Goal: Task Accomplishment & Management: Manage account settings

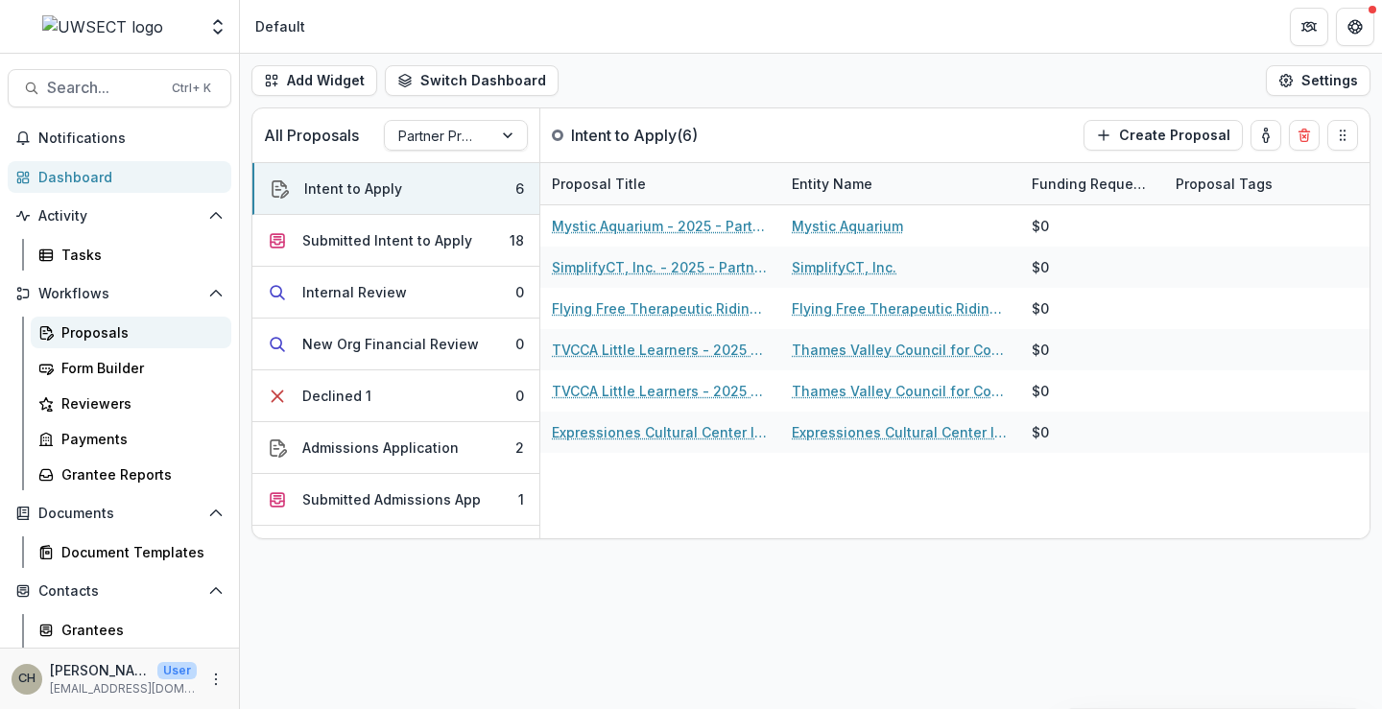
click at [76, 331] on div "Proposals" at bounding box center [138, 333] width 155 height 20
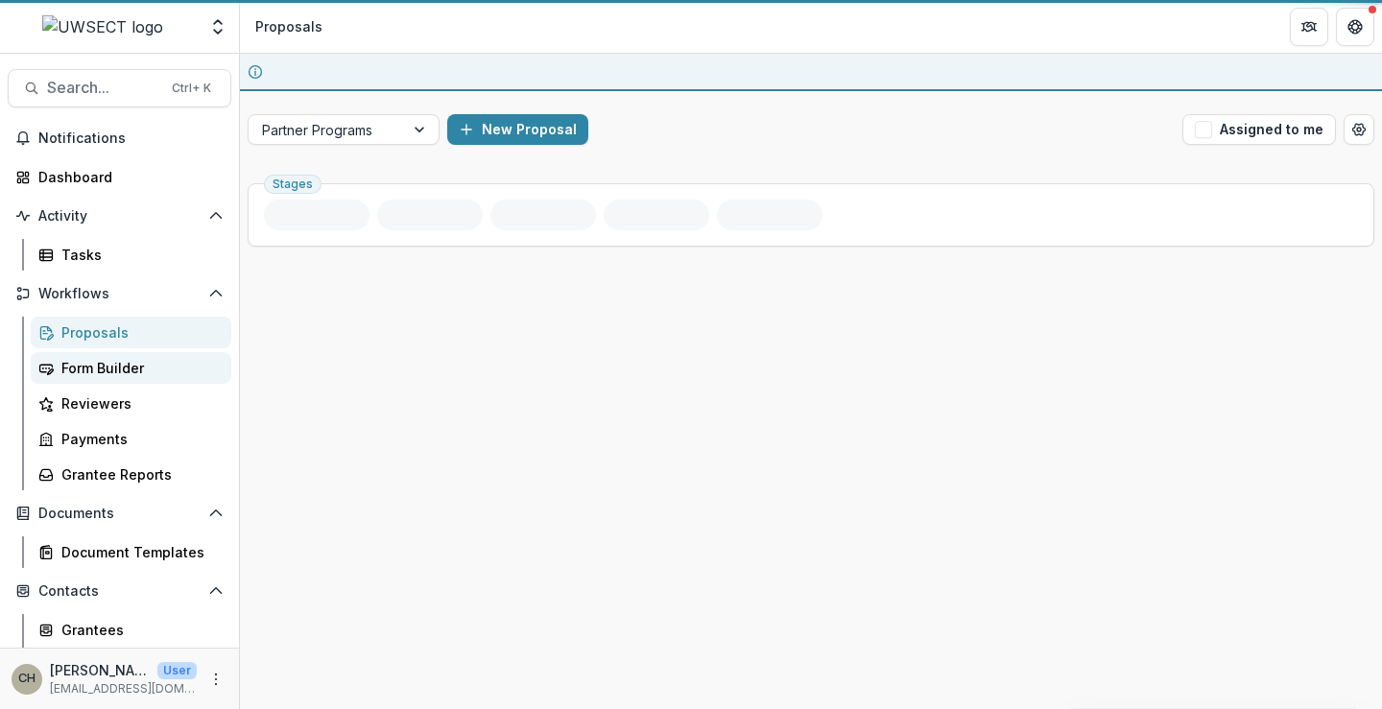
click at [83, 360] on div "Form Builder" at bounding box center [138, 368] width 155 height 20
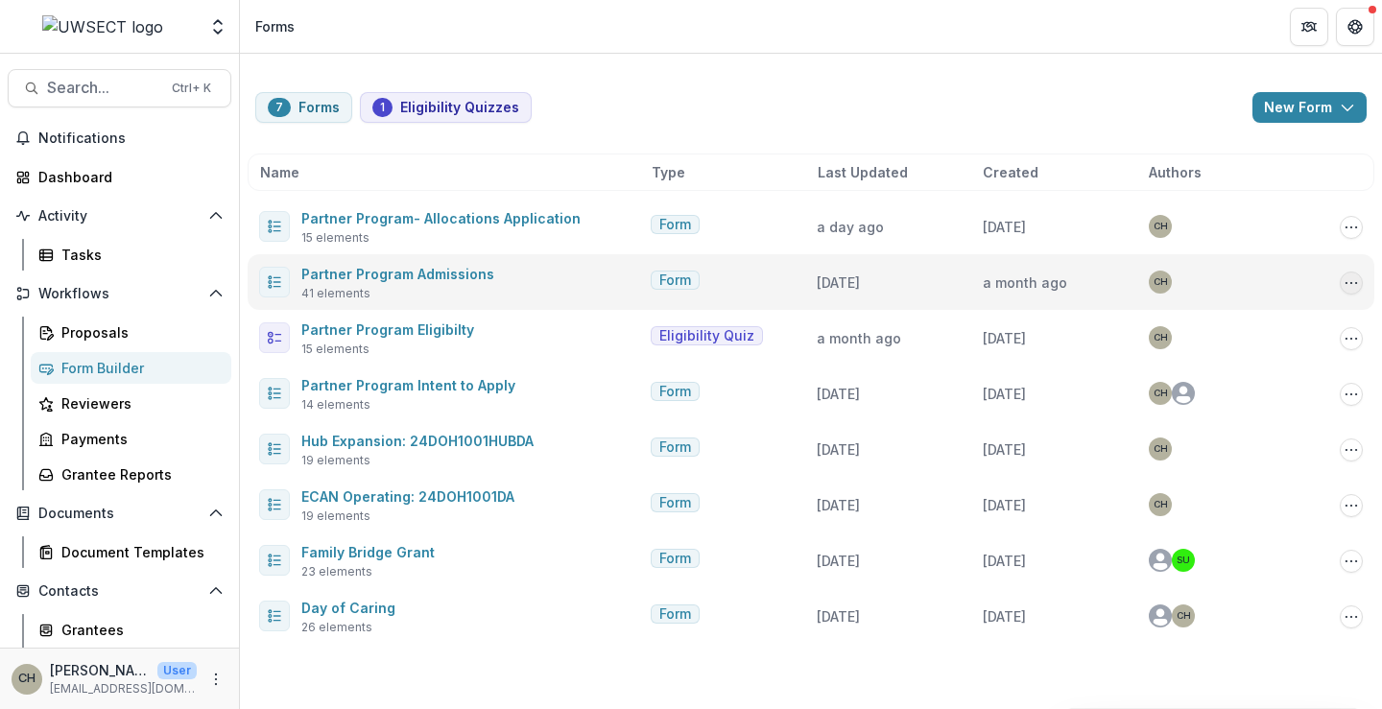
click at [1357, 281] on icon "Options" at bounding box center [1351, 283] width 15 height 15
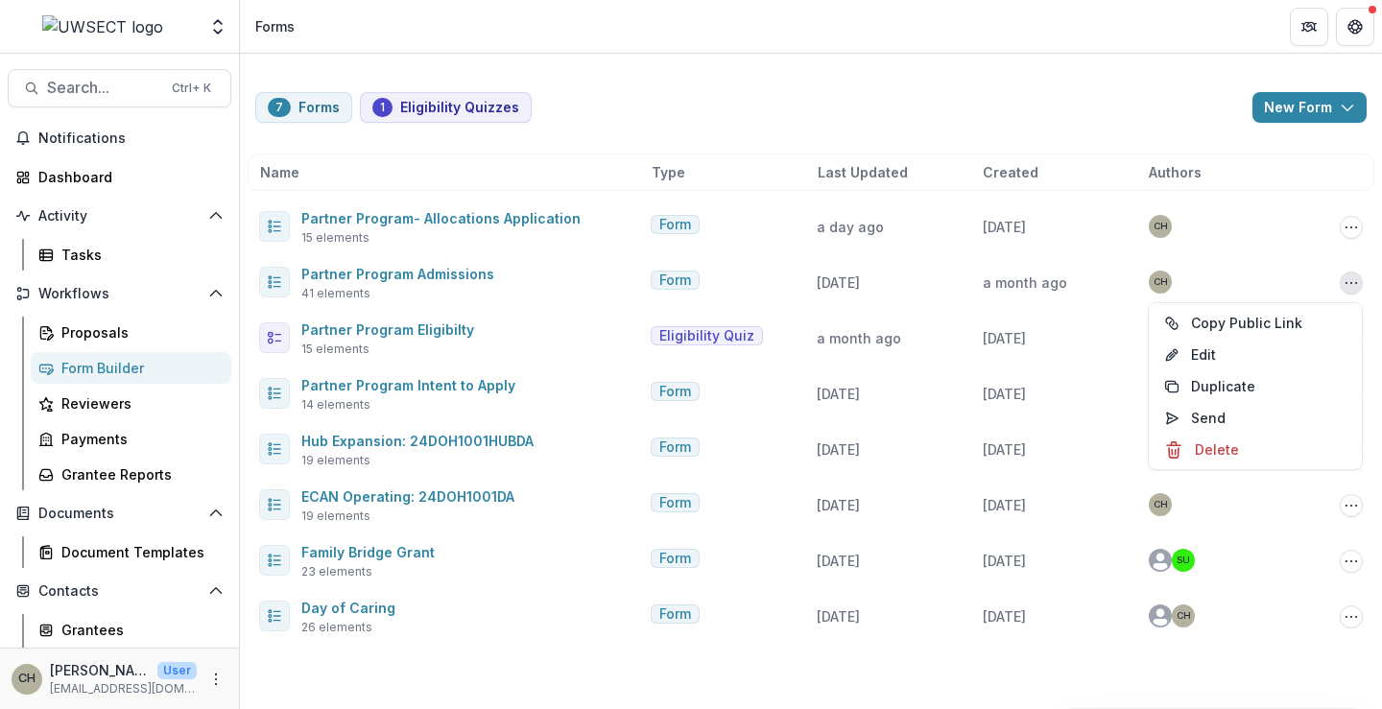
click at [997, 100] on div "7 Forms 1 Eligibility Quizzes New Form New Eligibility Quiz New Form" at bounding box center [811, 107] width 1112 height 31
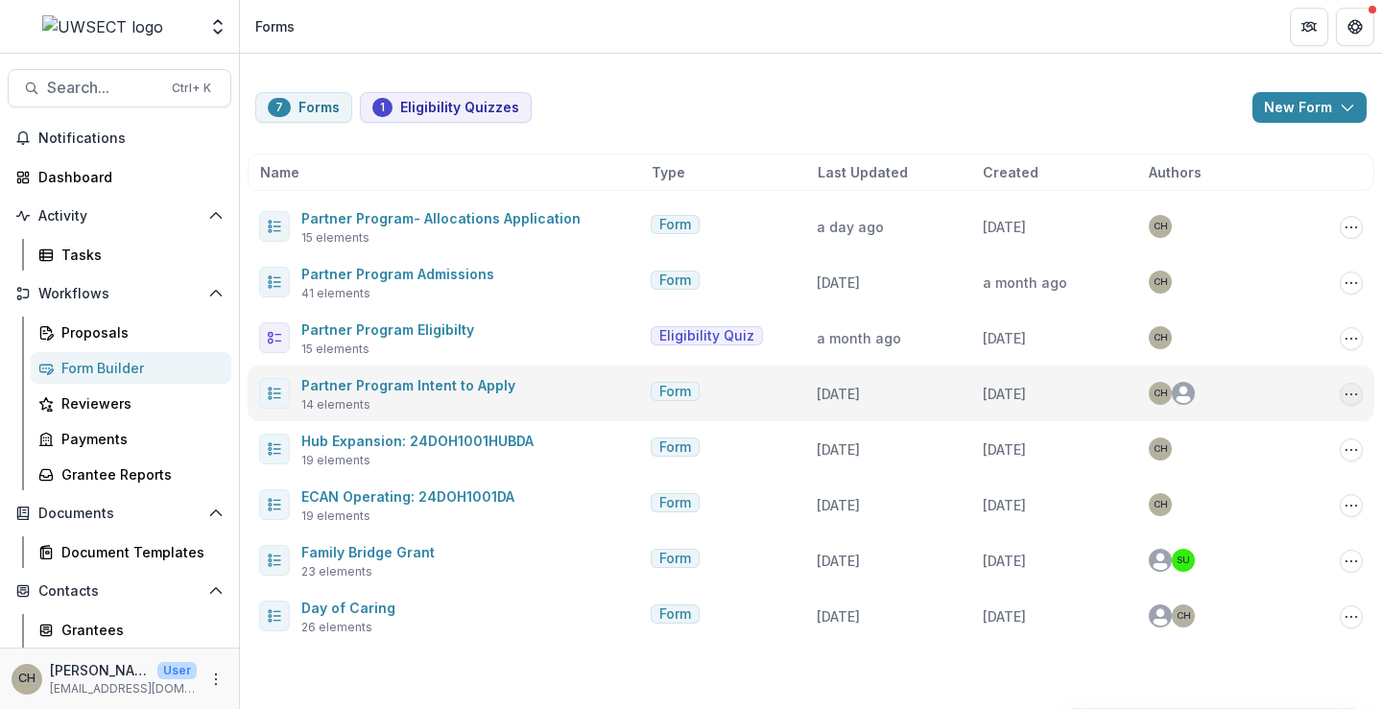
click at [1355, 396] on icon "Options" at bounding box center [1351, 394] width 15 height 15
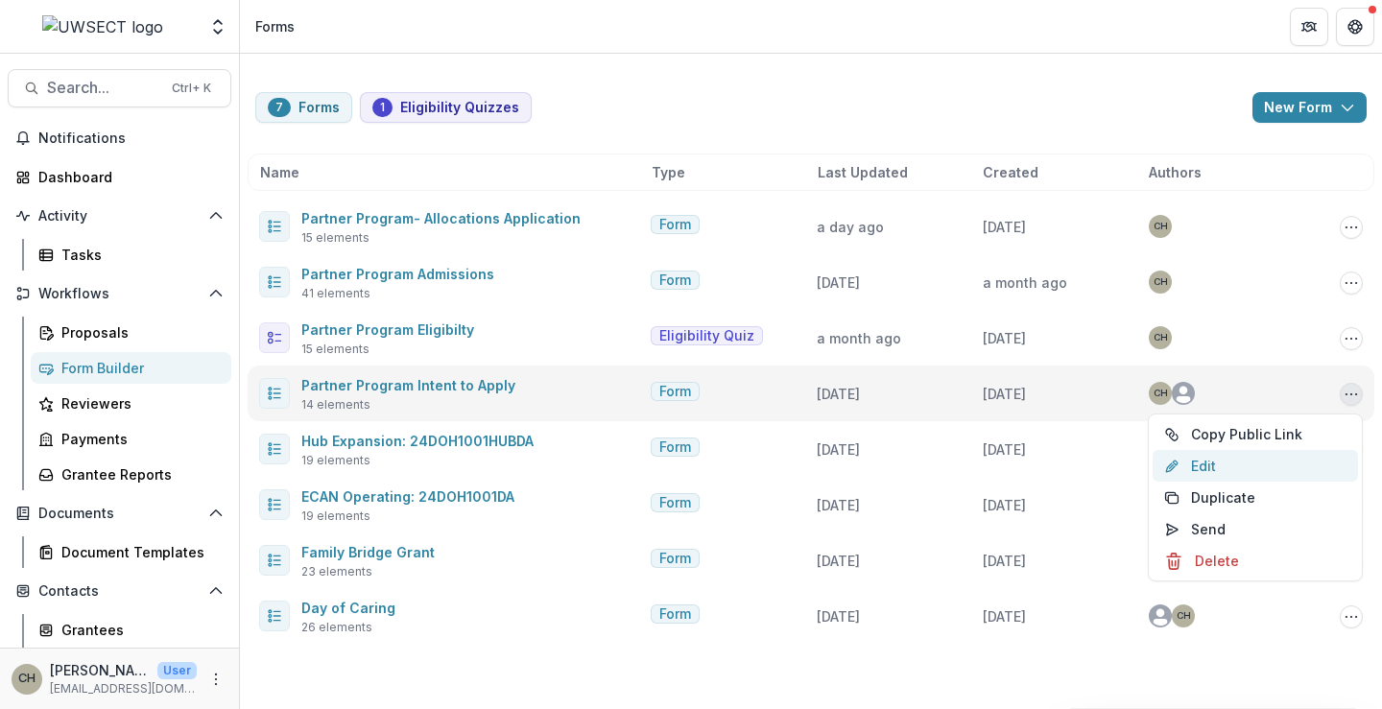
click at [1226, 465] on link "Edit" at bounding box center [1255, 466] width 205 height 32
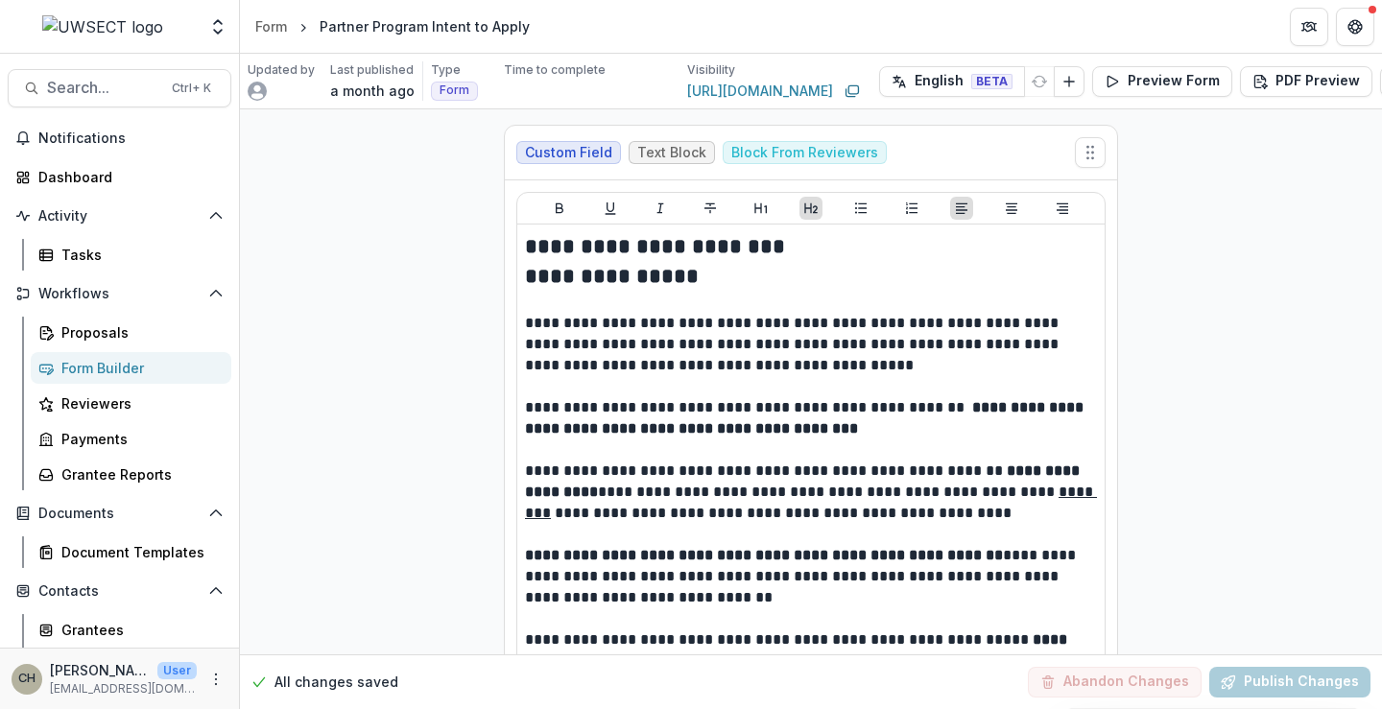
scroll to position [0, 37]
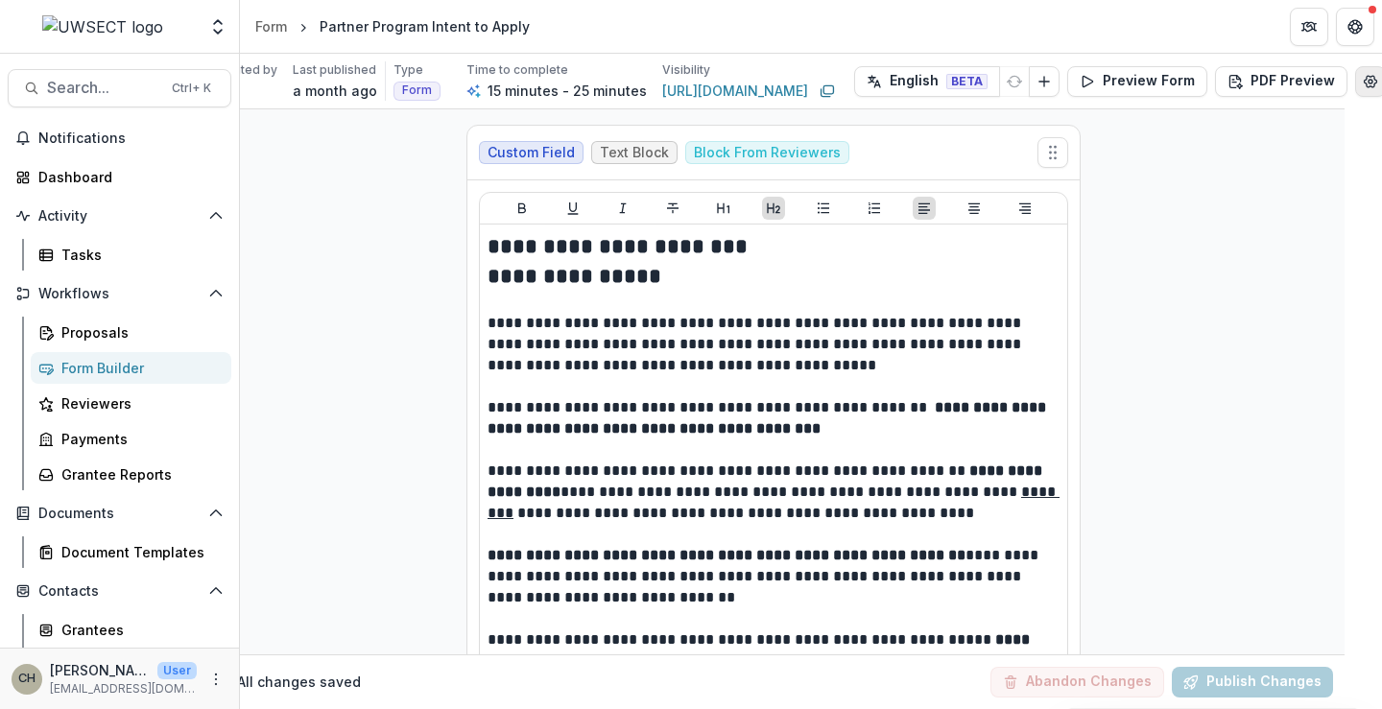
click at [1368, 79] on icon "Edit Form Settings" at bounding box center [1370, 81] width 15 height 15
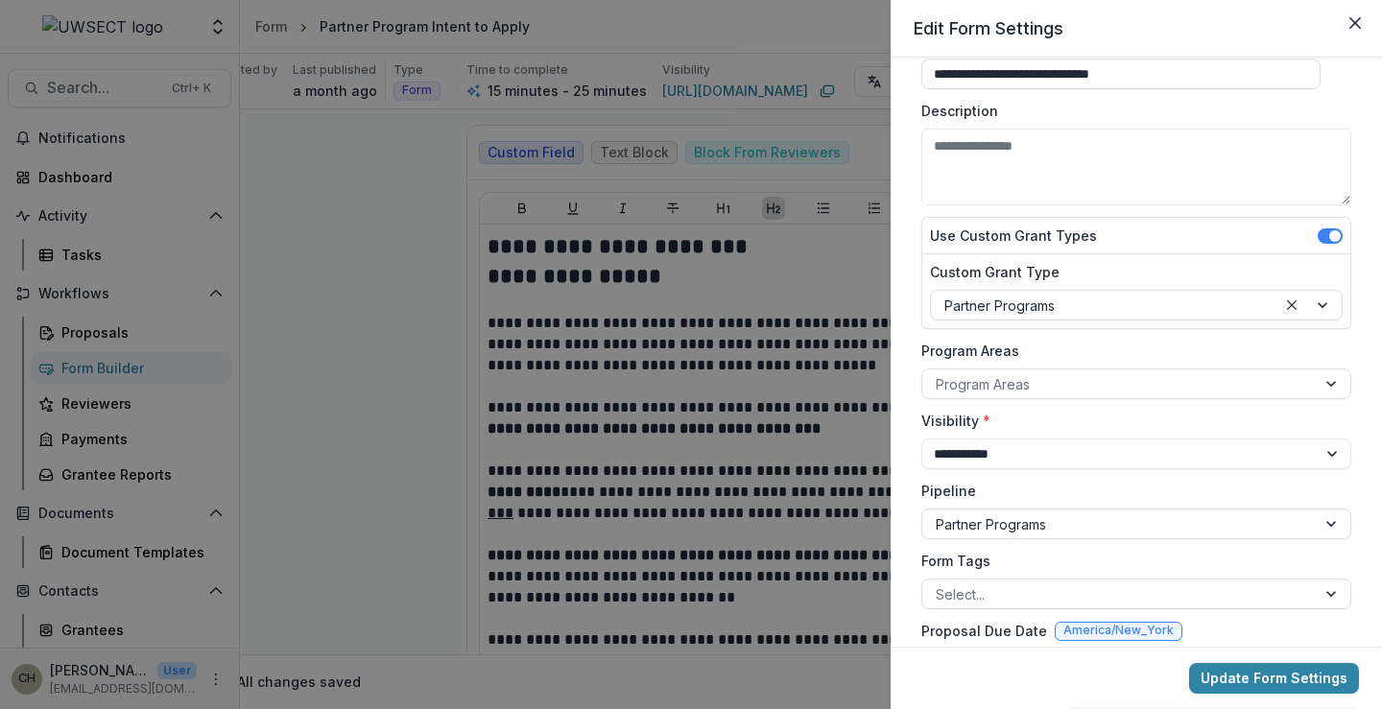
scroll to position [0, 0]
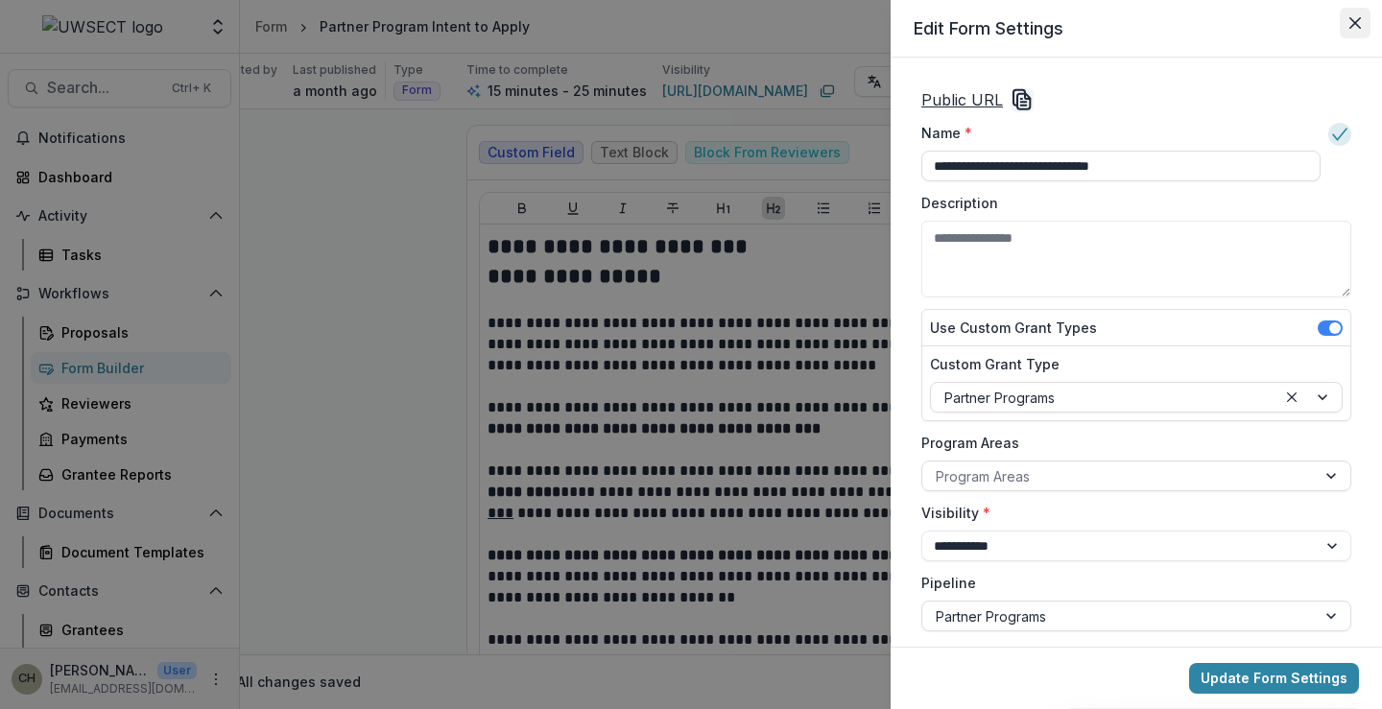
click at [1358, 23] on icon "Close" at bounding box center [1356, 23] width 12 height 12
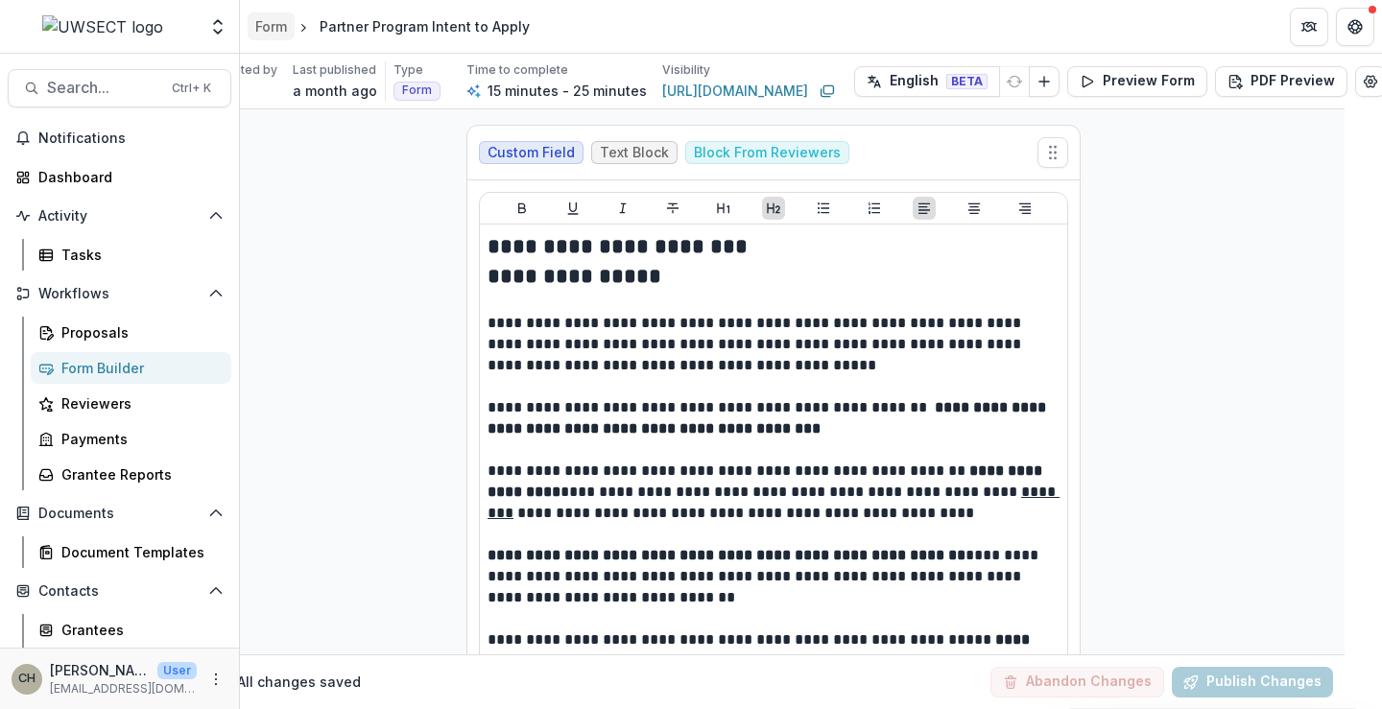
click at [271, 32] on div "Form" at bounding box center [271, 26] width 32 height 20
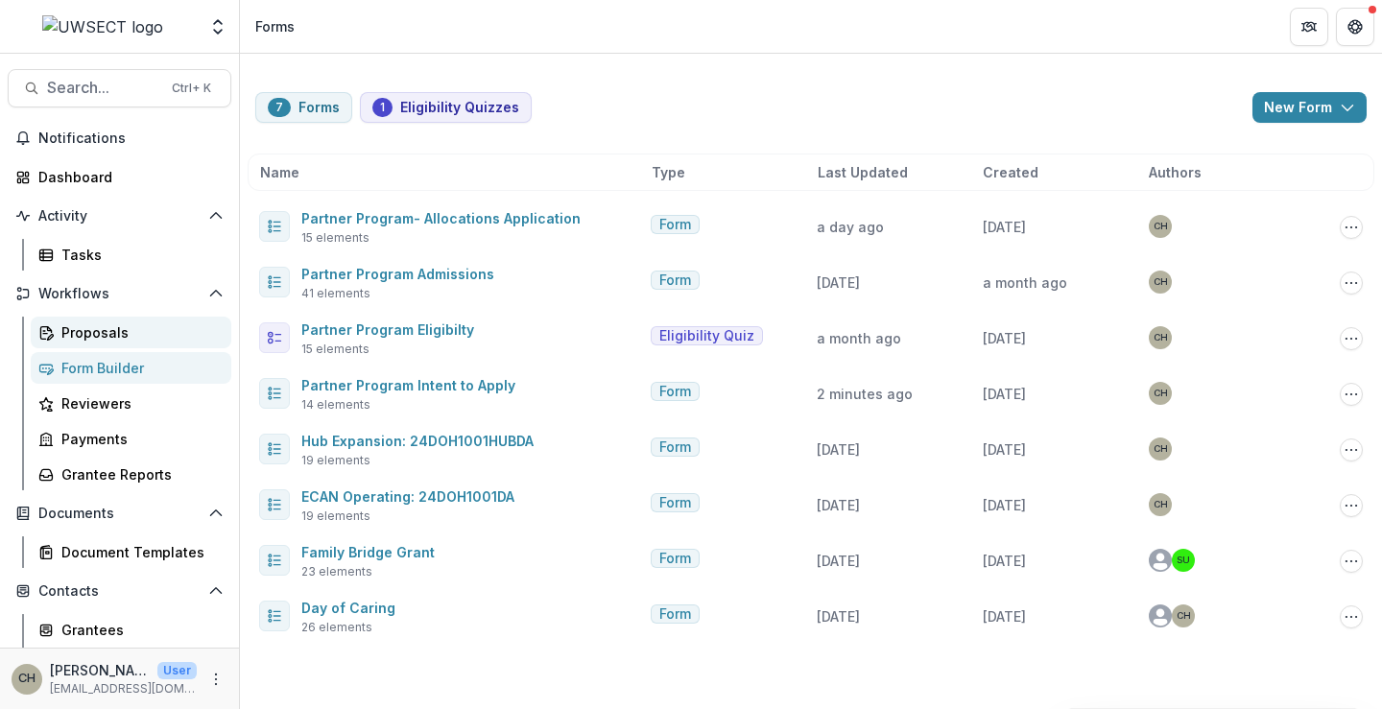
click at [108, 341] on div "Proposals" at bounding box center [138, 333] width 155 height 20
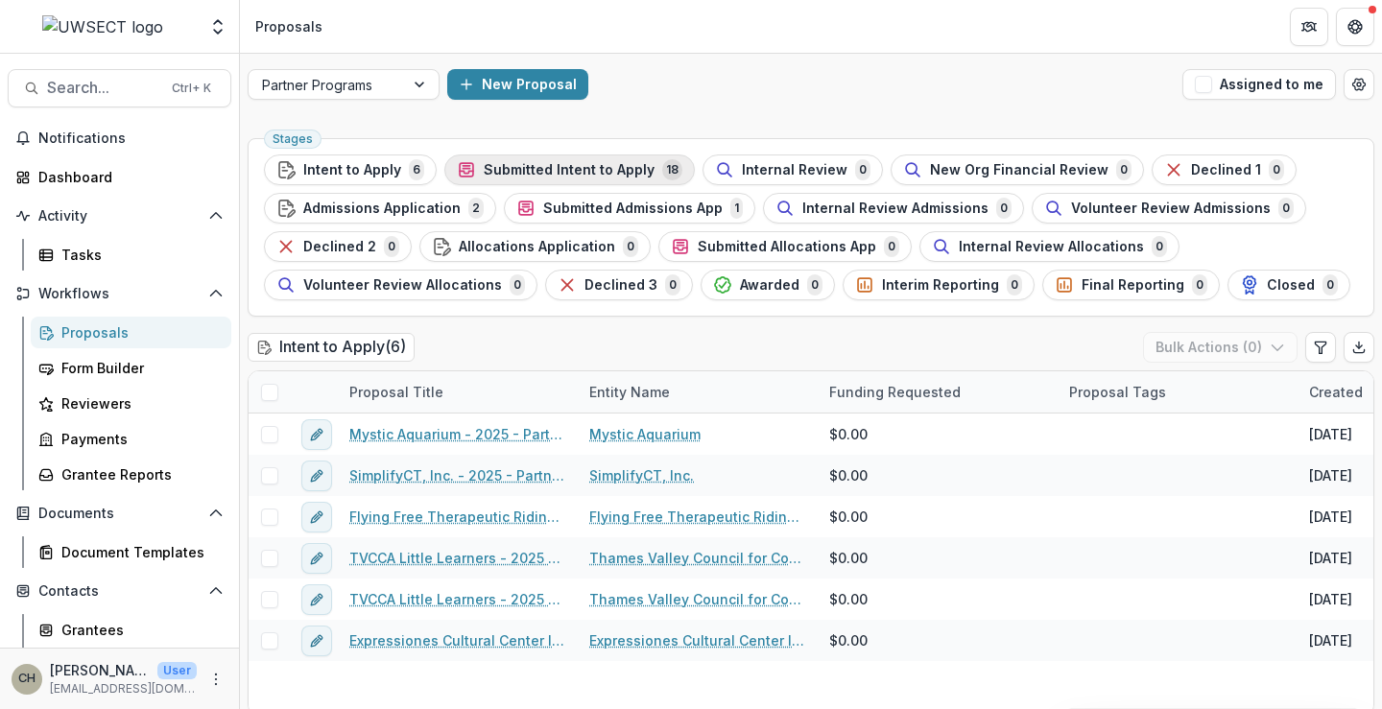
click at [534, 175] on span "Submitted Intent to Apply" at bounding box center [569, 170] width 171 height 16
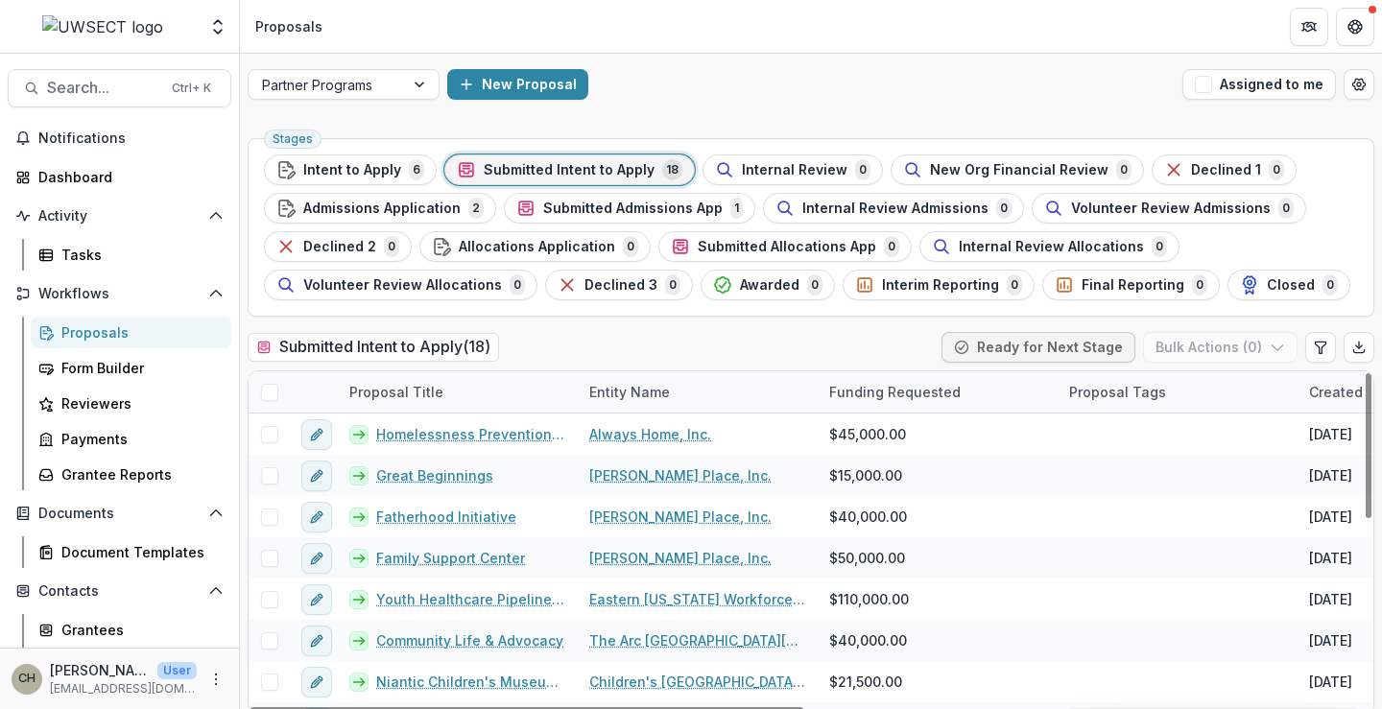
click at [271, 389] on span at bounding box center [269, 392] width 17 height 17
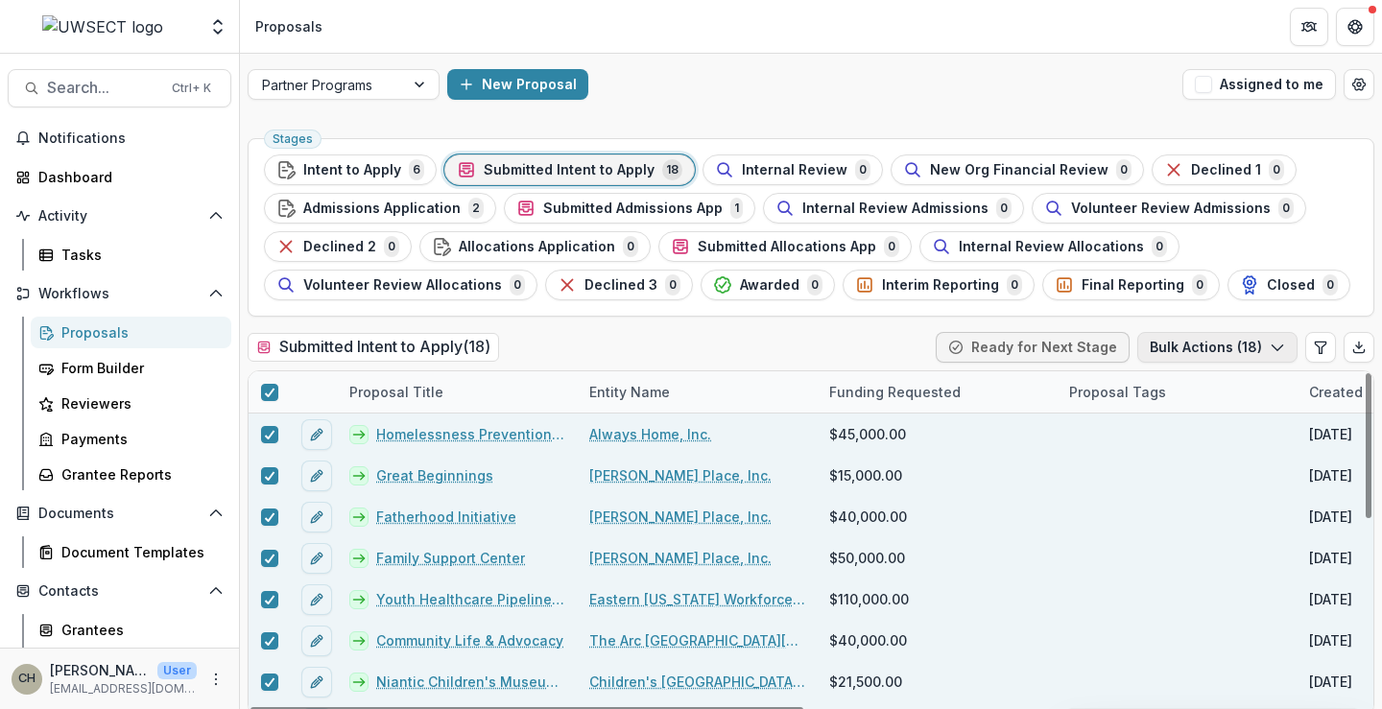
click at [1257, 348] on button "Bulk Actions ( 18 )" at bounding box center [1218, 347] width 160 height 31
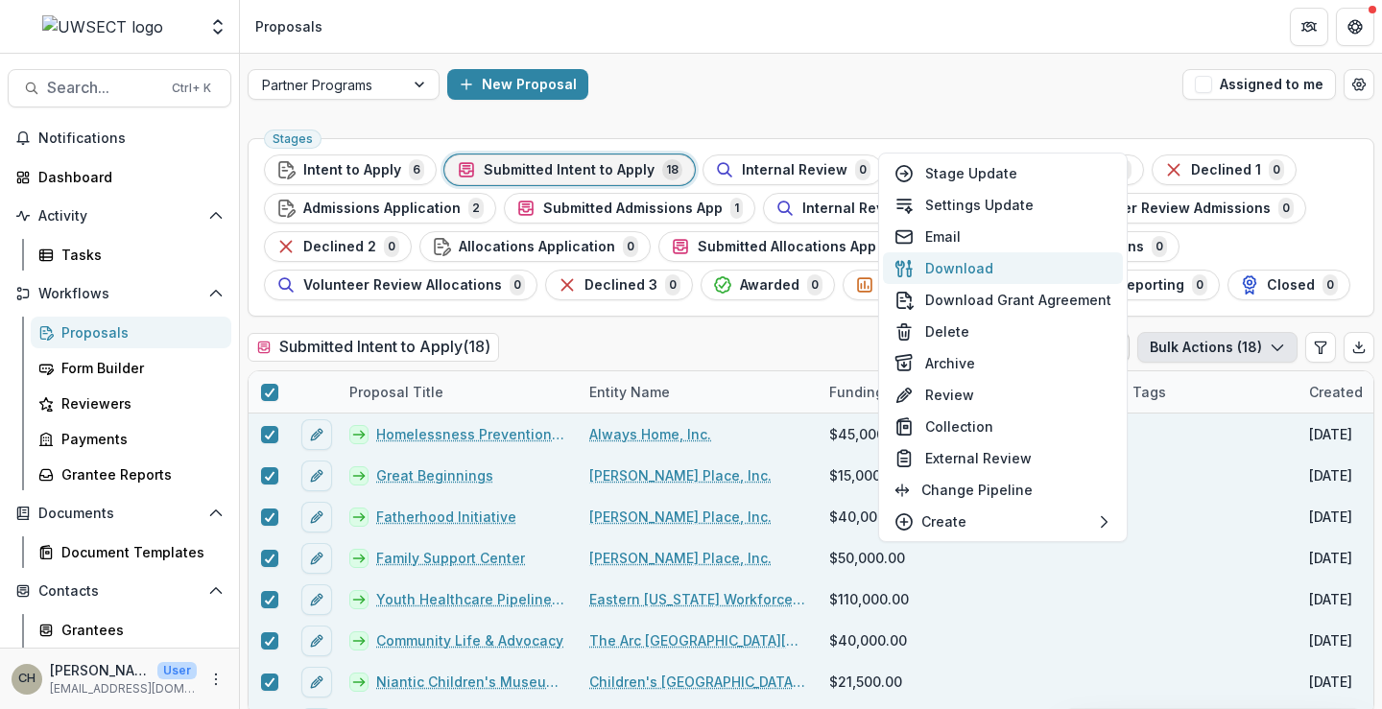
click at [966, 272] on button "Download" at bounding box center [1003, 268] width 240 height 32
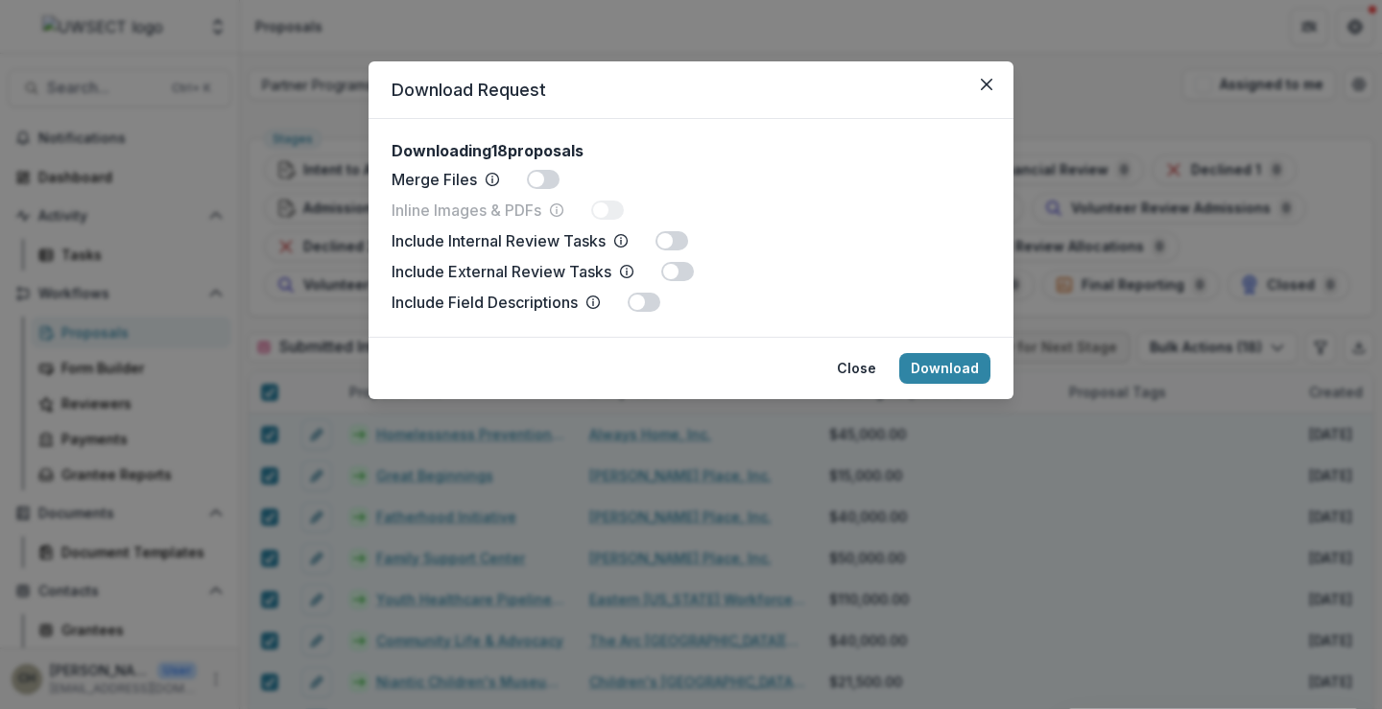
click at [544, 174] on span at bounding box center [543, 179] width 33 height 19
click at [962, 374] on button "Download" at bounding box center [945, 368] width 91 height 31
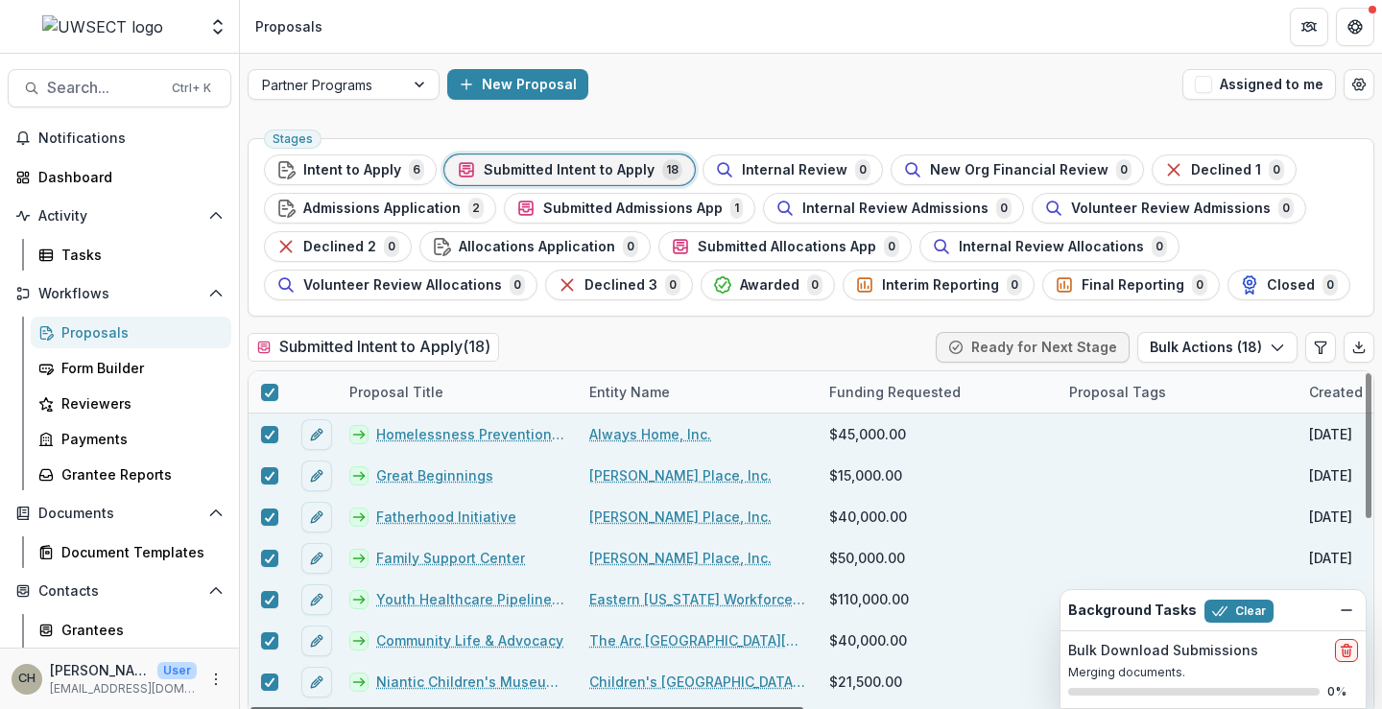
click at [772, 708] on div at bounding box center [527, 711] width 553 height 6
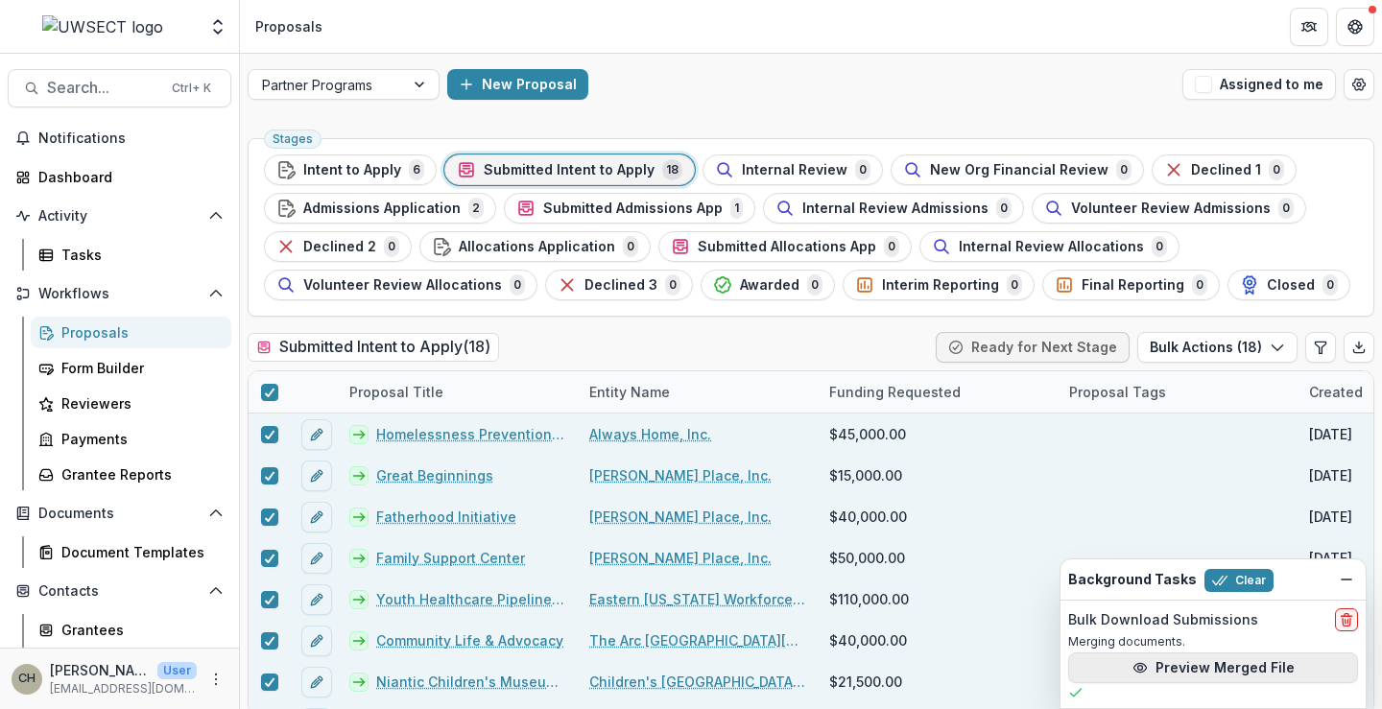
click at [1204, 665] on button "Preview Merged File" at bounding box center [1214, 668] width 290 height 31
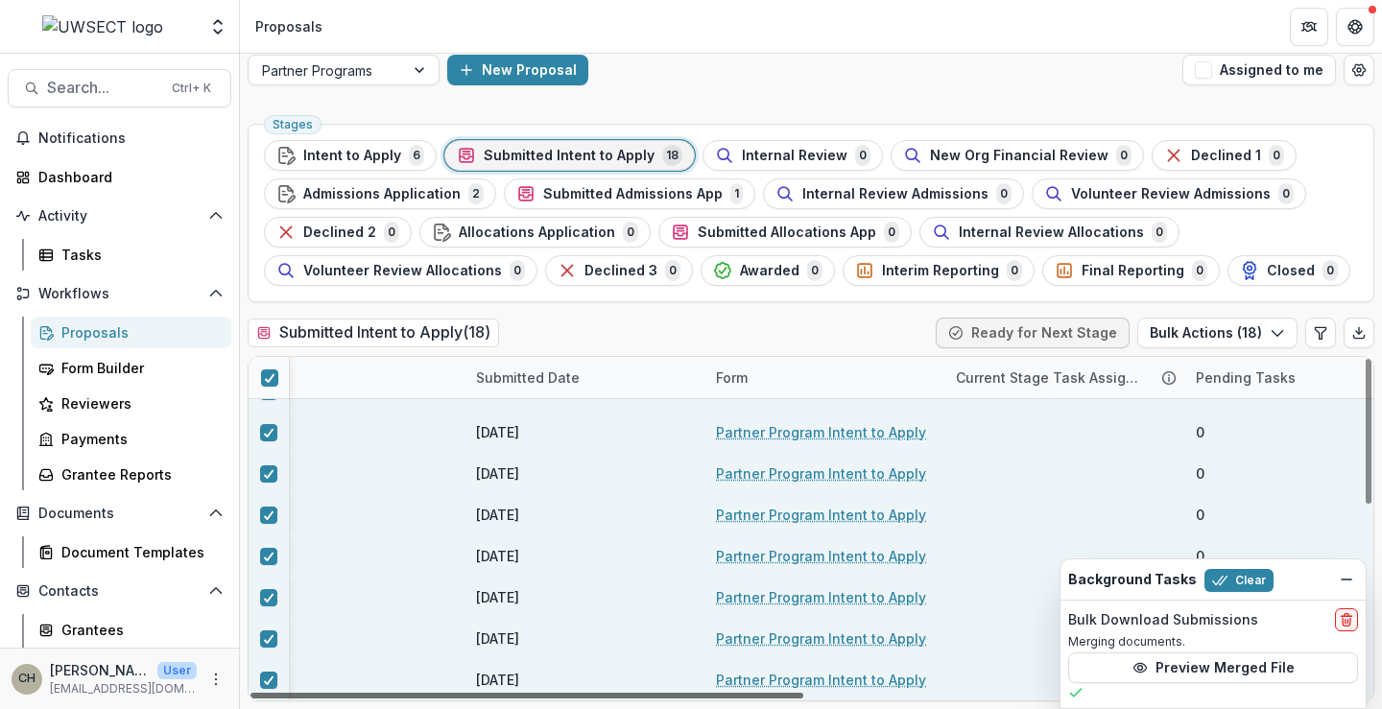
scroll to position [442, 1130]
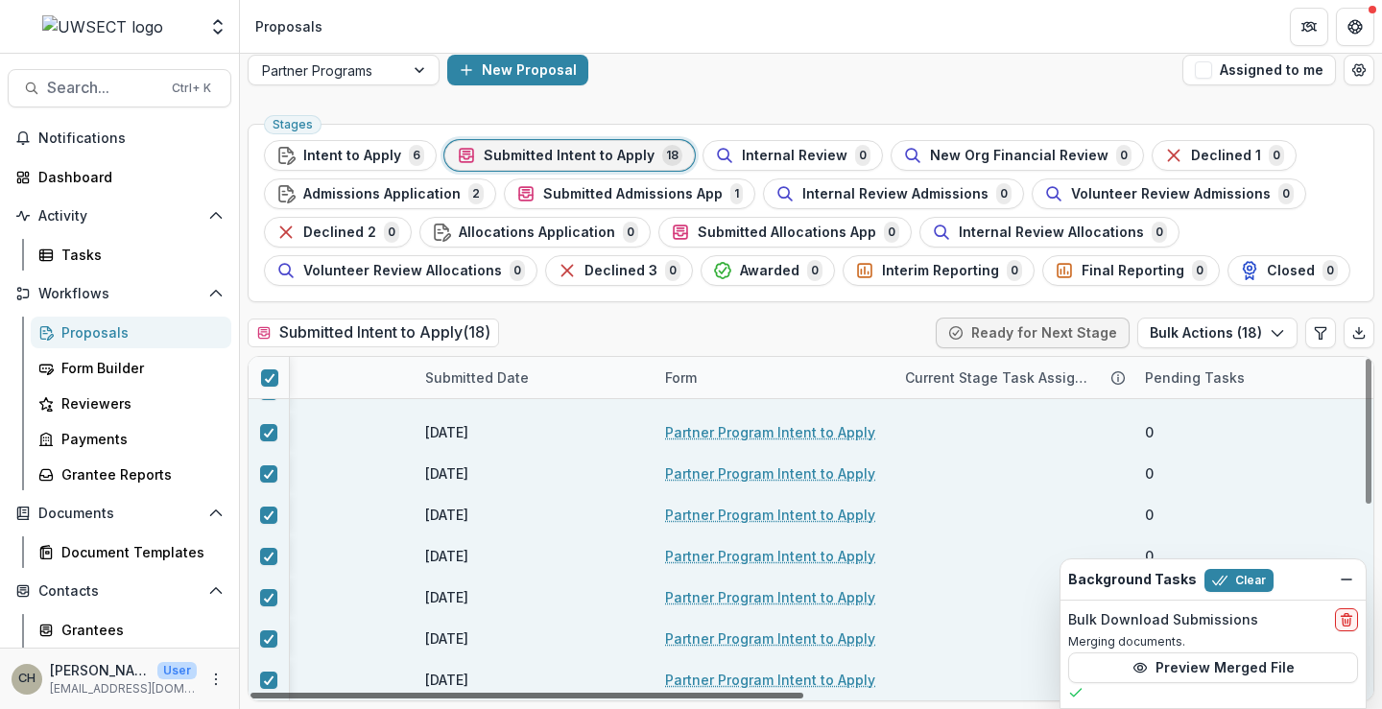
drag, startPoint x: 670, startPoint y: 694, endPoint x: 1342, endPoint y: 642, distance: 674.0
click at [804, 693] on div at bounding box center [527, 696] width 553 height 6
click at [269, 380] on polyline at bounding box center [269, 378] width 9 height 8
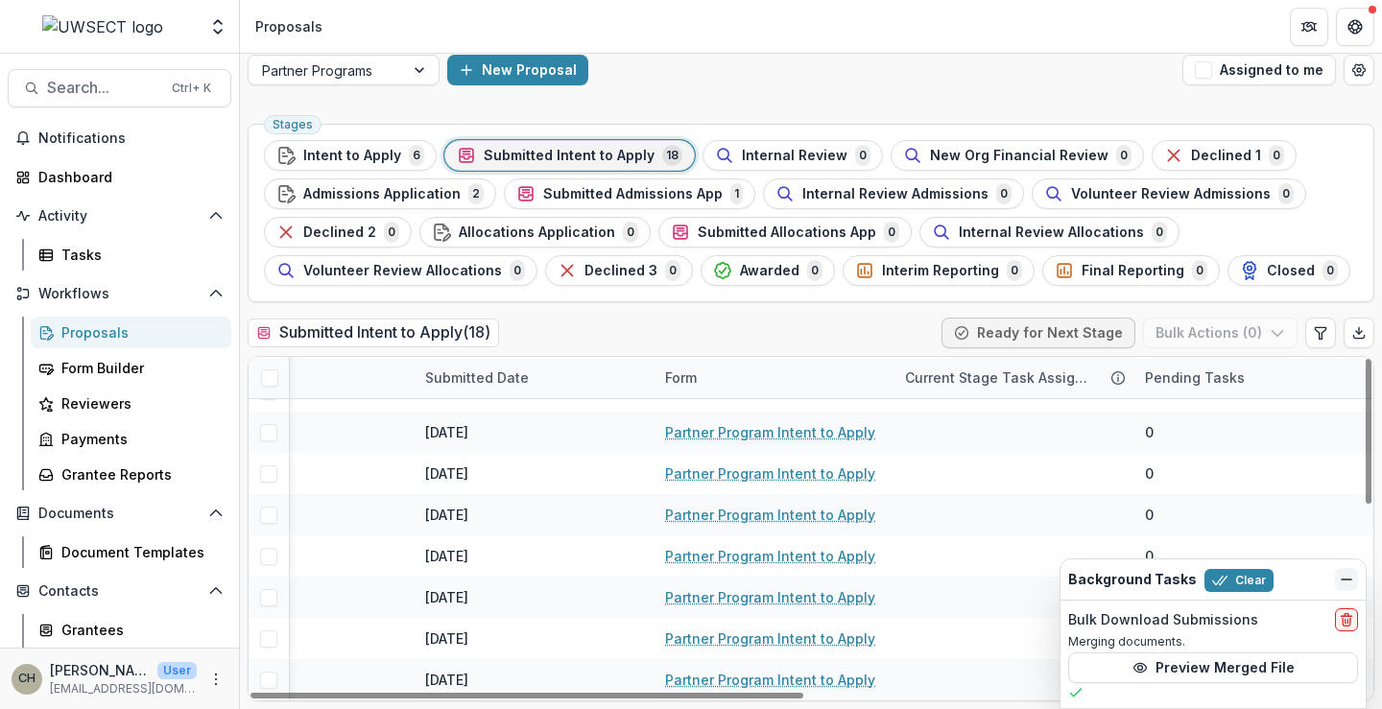
click at [1344, 583] on icon "Dismiss" at bounding box center [1346, 579] width 15 height 15
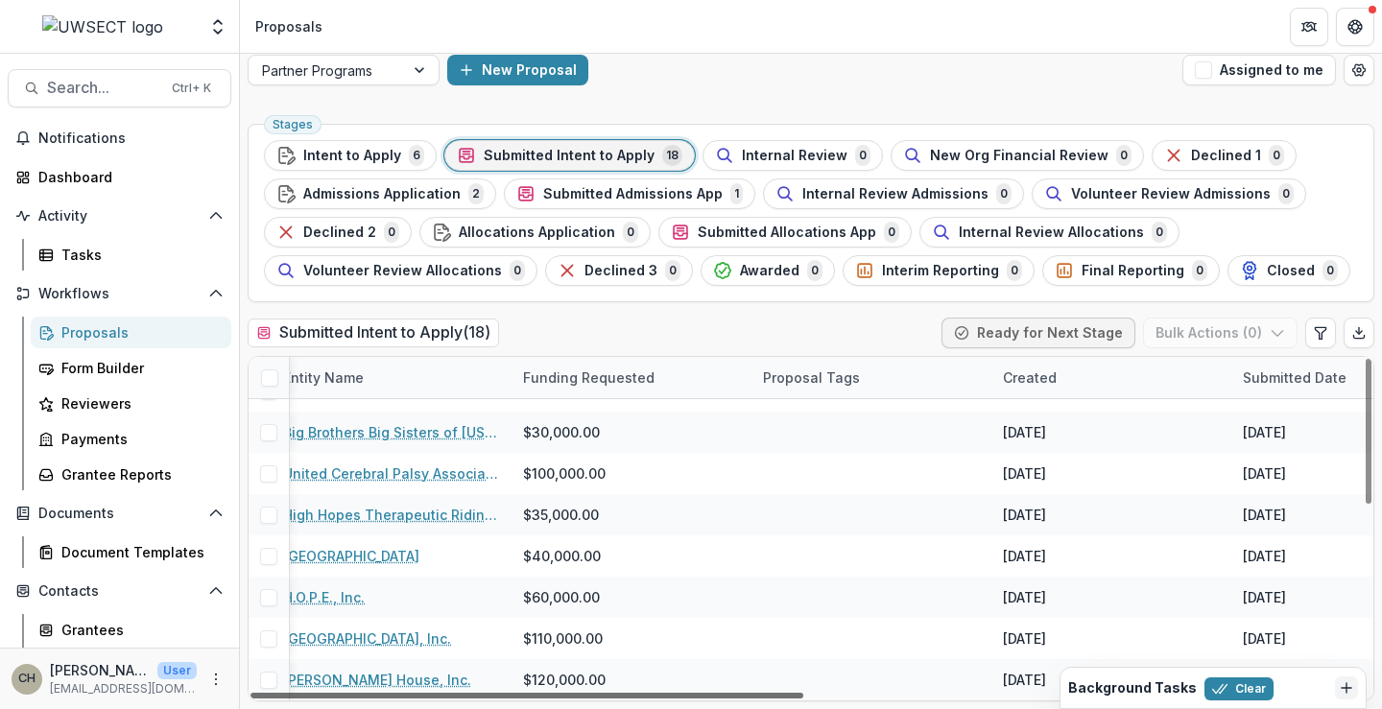
scroll to position [442, 0]
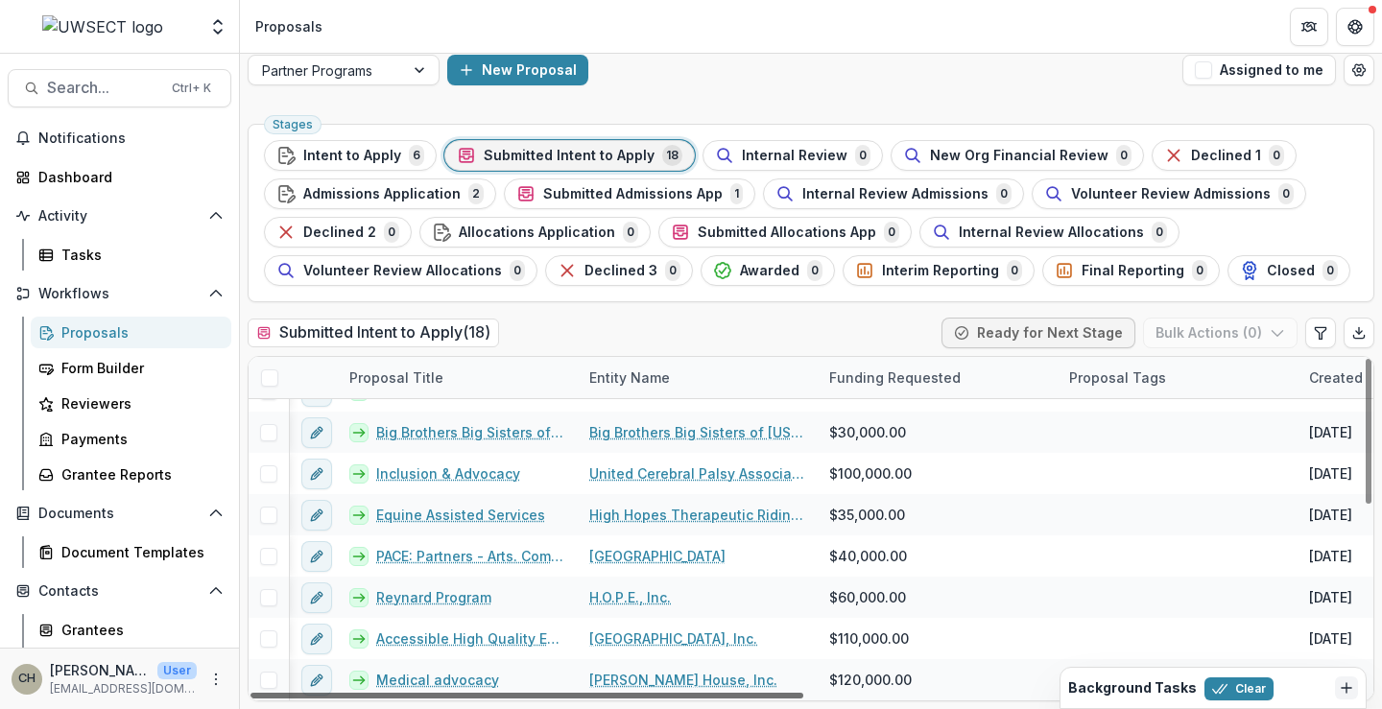
drag, startPoint x: 896, startPoint y: 707, endPoint x: 302, endPoint y: 725, distance: 593.6
click at [302, 699] on div at bounding box center [527, 696] width 553 height 6
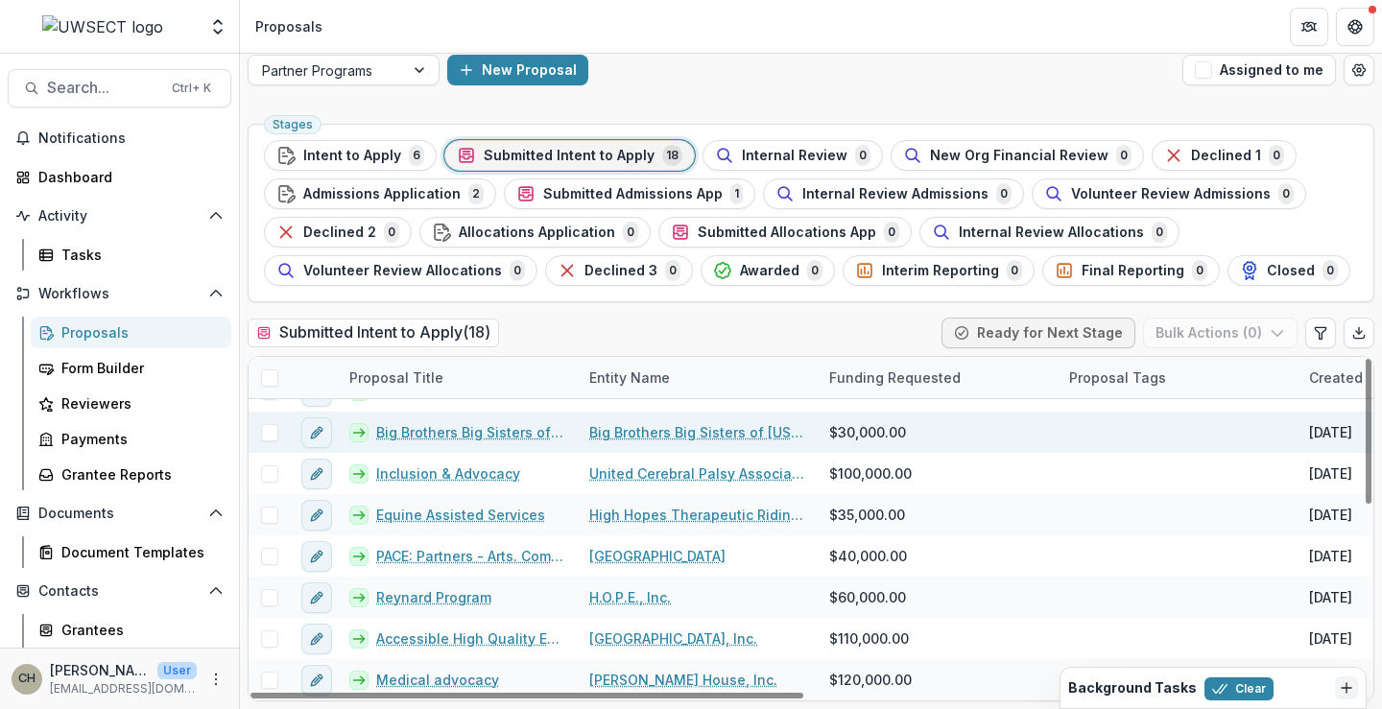
scroll to position [0, 0]
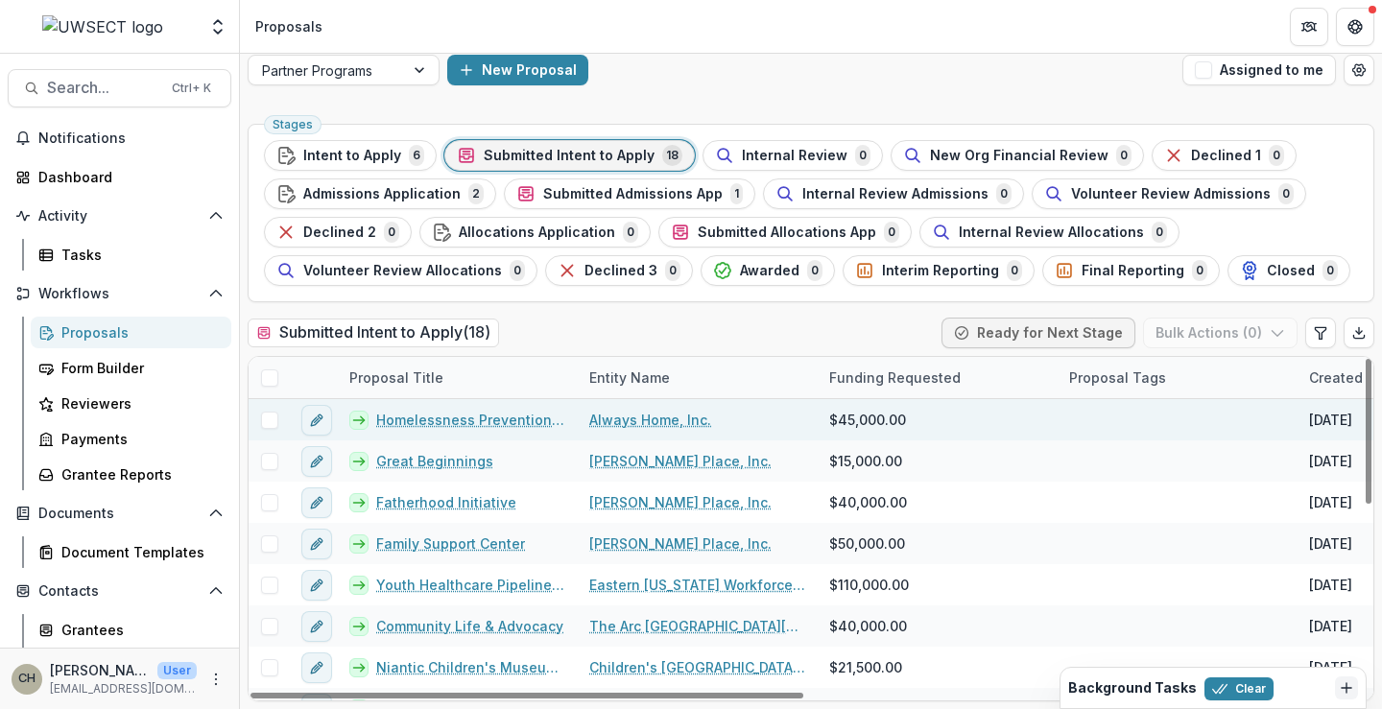
click at [667, 416] on link "Always Home, Inc." at bounding box center [650, 420] width 122 height 20
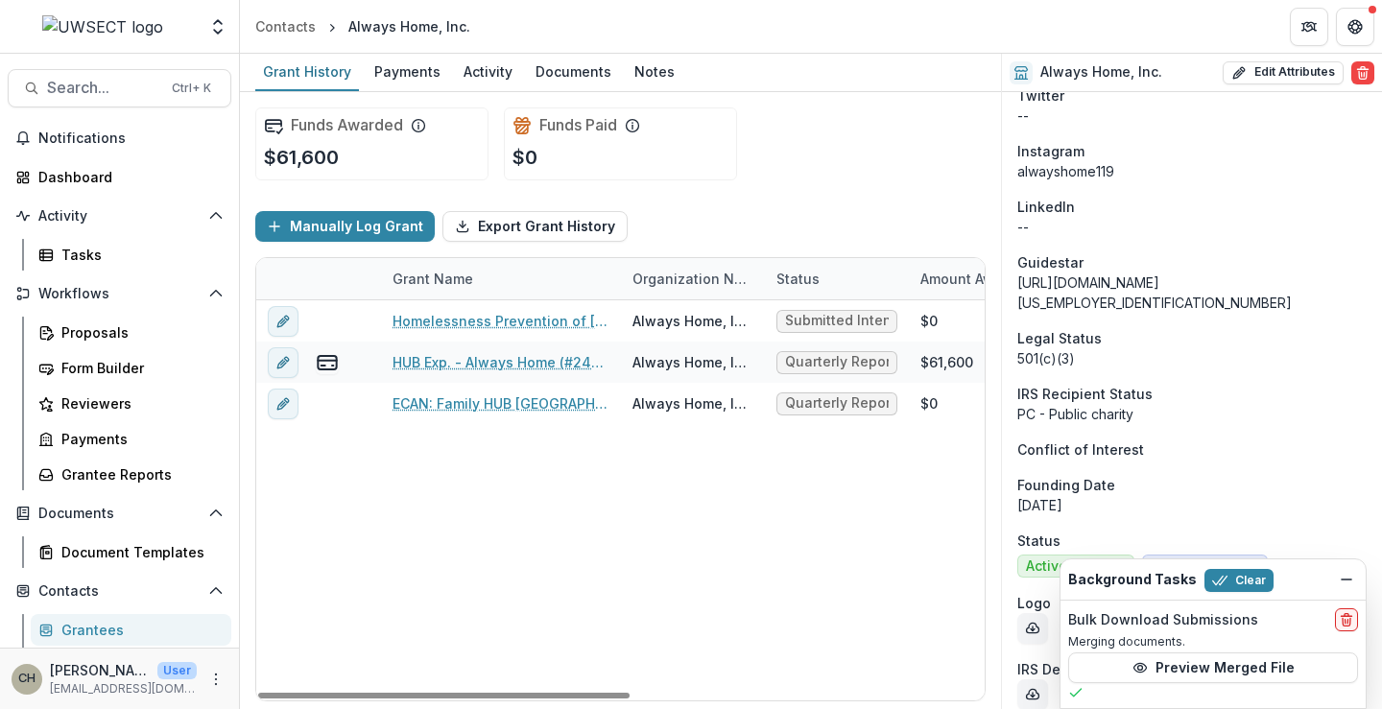
scroll to position [1824, 0]
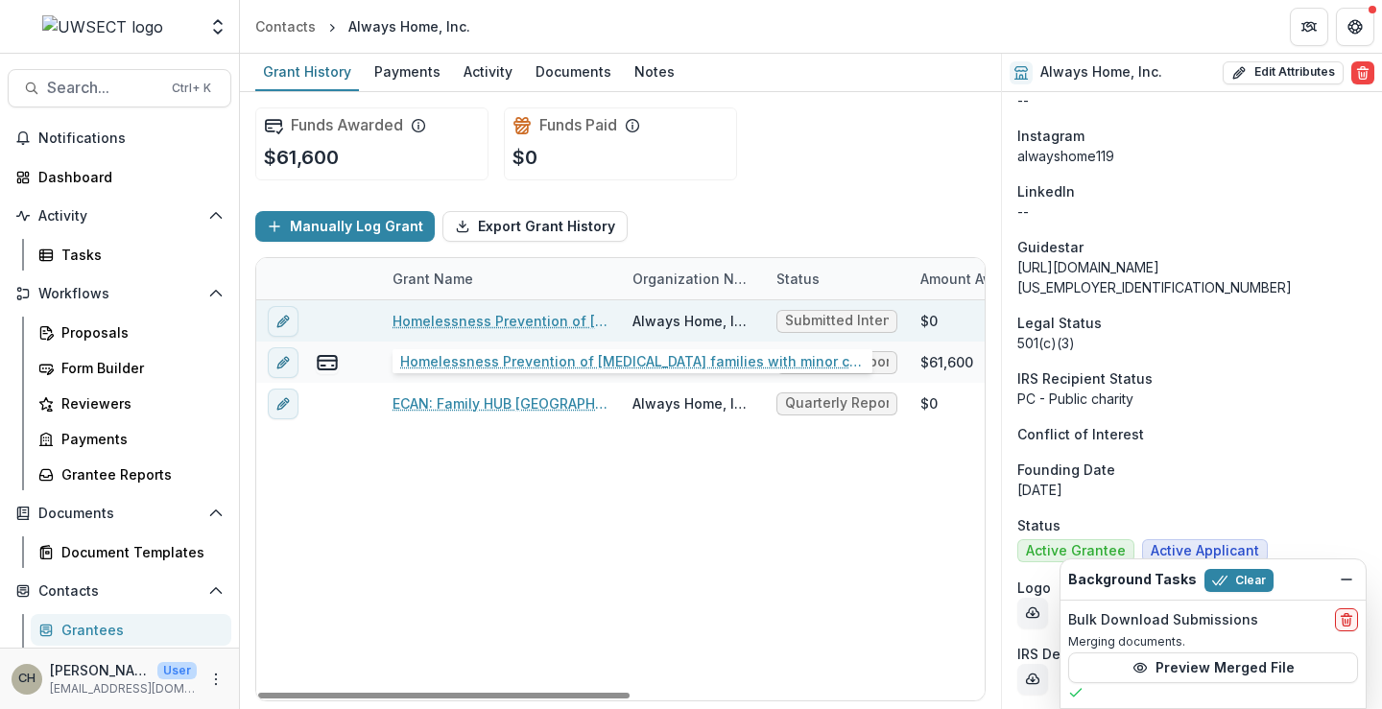
click at [469, 324] on link "Homelessness Prevention of [MEDICAL_DATA] families with minor children" at bounding box center [501, 321] width 217 height 20
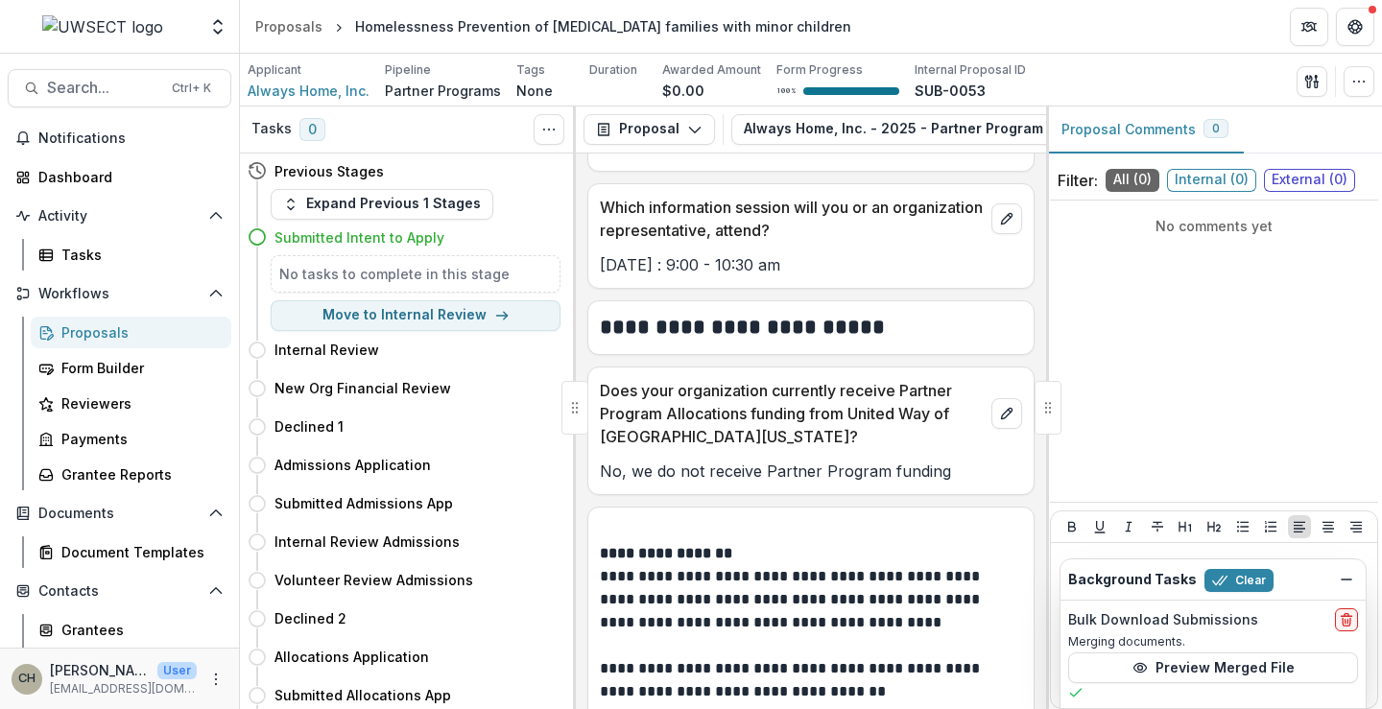
scroll to position [1498, 0]
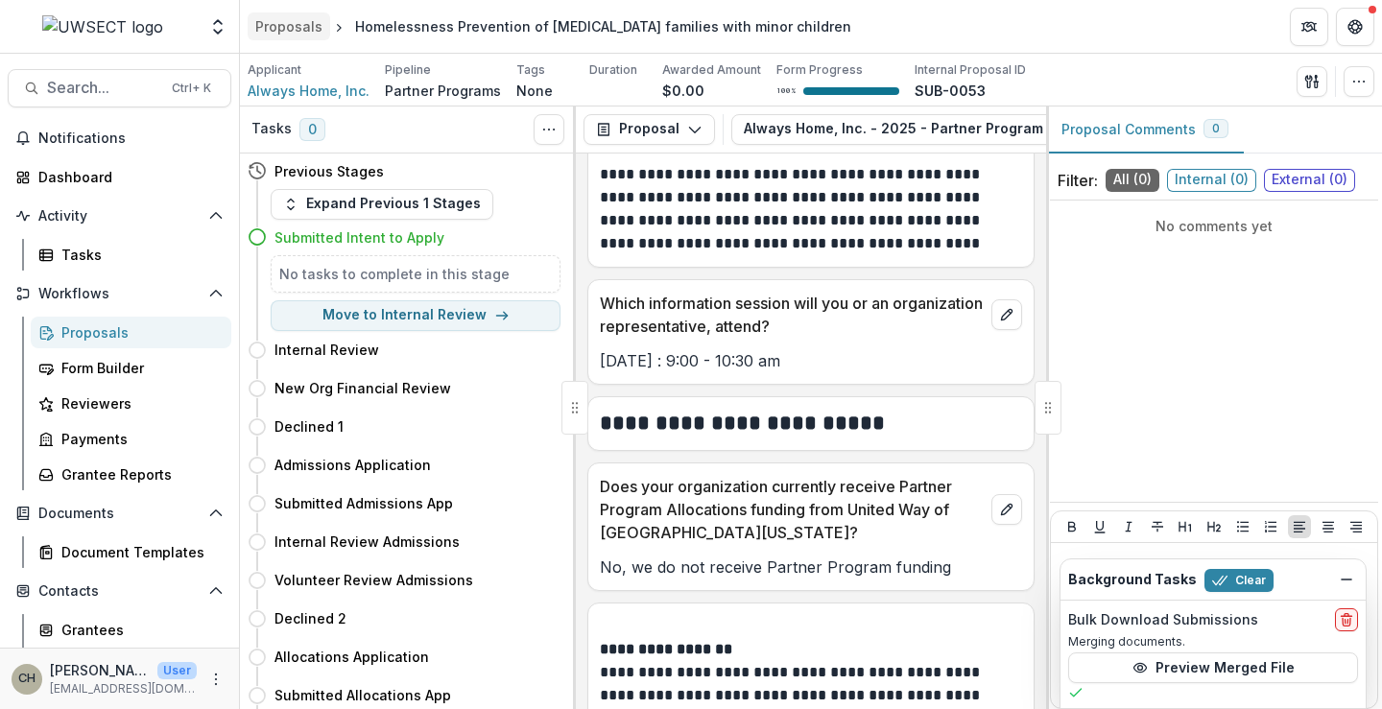
click at [295, 32] on div "Proposals" at bounding box center [288, 26] width 67 height 20
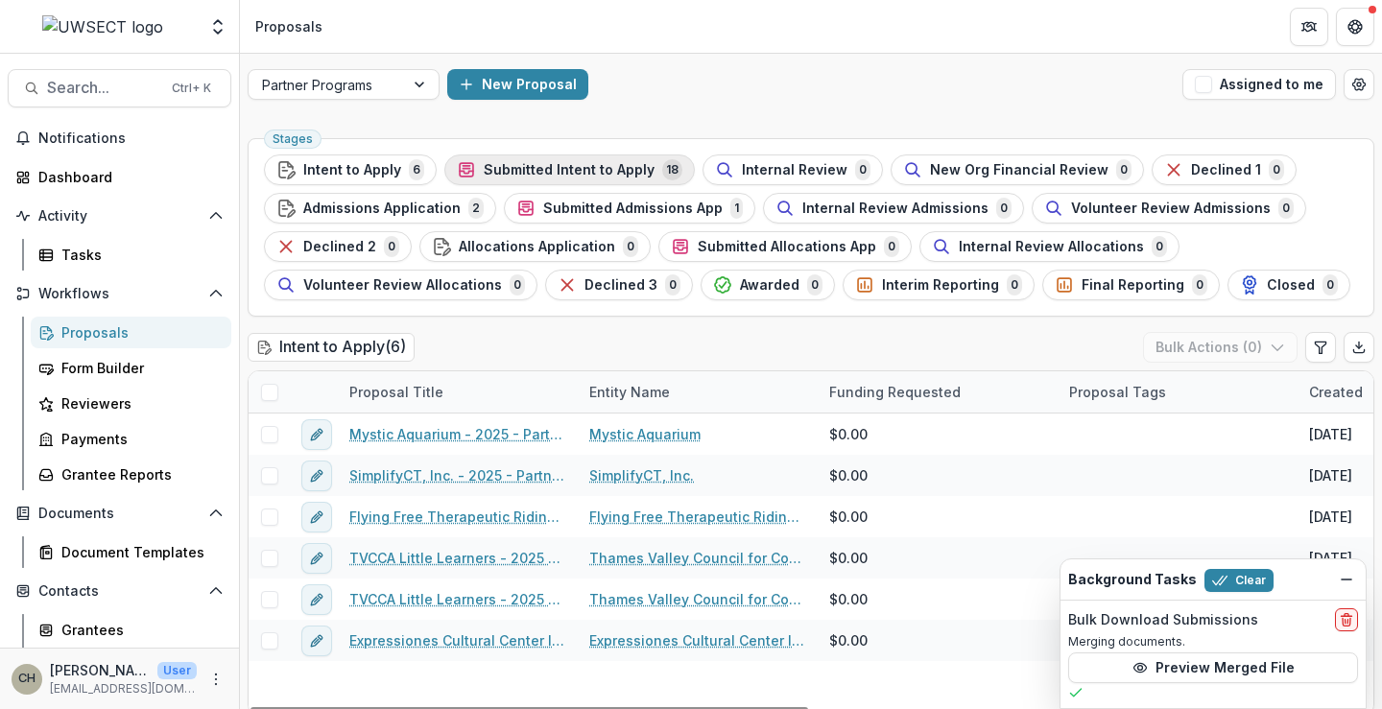
click at [526, 170] on span "Submitted Intent to Apply" at bounding box center [569, 170] width 171 height 16
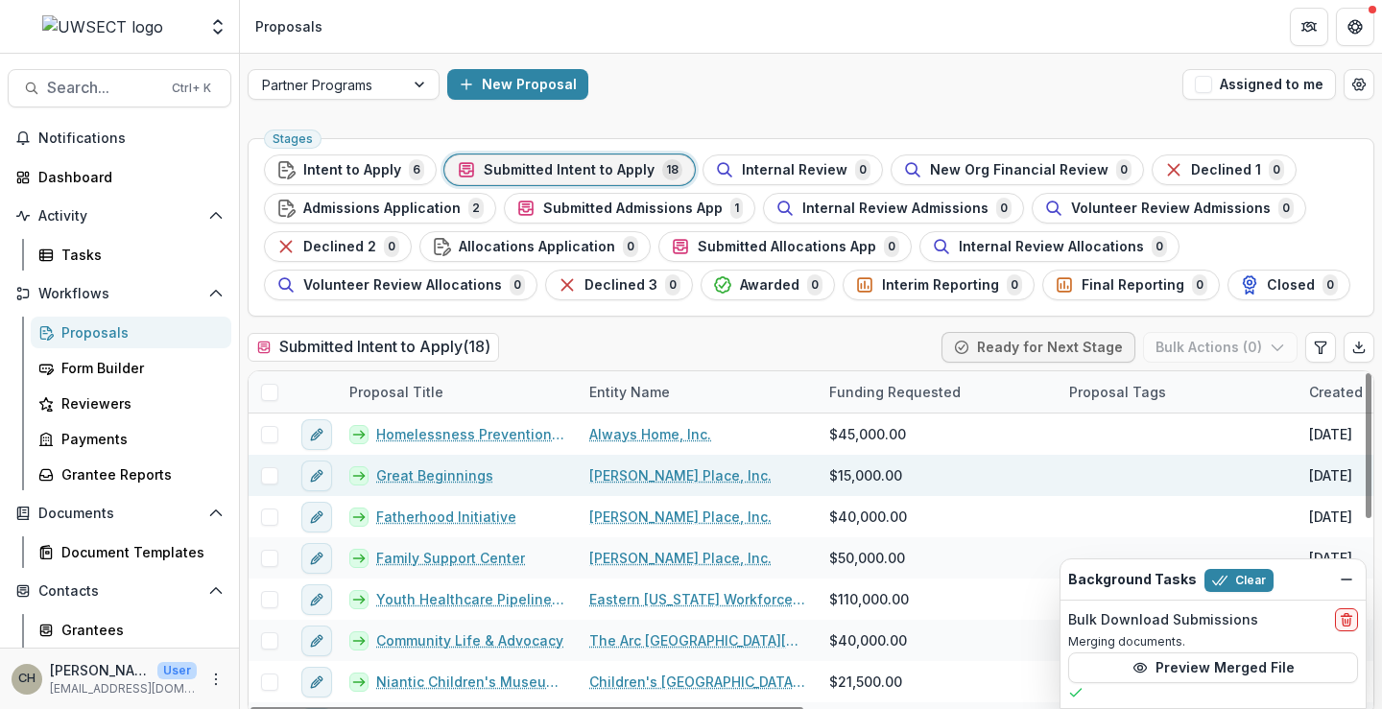
click at [386, 472] on link "Great Beginnings" at bounding box center [434, 476] width 117 height 20
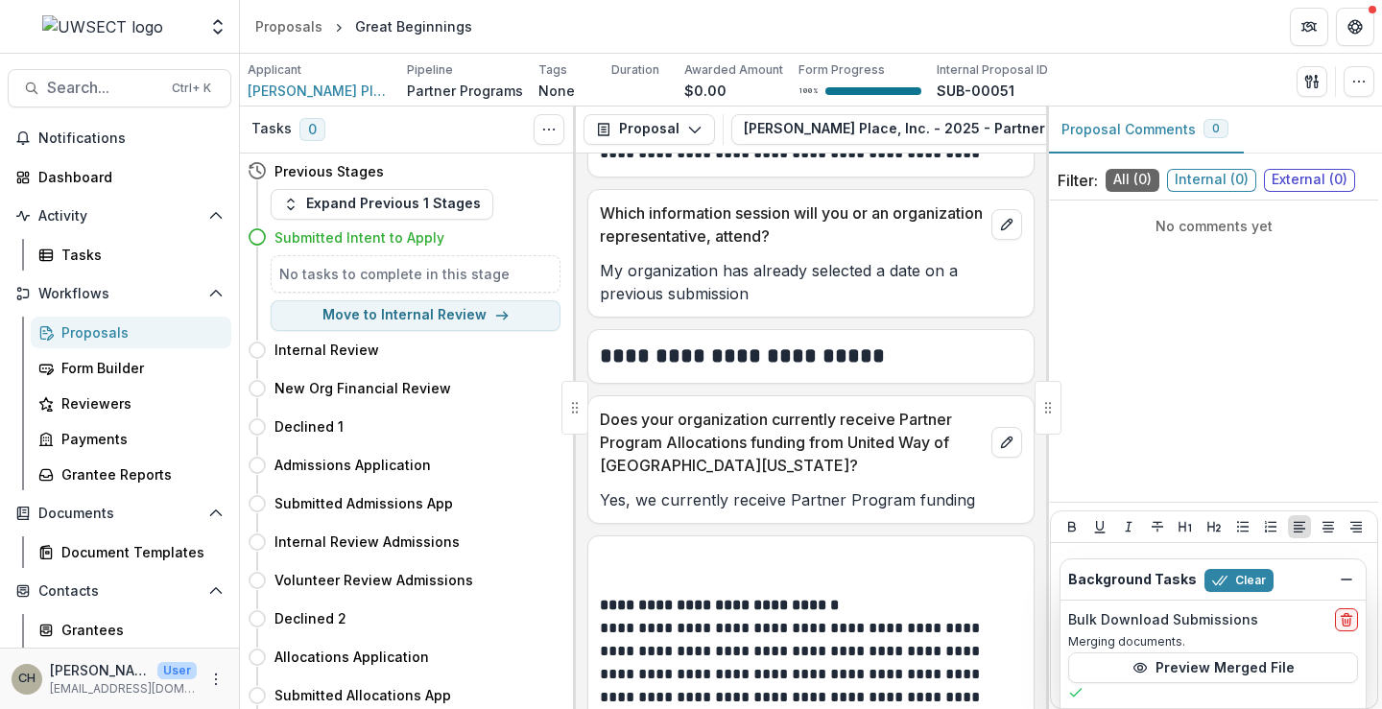
scroll to position [1469, 0]
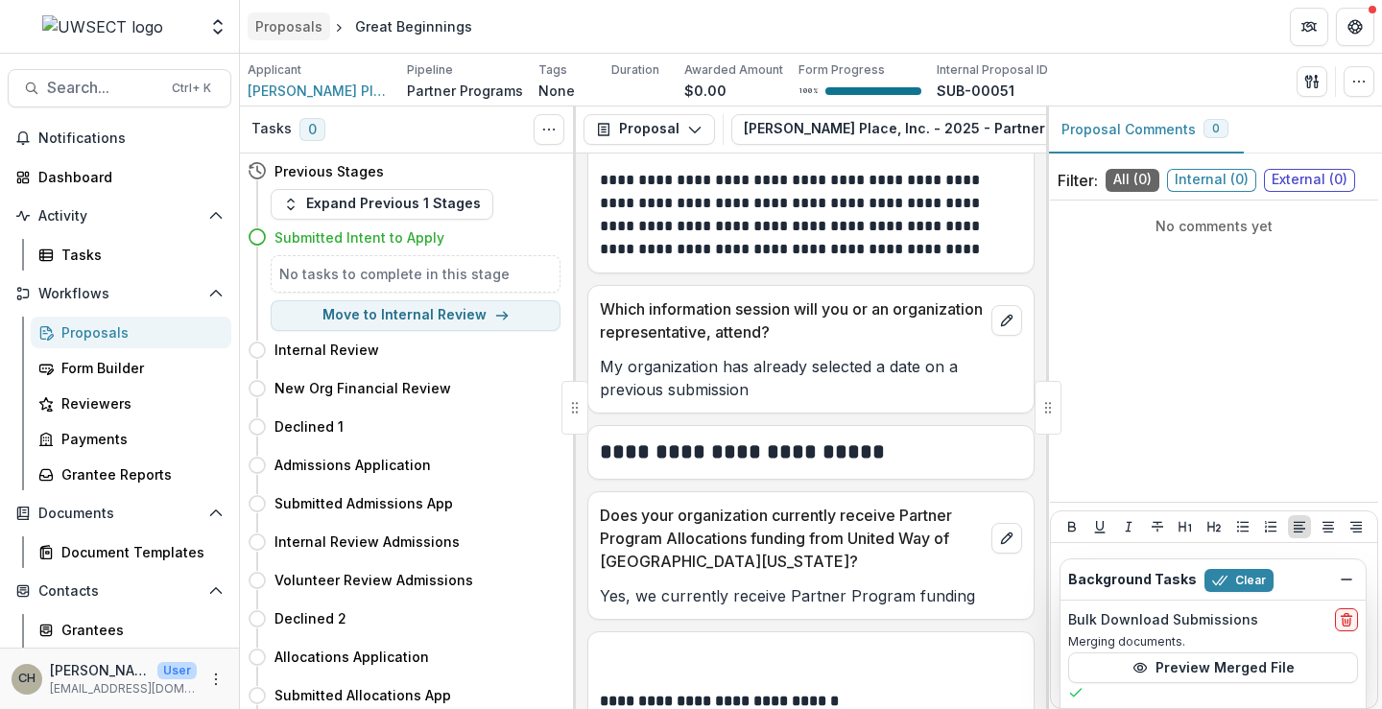
click at [299, 29] on div "Proposals" at bounding box center [288, 26] width 67 height 20
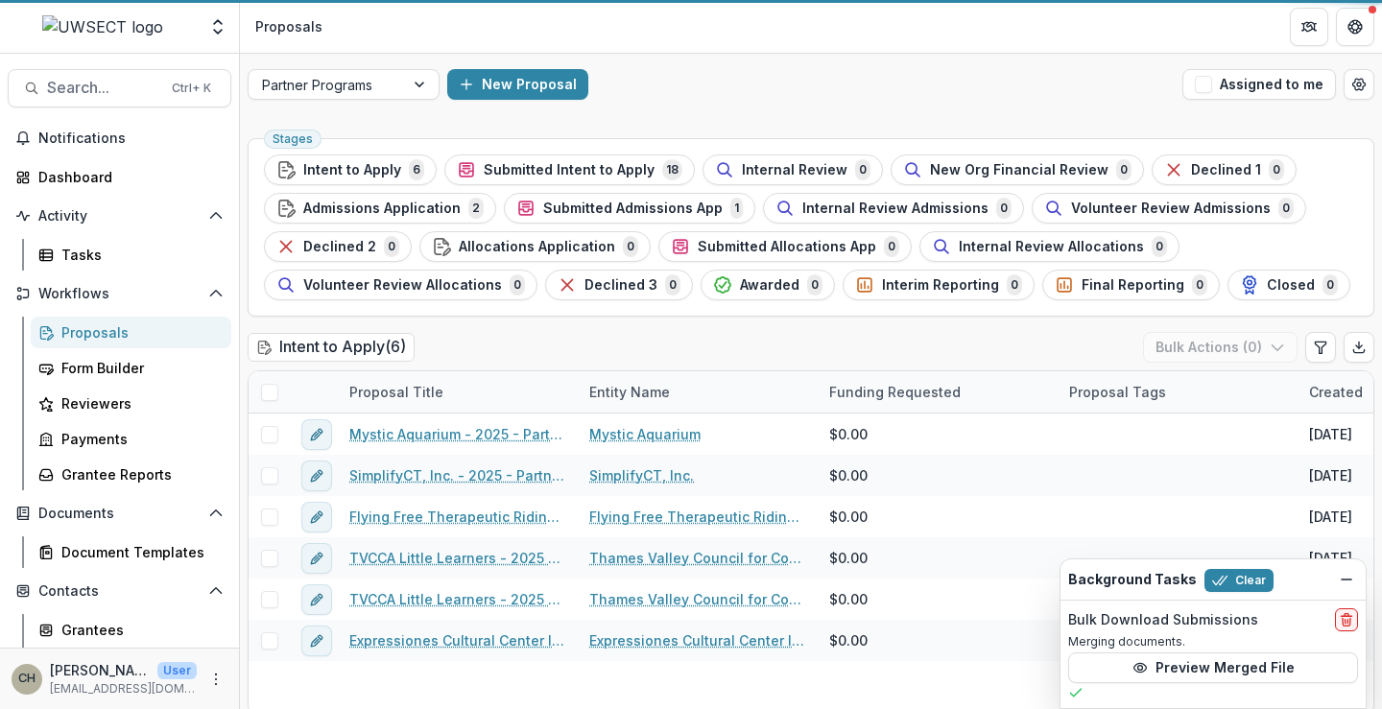
click at [492, 165] on span "Submitted Intent to Apply" at bounding box center [569, 170] width 171 height 16
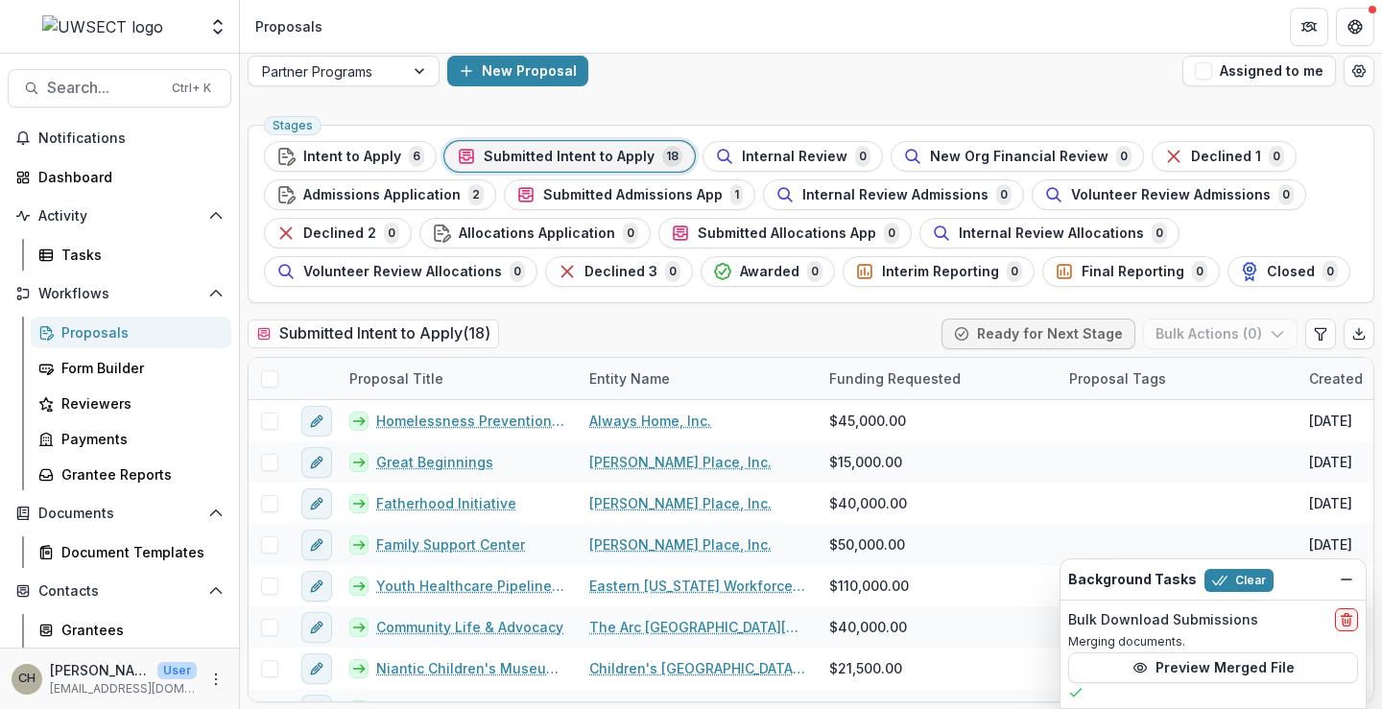
scroll to position [14, 0]
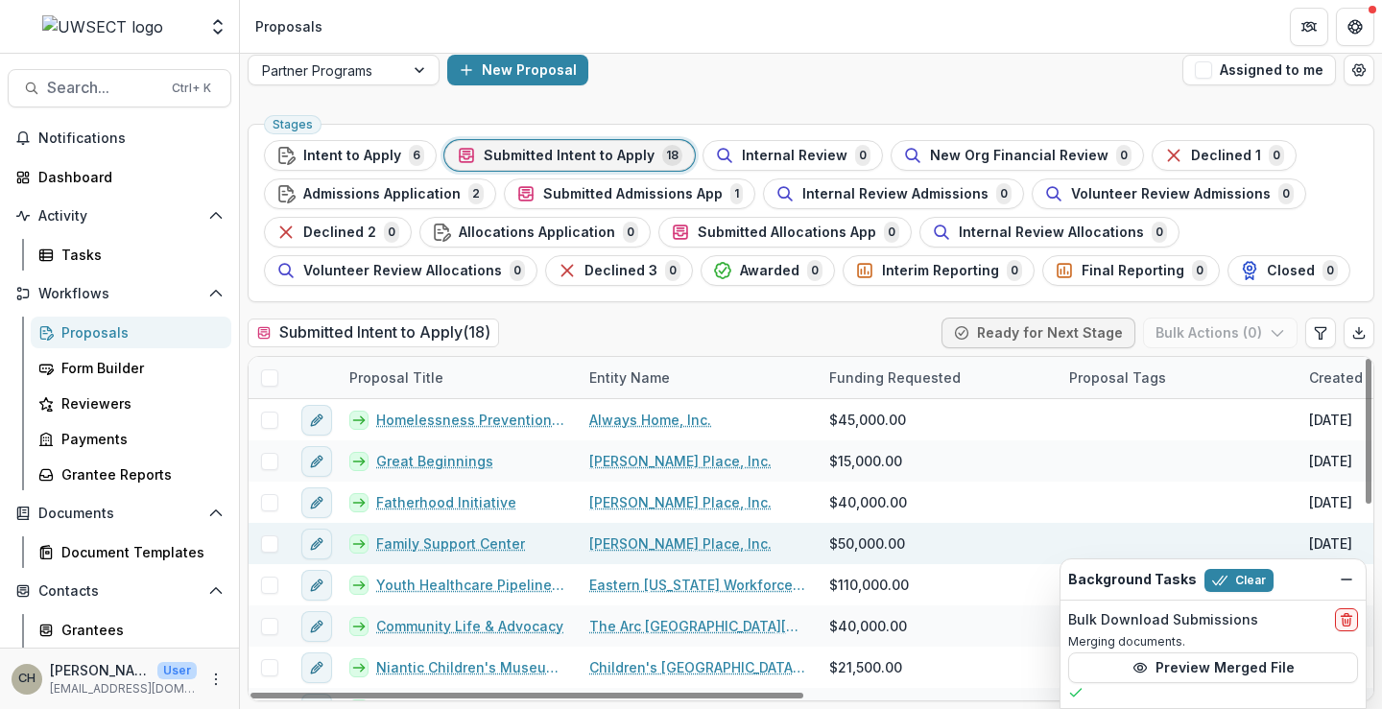
click at [462, 545] on link "Family Support Center" at bounding box center [450, 544] width 149 height 20
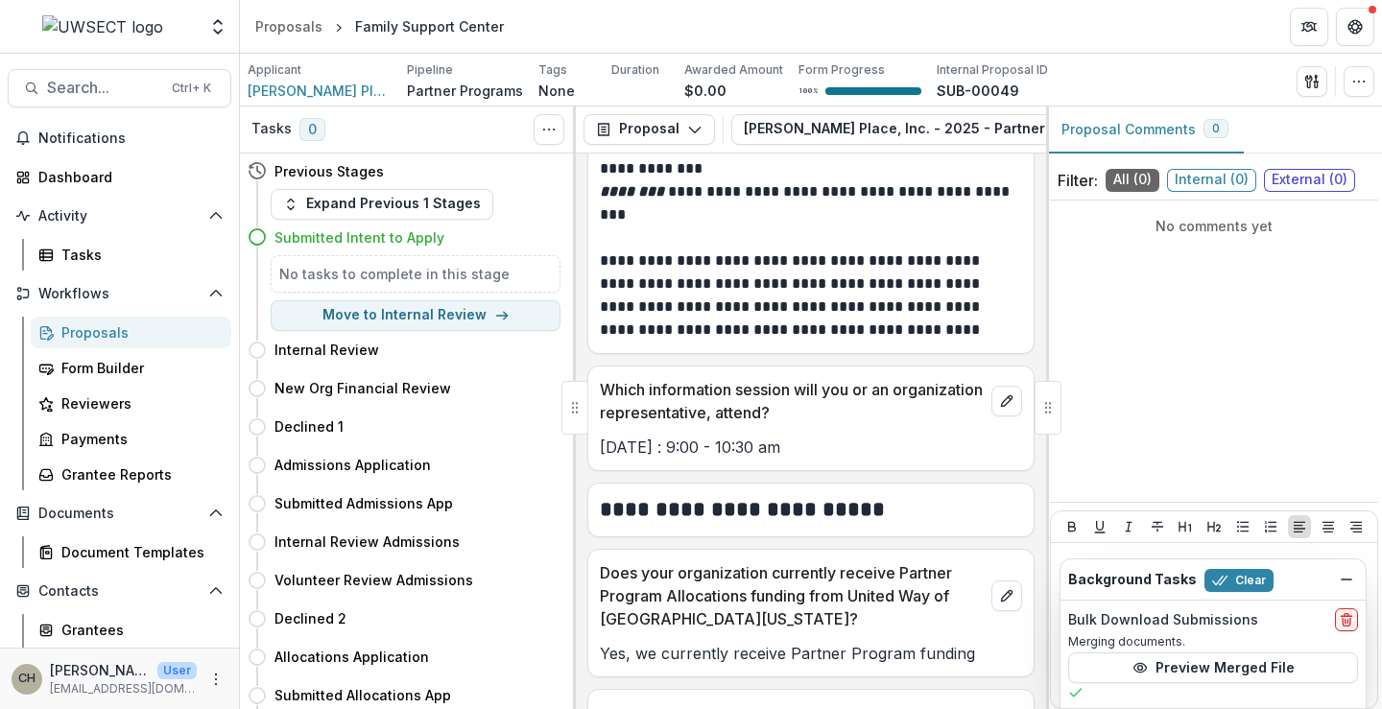
scroll to position [1440, 0]
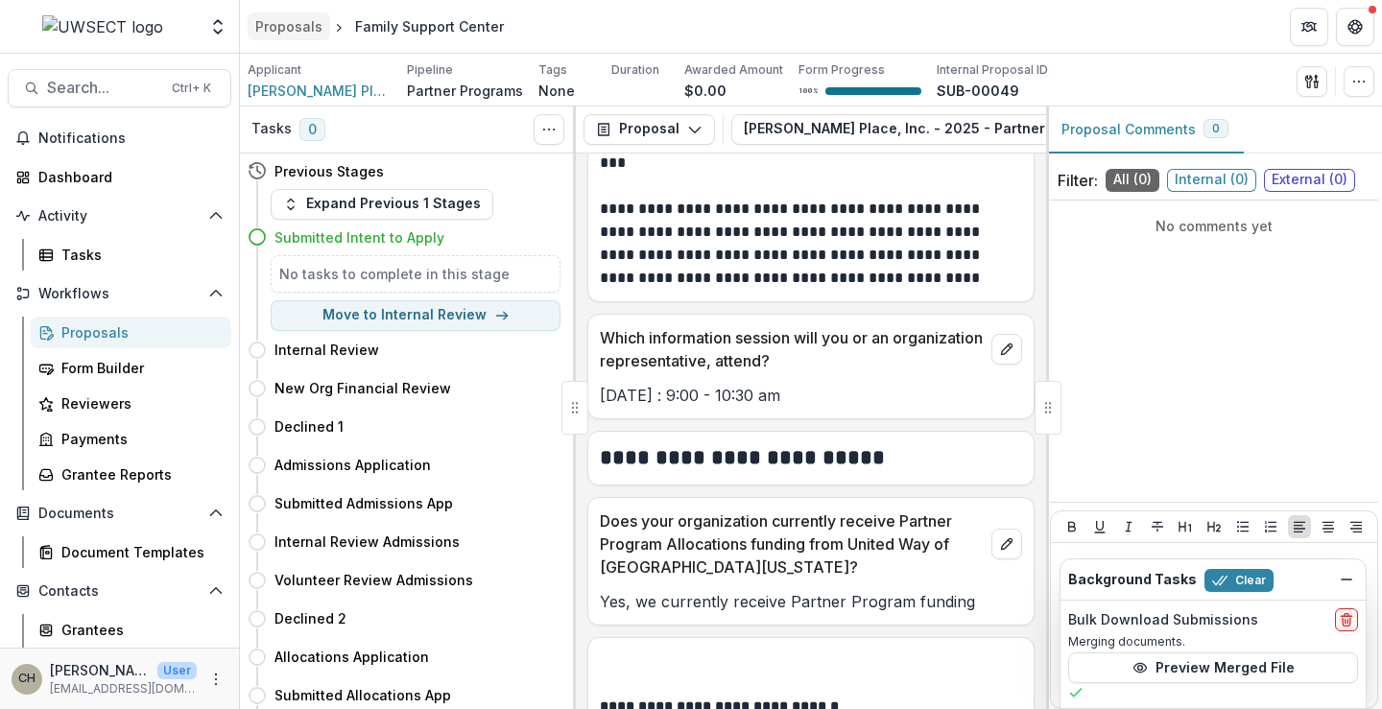
click at [274, 23] on div "Proposals" at bounding box center [288, 26] width 67 height 20
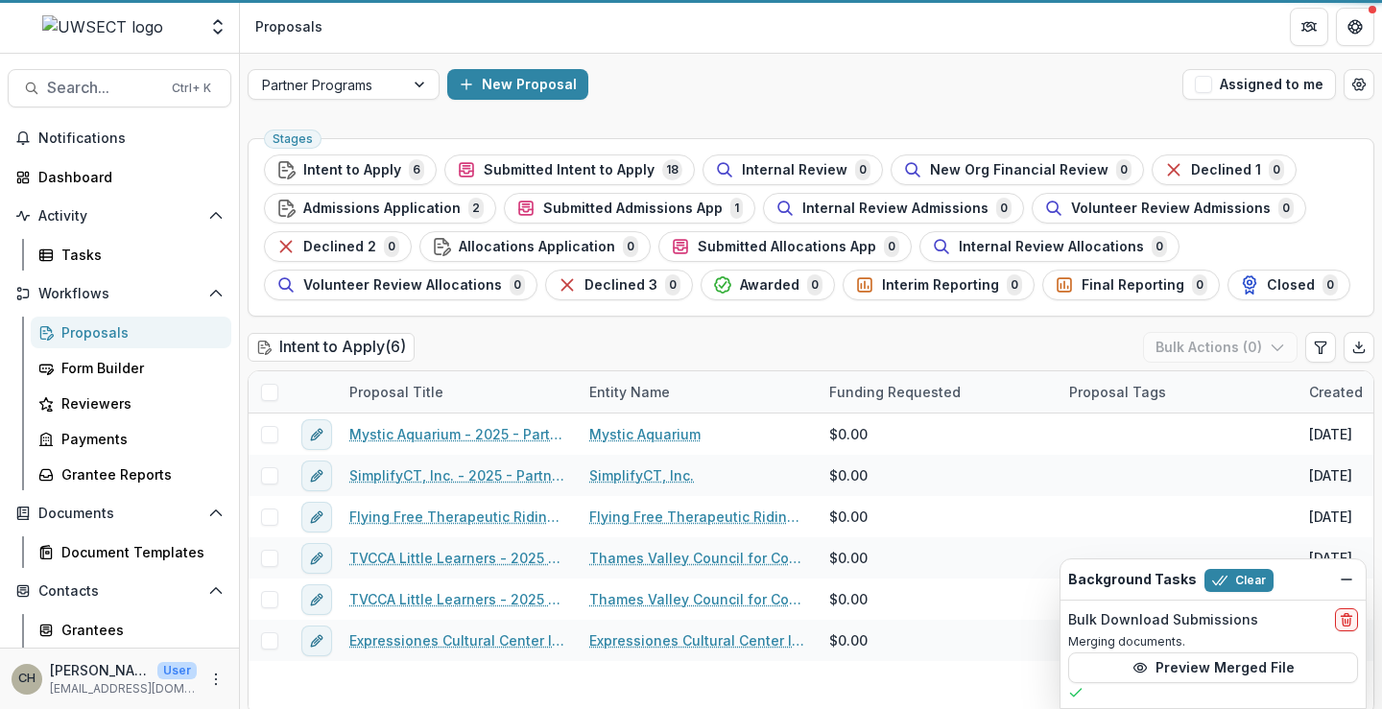
click at [517, 176] on span "Submitted Intent to Apply" at bounding box center [569, 170] width 171 height 16
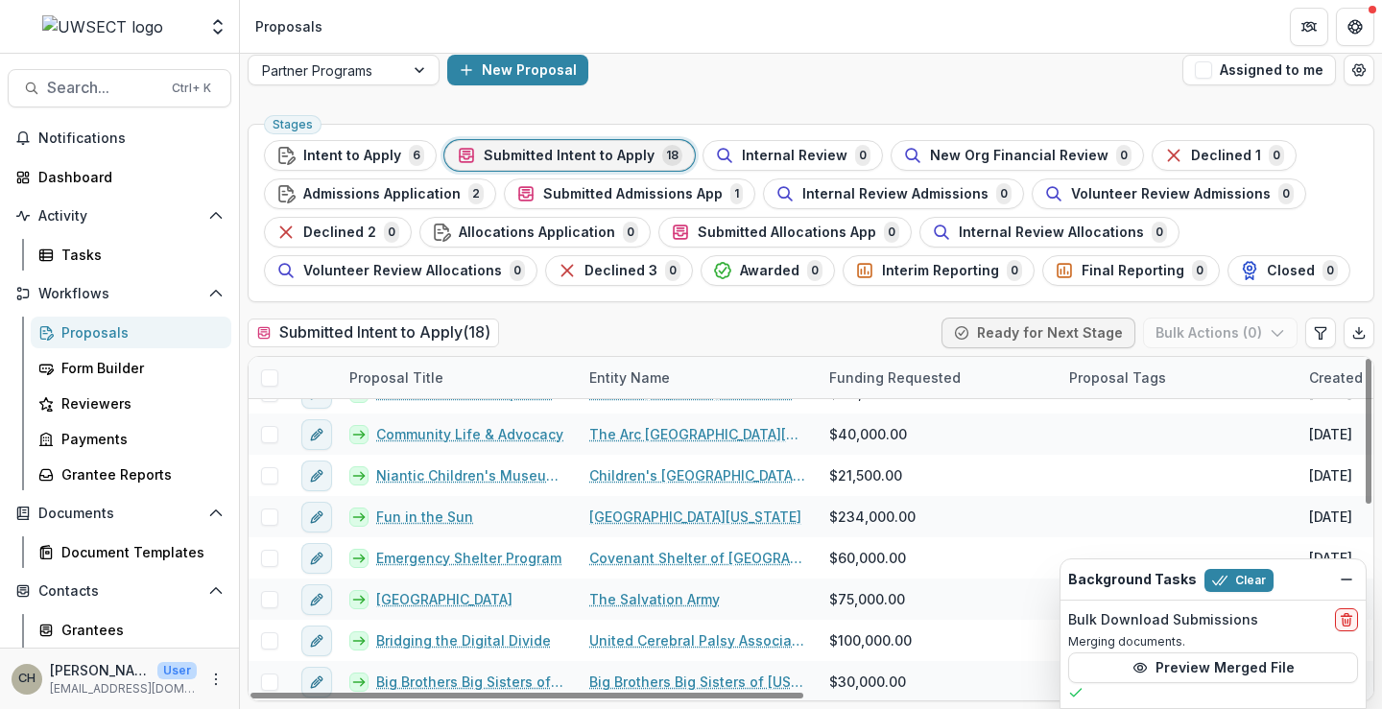
scroll to position [96, 0]
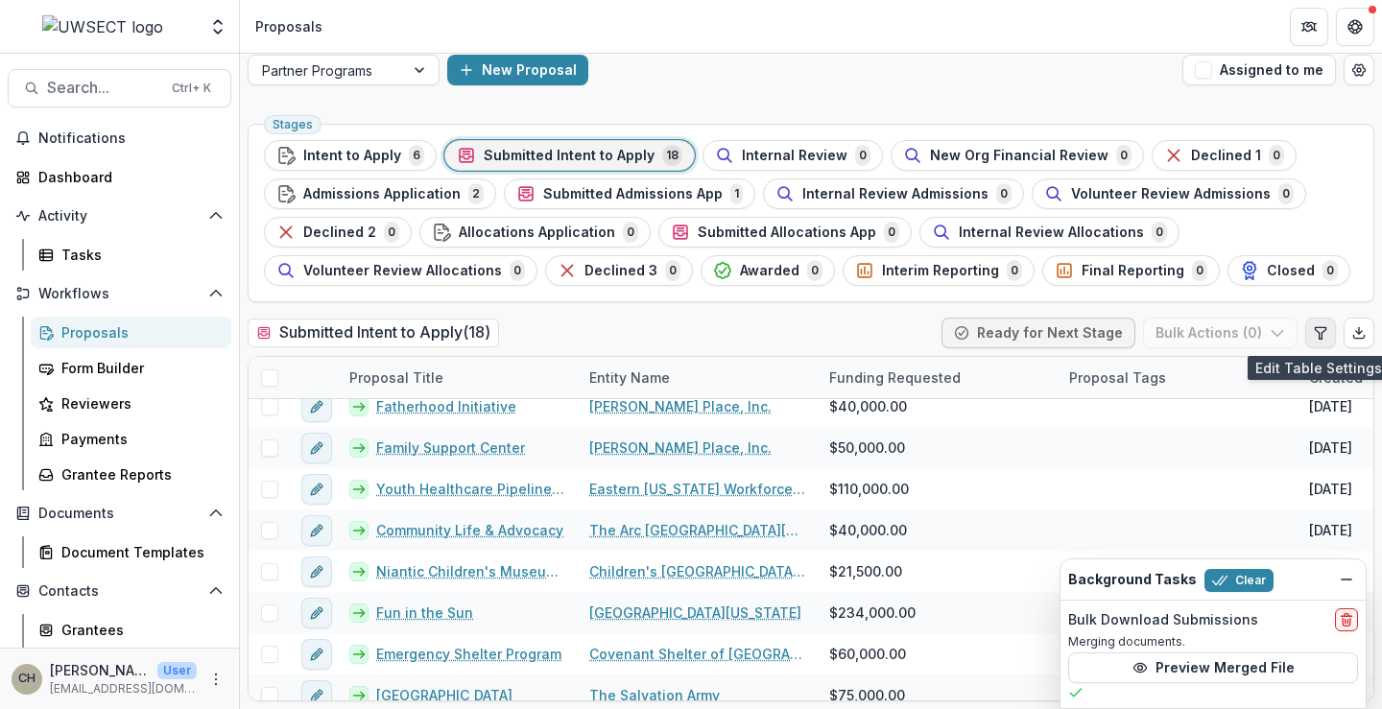
click at [1319, 339] on icon "Edit table settings" at bounding box center [1320, 332] width 15 height 15
select select "******"
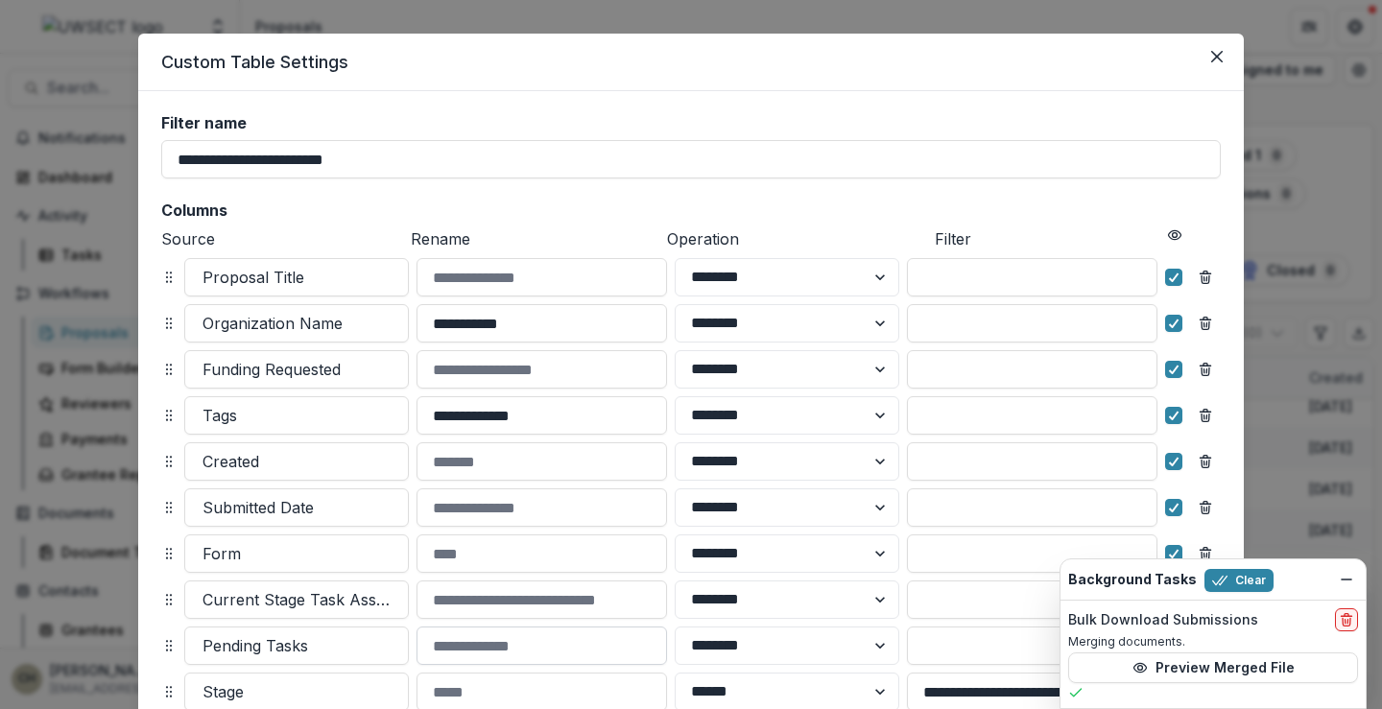
scroll to position [0, 0]
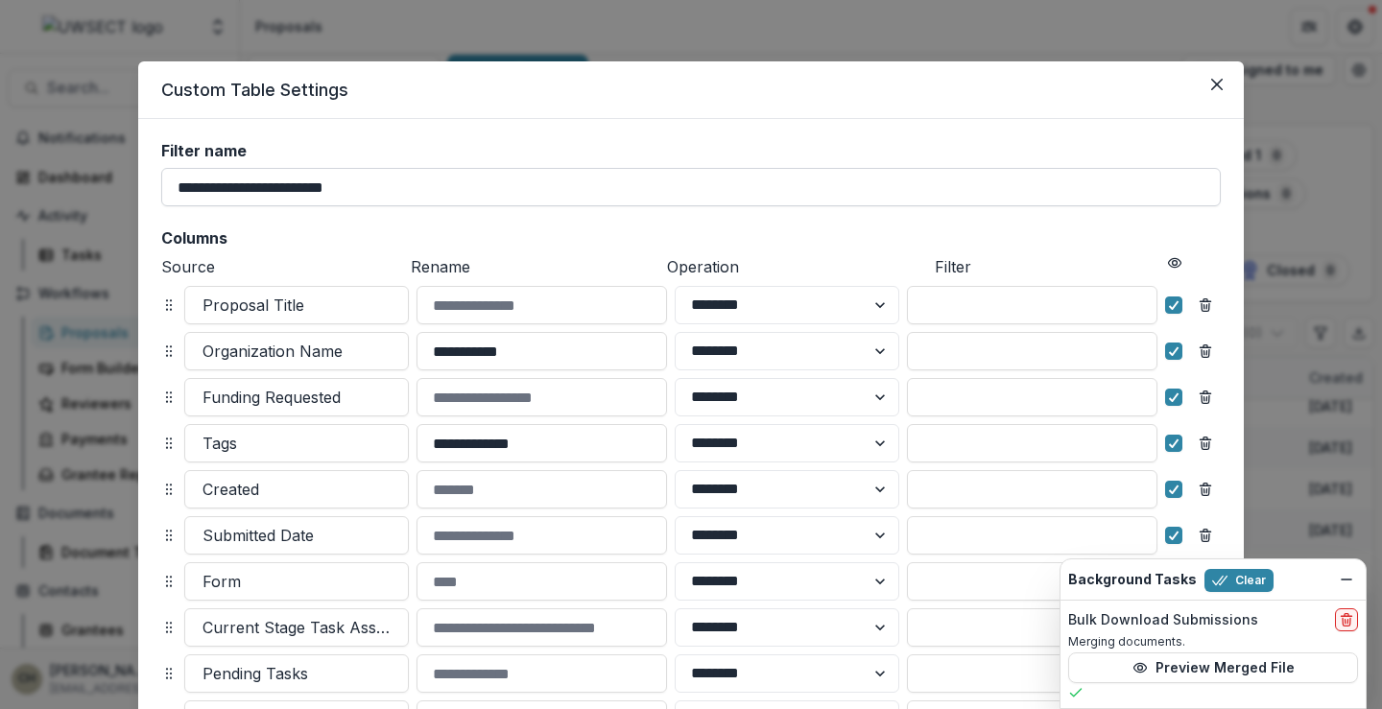
click at [350, 194] on input "**********" at bounding box center [691, 187] width 1060 height 38
click at [325, 247] on h2 "Columns" at bounding box center [691, 238] width 1060 height 18
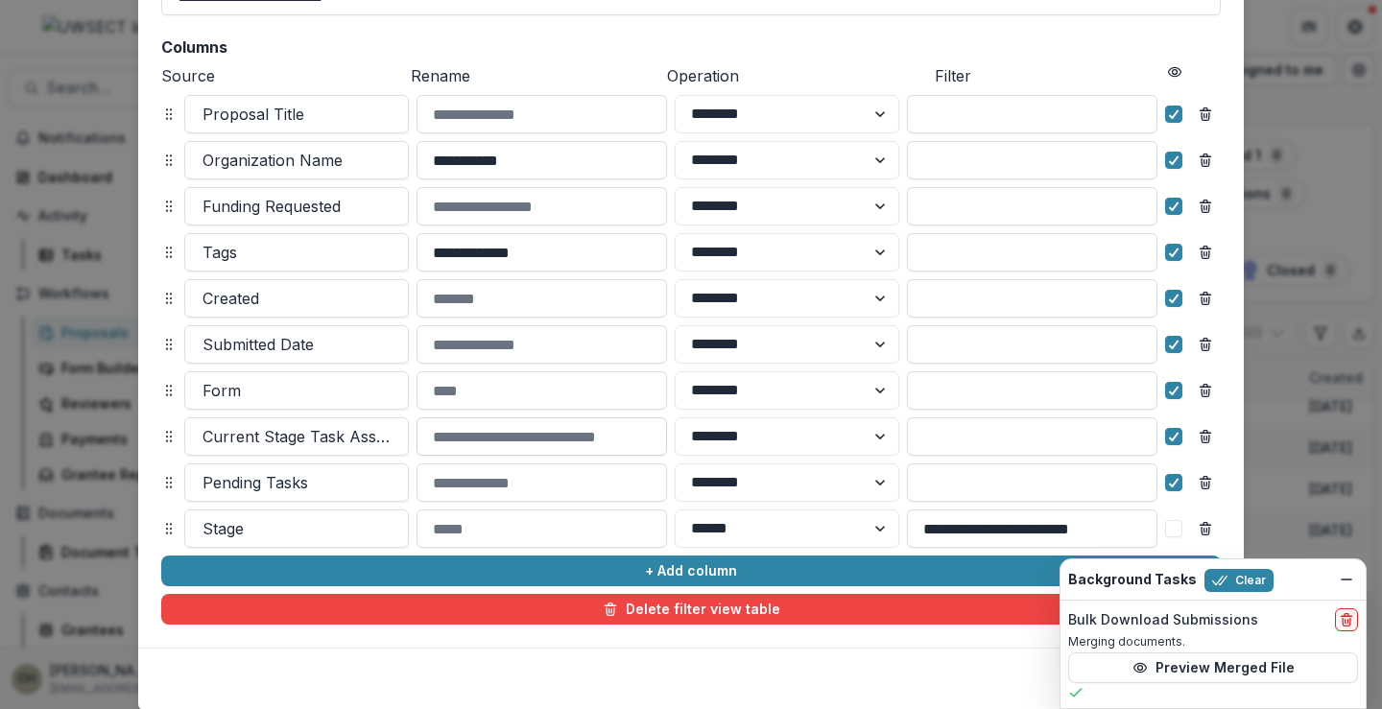
scroll to position [157, 0]
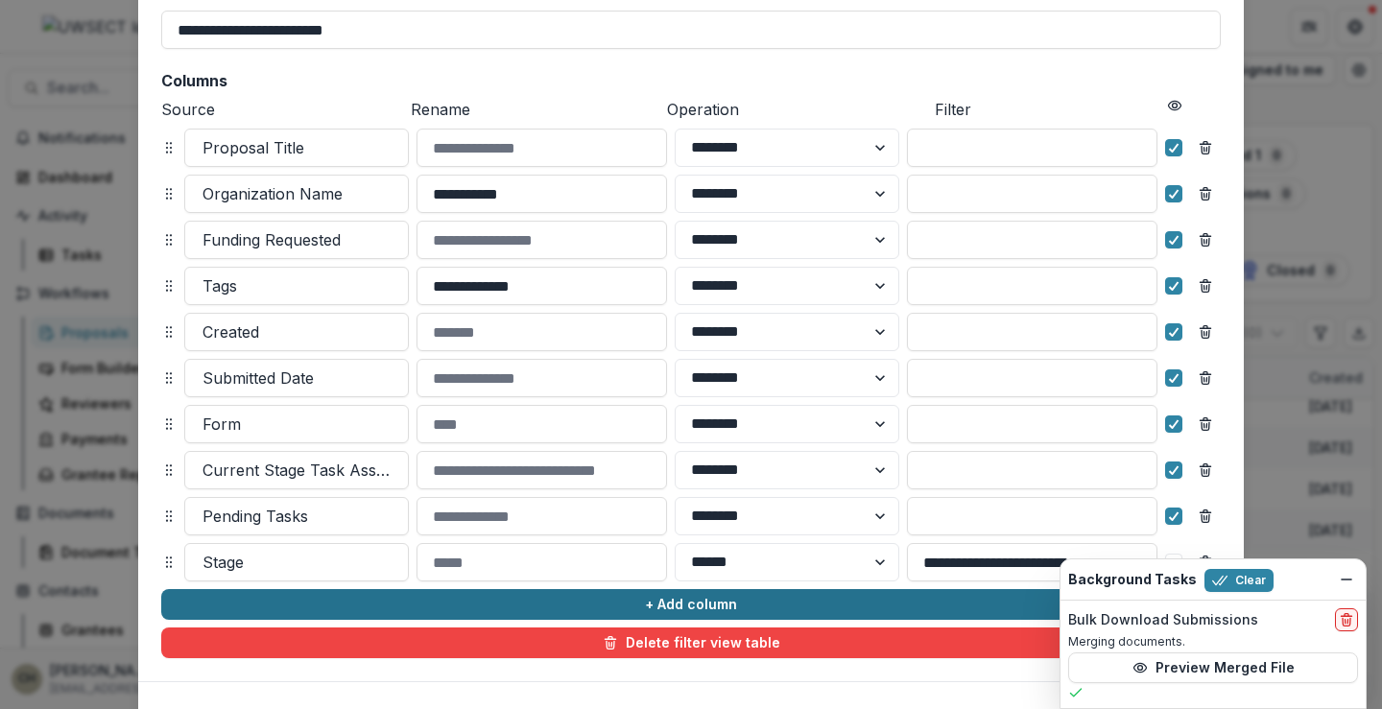
click at [710, 609] on button "+ Add column" at bounding box center [691, 604] width 1060 height 31
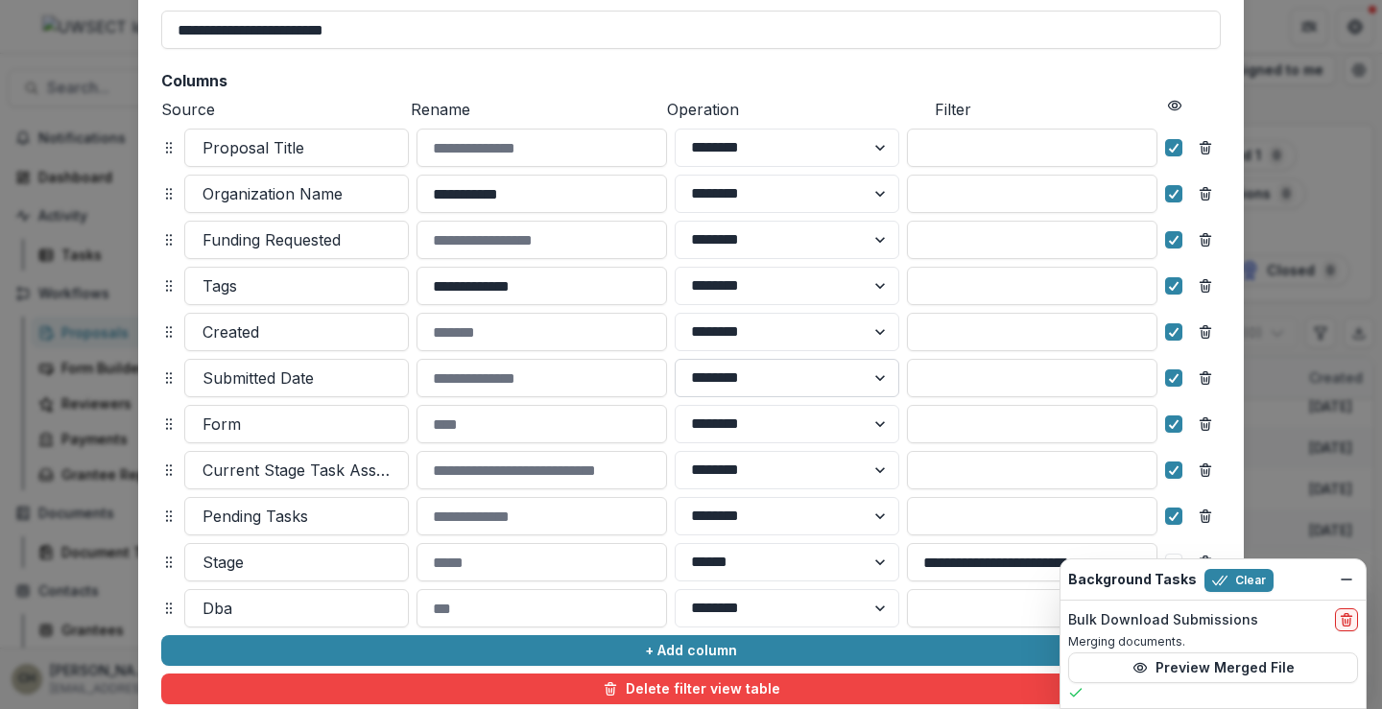
scroll to position [300, 0]
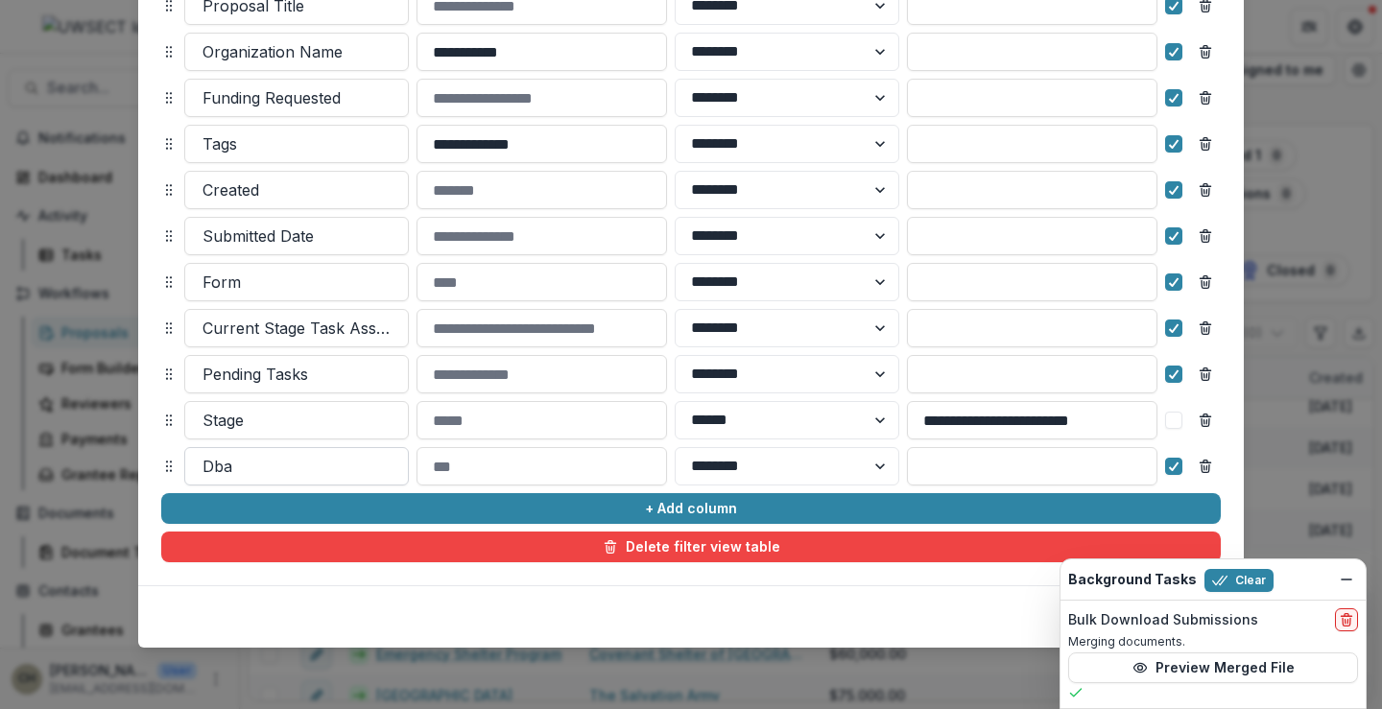
click at [324, 471] on div at bounding box center [297, 466] width 188 height 27
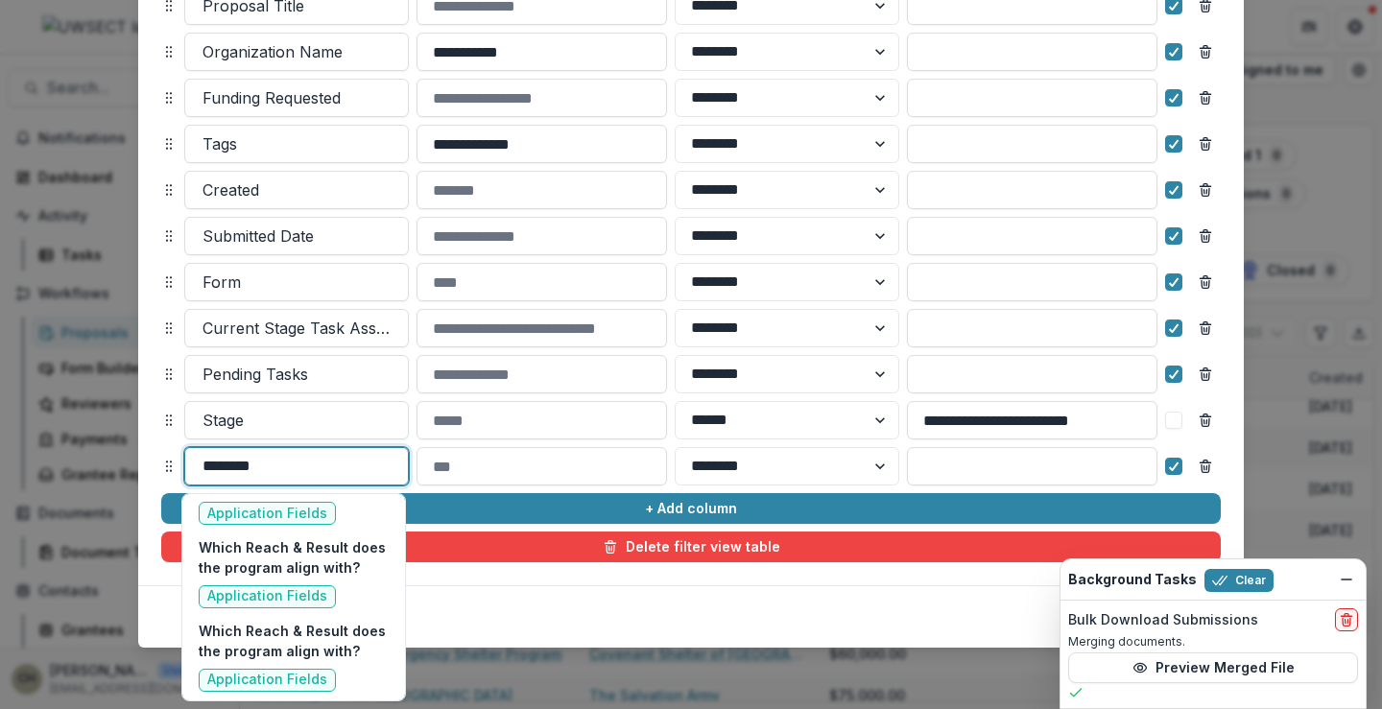
scroll to position [0, 0]
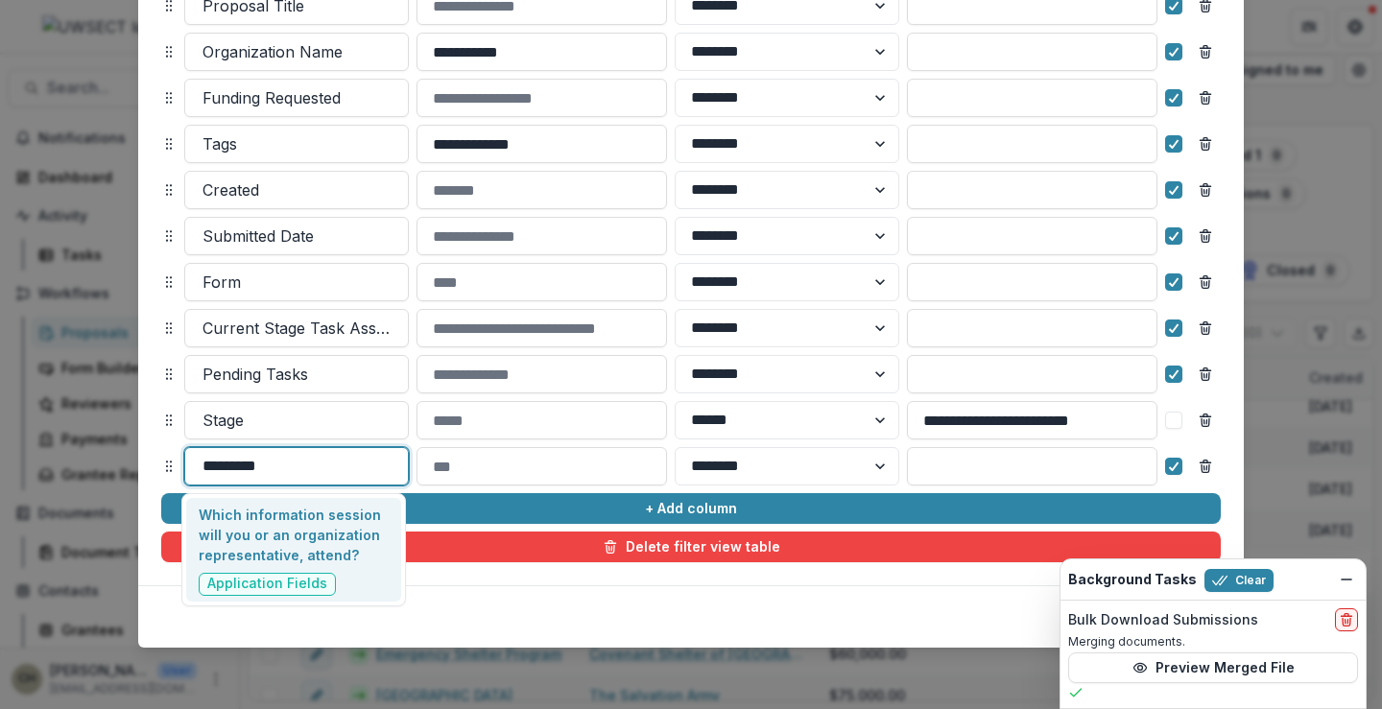
type input "**********"
click at [331, 541] on p "Which information session will you or an organization representative, attend?" at bounding box center [294, 535] width 191 height 60
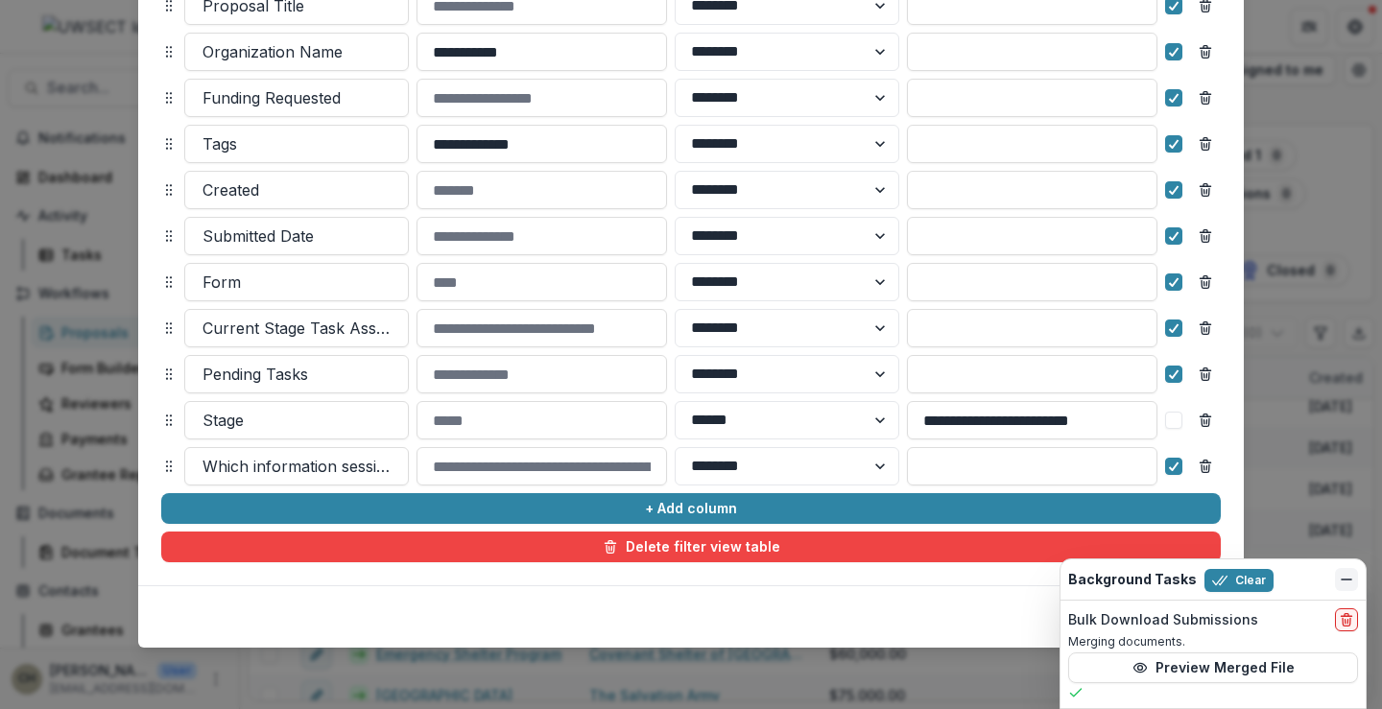
click at [1348, 578] on icon "Dismiss" at bounding box center [1346, 579] width 15 height 15
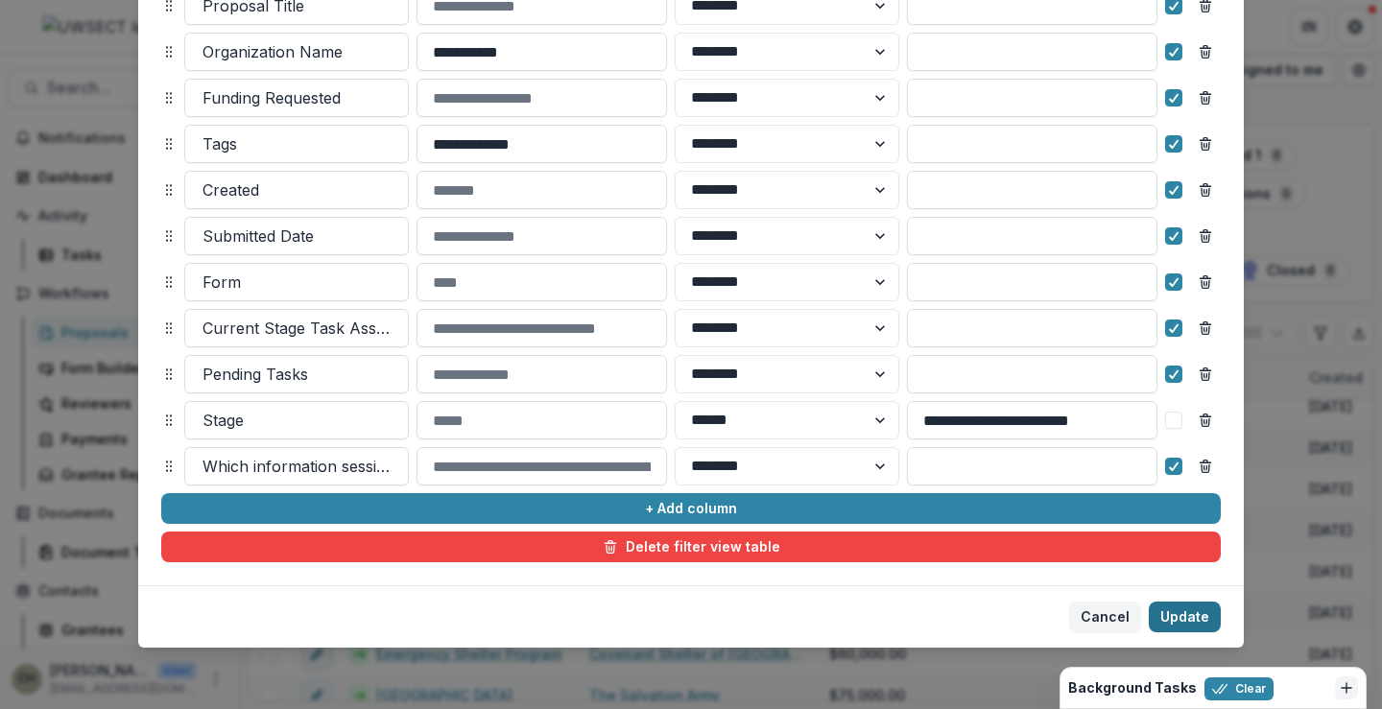
click at [1194, 621] on button "Update" at bounding box center [1185, 617] width 72 height 31
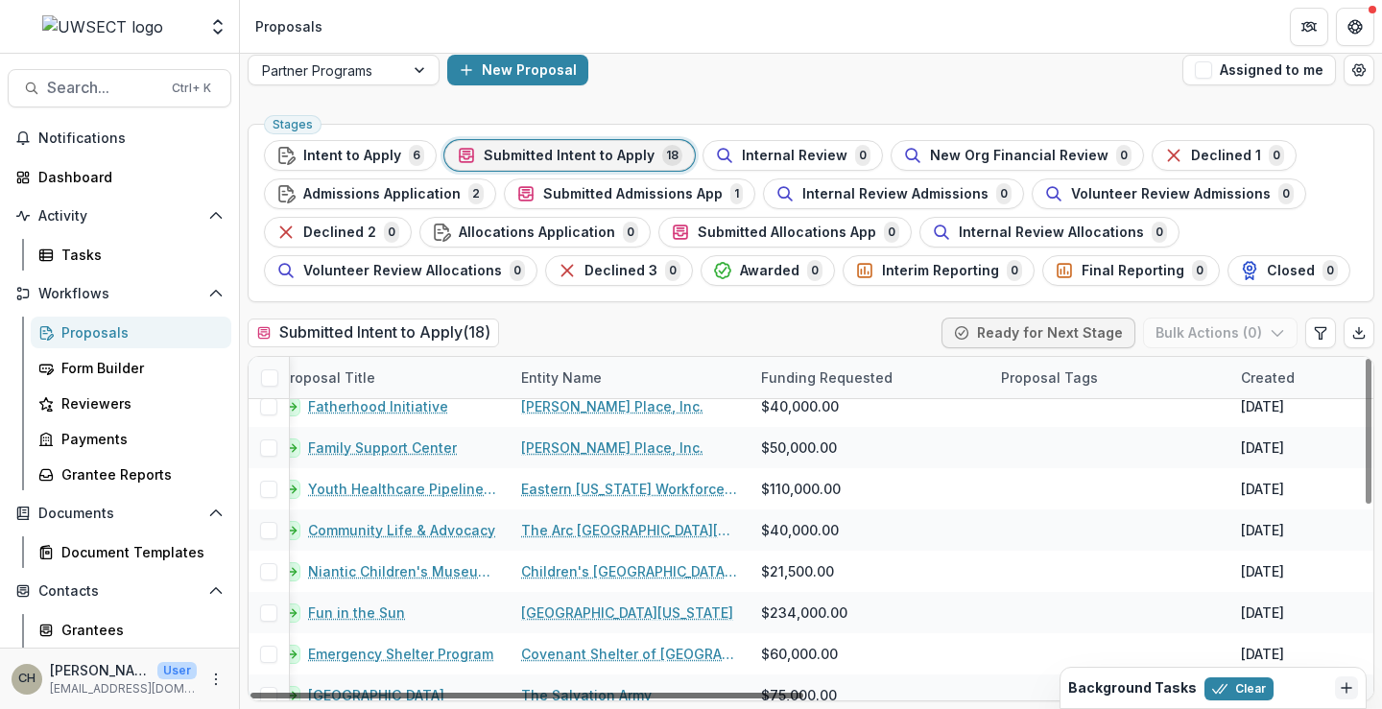
scroll to position [96, 0]
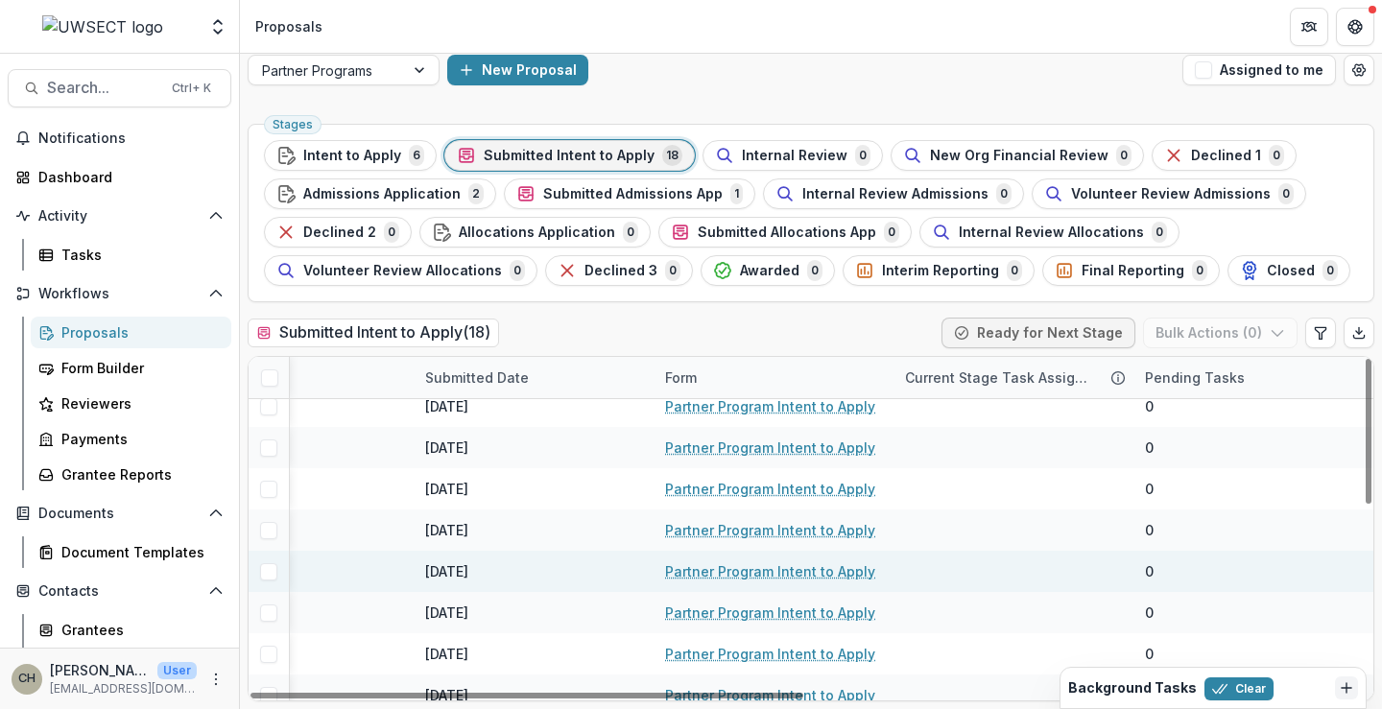
drag, startPoint x: 590, startPoint y: 697, endPoint x: 1251, endPoint y: 586, distance: 669.8
click at [804, 693] on div at bounding box center [527, 696] width 553 height 6
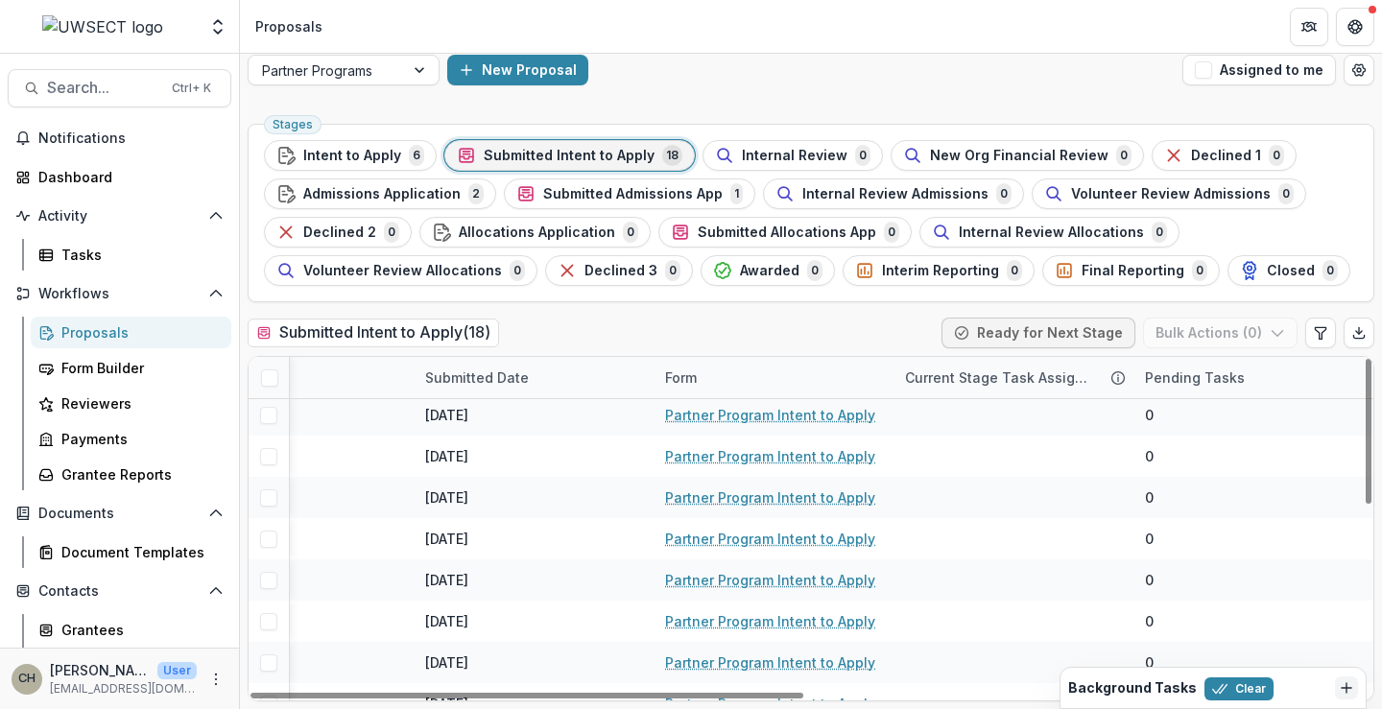
scroll to position [0, 1130]
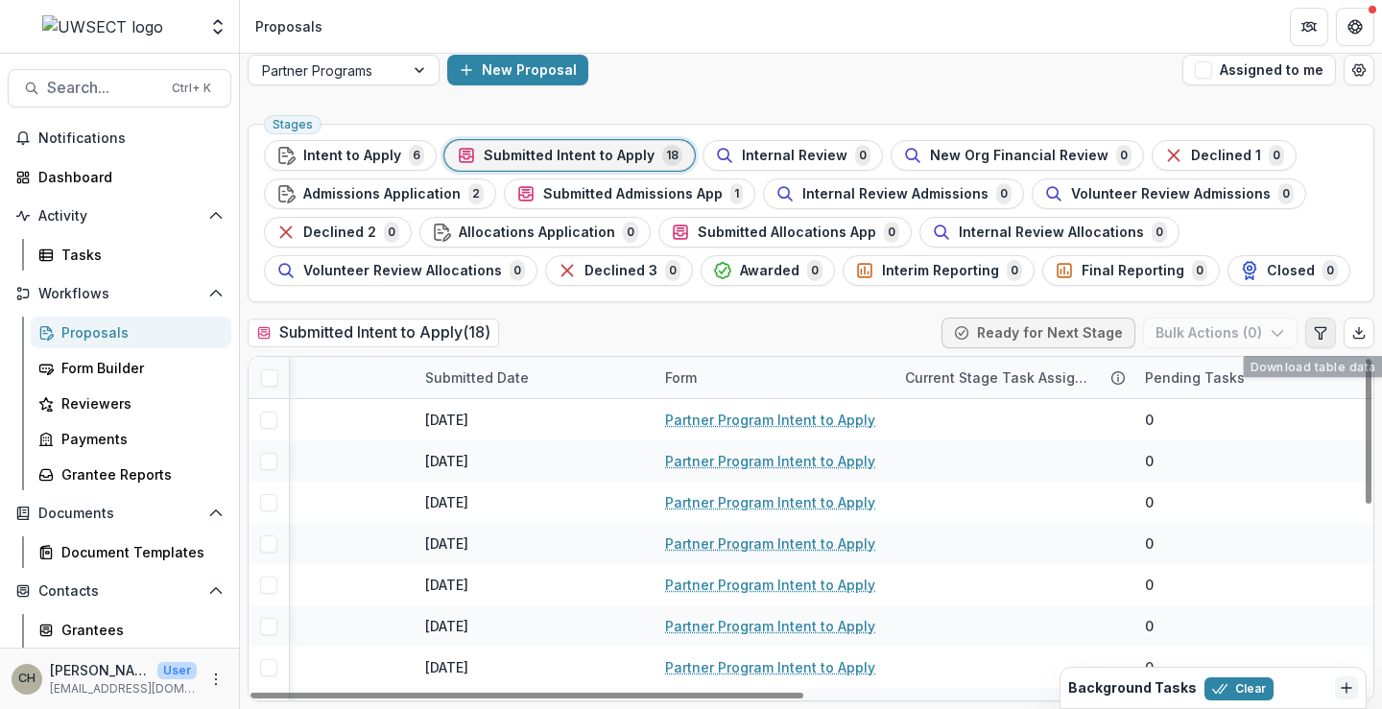
click at [1310, 341] on button "Edit table settings" at bounding box center [1321, 333] width 31 height 31
select select "******"
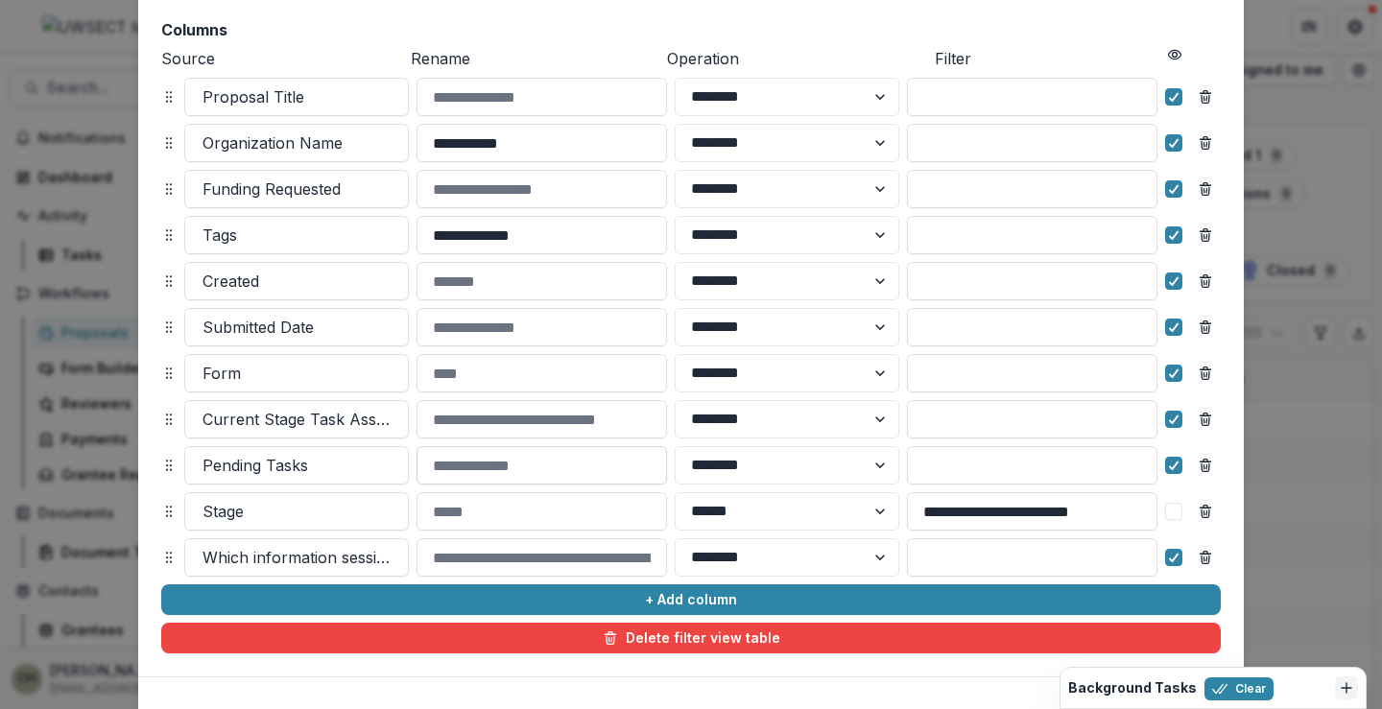
scroll to position [204, 0]
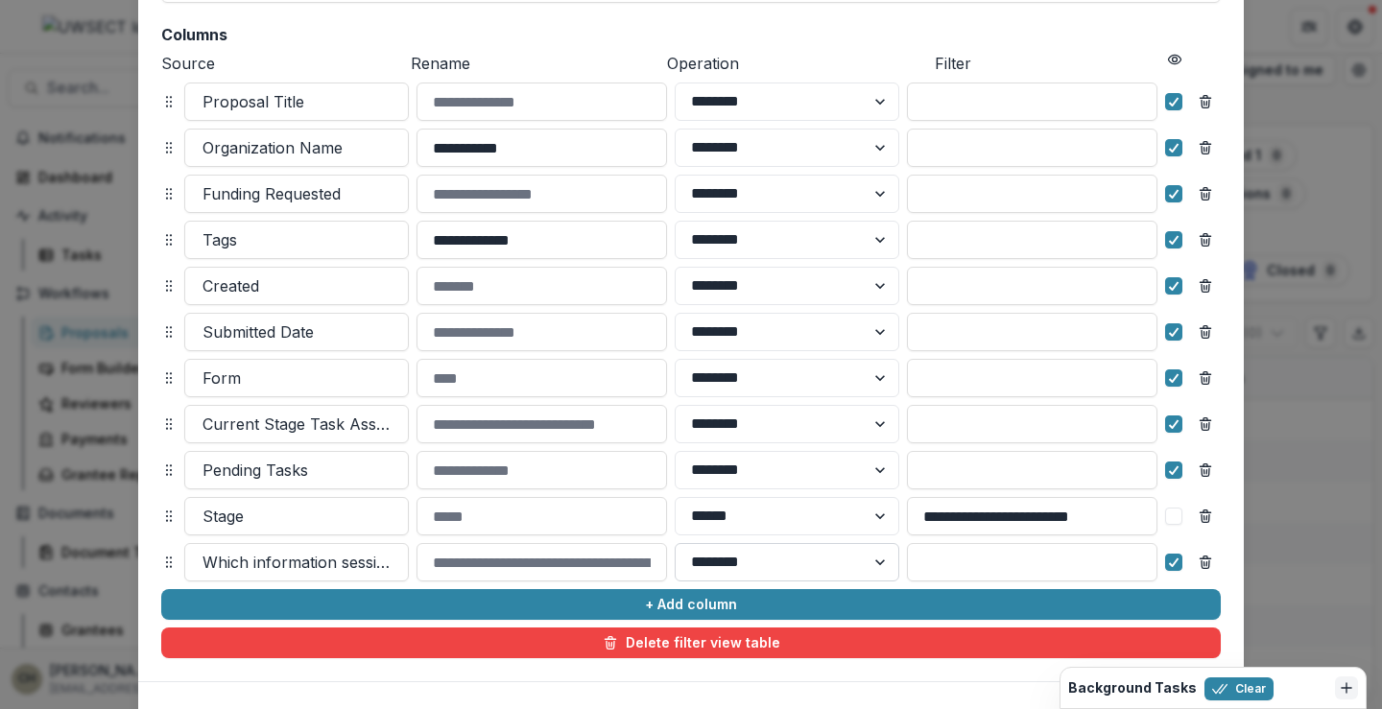
click at [858, 559] on select "******** ******" at bounding box center [787, 562] width 225 height 38
select select "******"
click at [675, 543] on select "******** ******" at bounding box center [787, 562] width 225 height 38
click at [986, 558] on input at bounding box center [1032, 562] width 251 height 38
click at [984, 519] on input "**********" at bounding box center [1032, 516] width 251 height 38
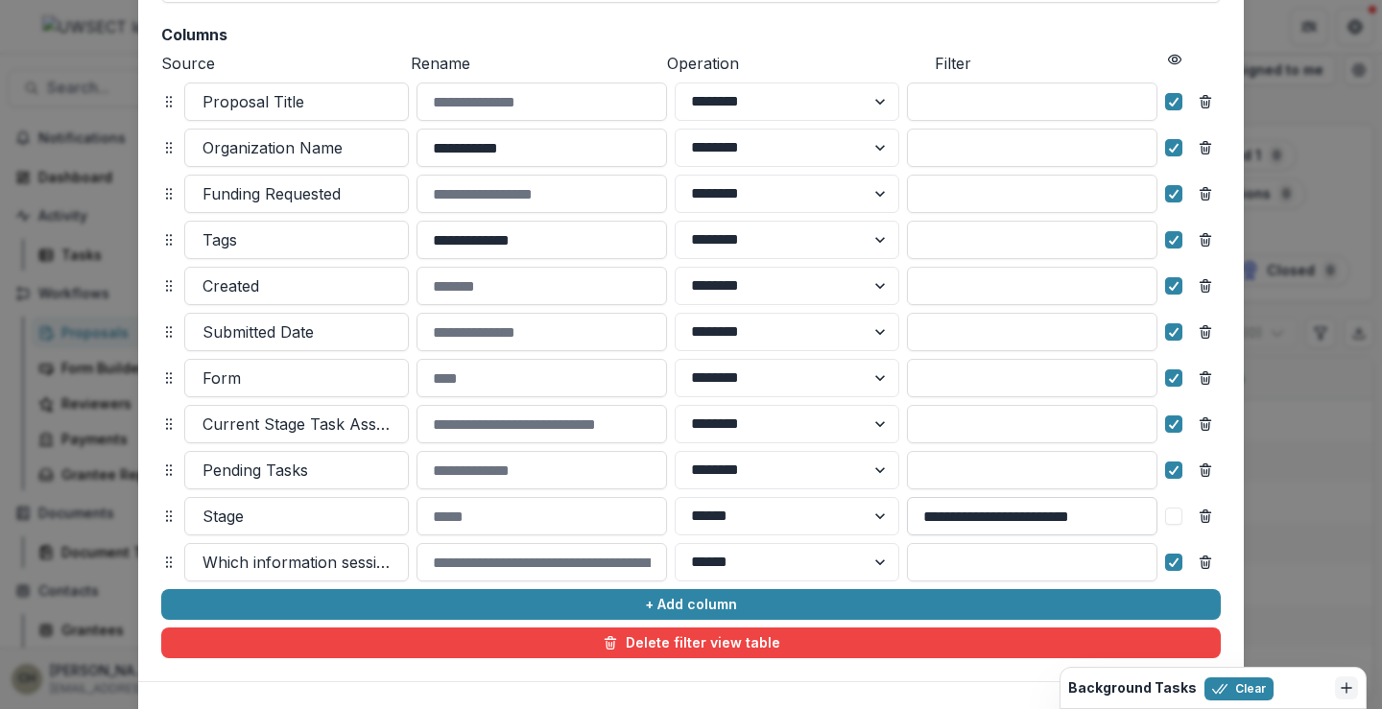
click at [984, 519] on input "**********" at bounding box center [1032, 516] width 251 height 38
click at [994, 562] on input at bounding box center [1032, 562] width 251 height 38
paste input "**********"
type input "**********"
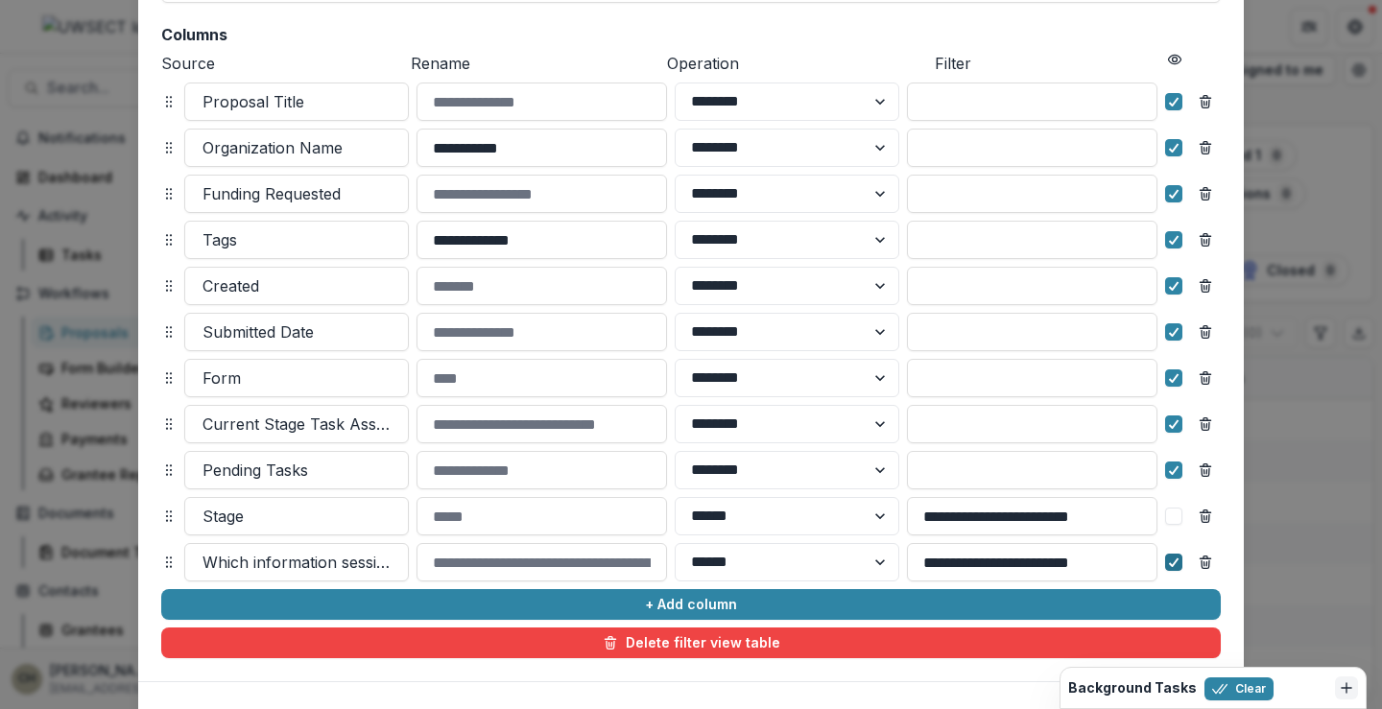
click at [1168, 558] on icon at bounding box center [1174, 563] width 12 height 10
drag, startPoint x: 1121, startPoint y: 558, endPoint x: 842, endPoint y: 573, distance: 279.8
click at [842, 573] on div "**********" at bounding box center [691, 562] width 1060 height 38
click at [853, 556] on select "******** ******" at bounding box center [787, 562] width 225 height 38
select select "********"
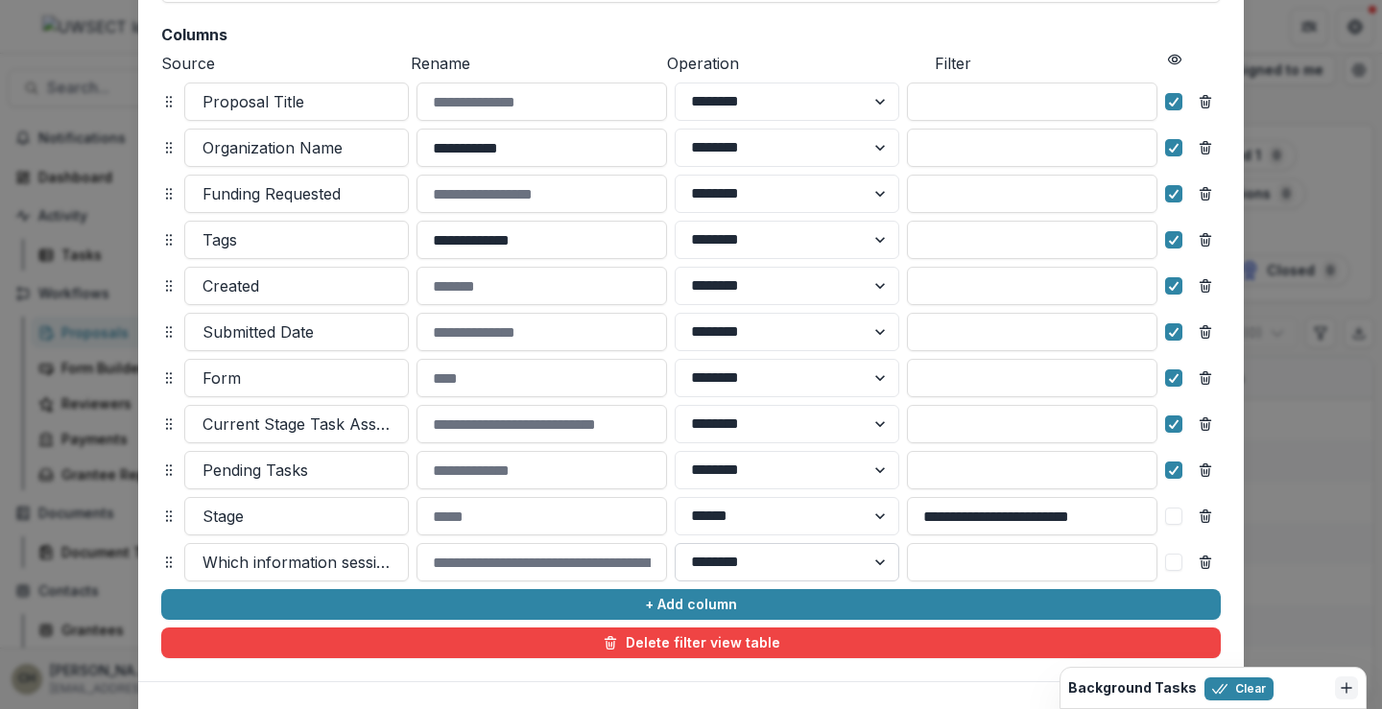
click at [675, 543] on select "******** ******" at bounding box center [787, 562] width 225 height 38
click at [1002, 549] on input at bounding box center [1032, 562] width 251 height 38
click at [848, 565] on select "******** ******" at bounding box center [787, 562] width 225 height 38
click at [975, 559] on input at bounding box center [1032, 562] width 251 height 38
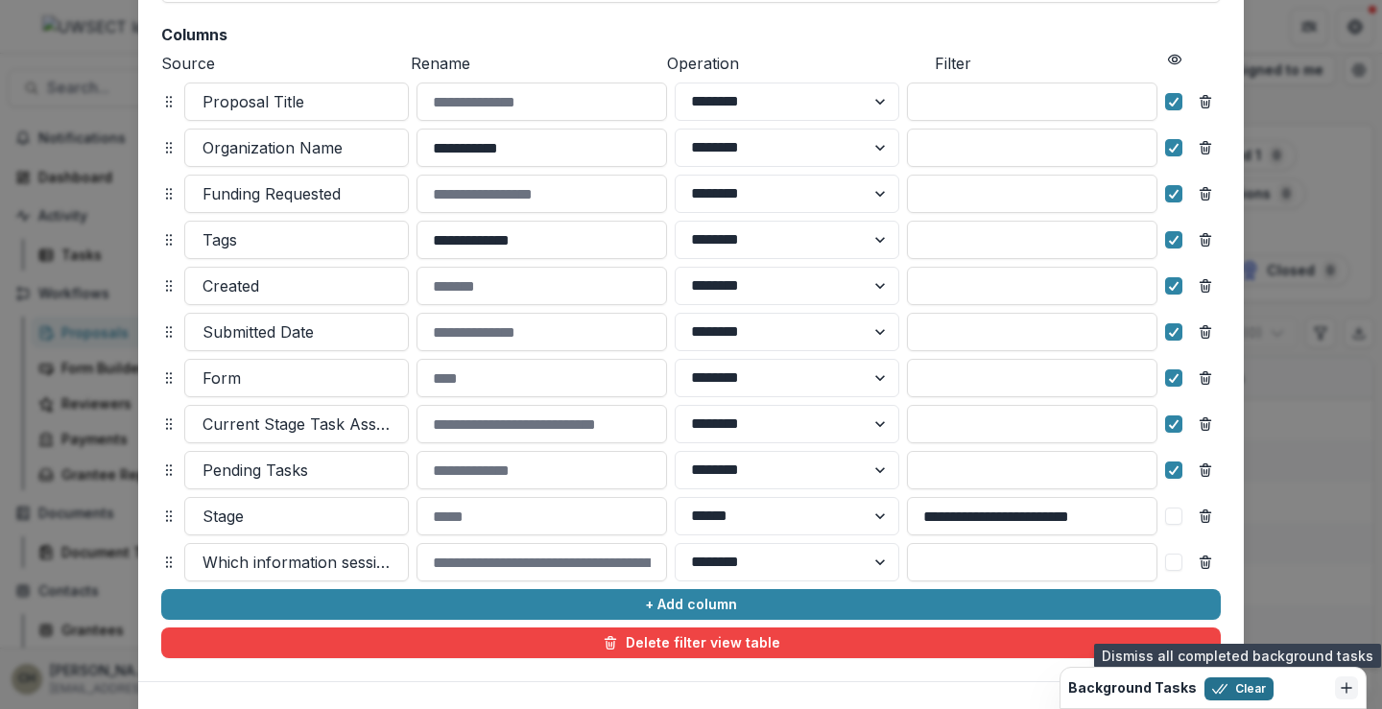
click at [1244, 683] on button "Clear" at bounding box center [1239, 689] width 69 height 23
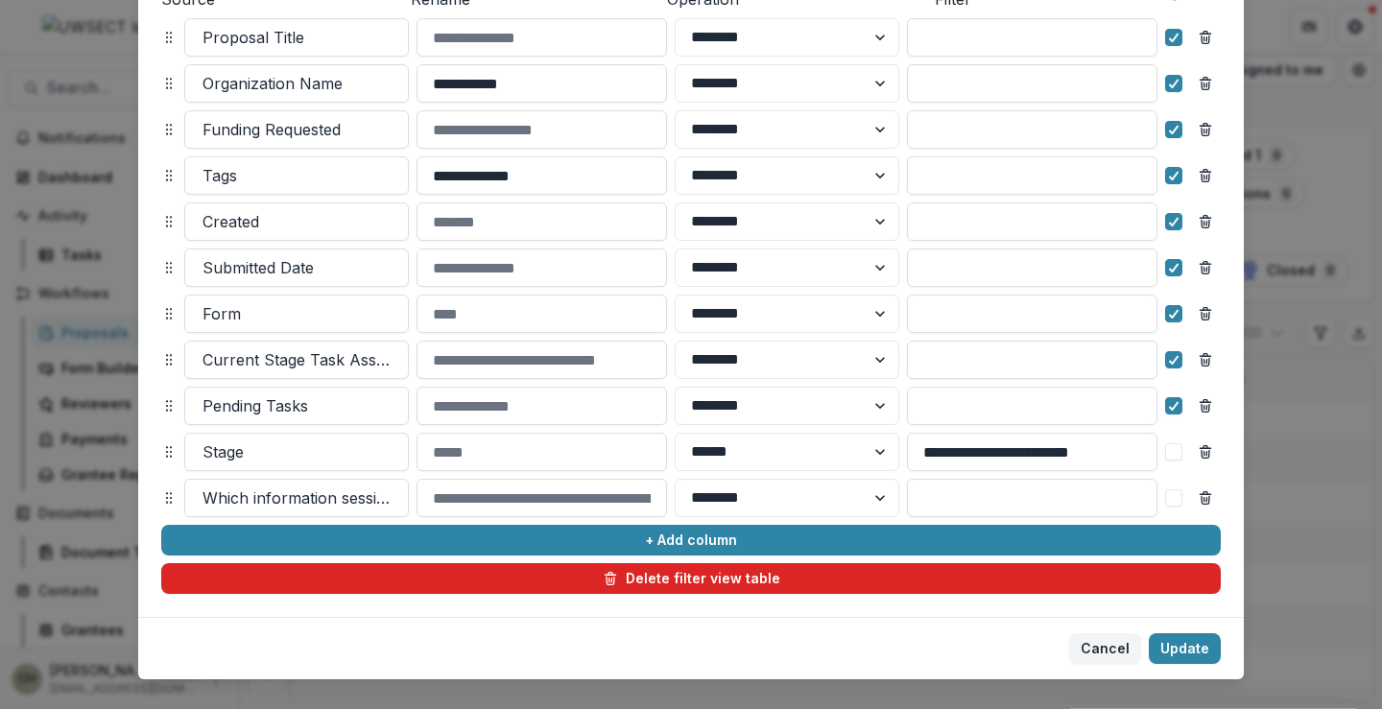
scroll to position [300, 0]
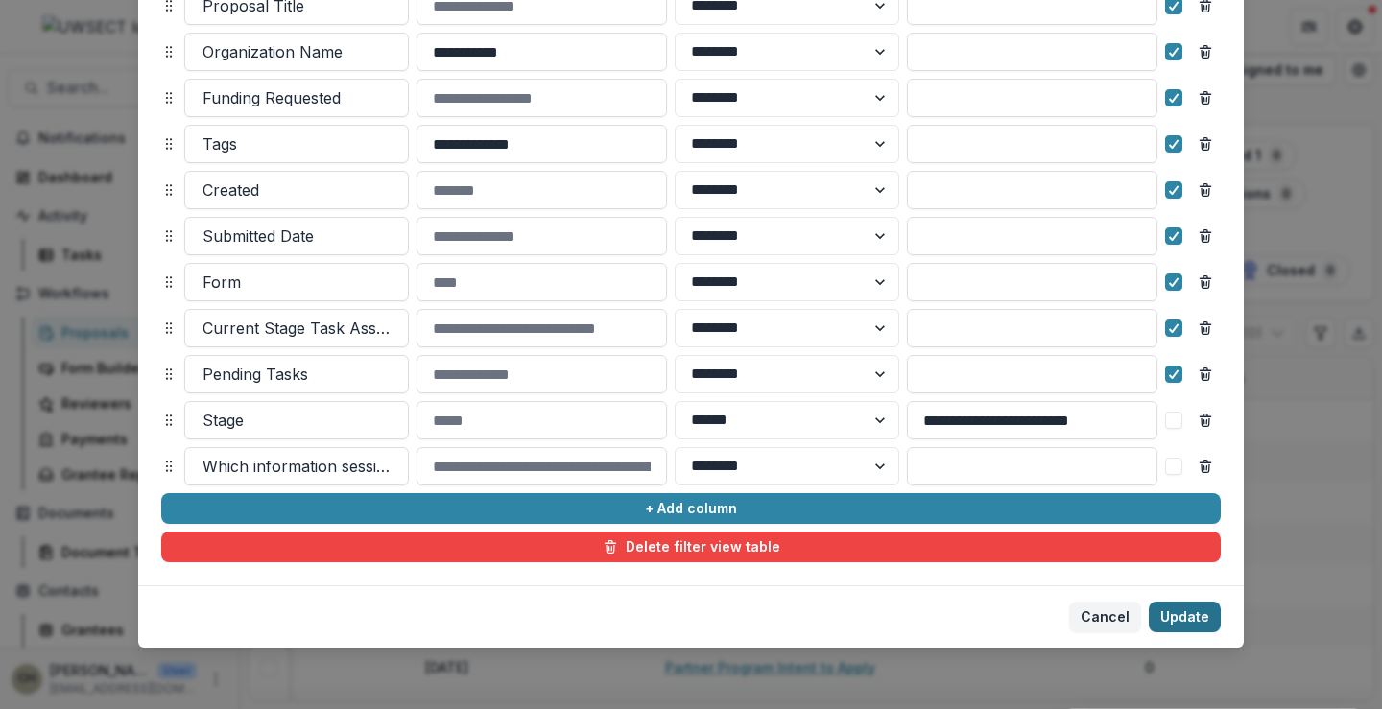
click at [1171, 625] on button "Update" at bounding box center [1185, 617] width 72 height 31
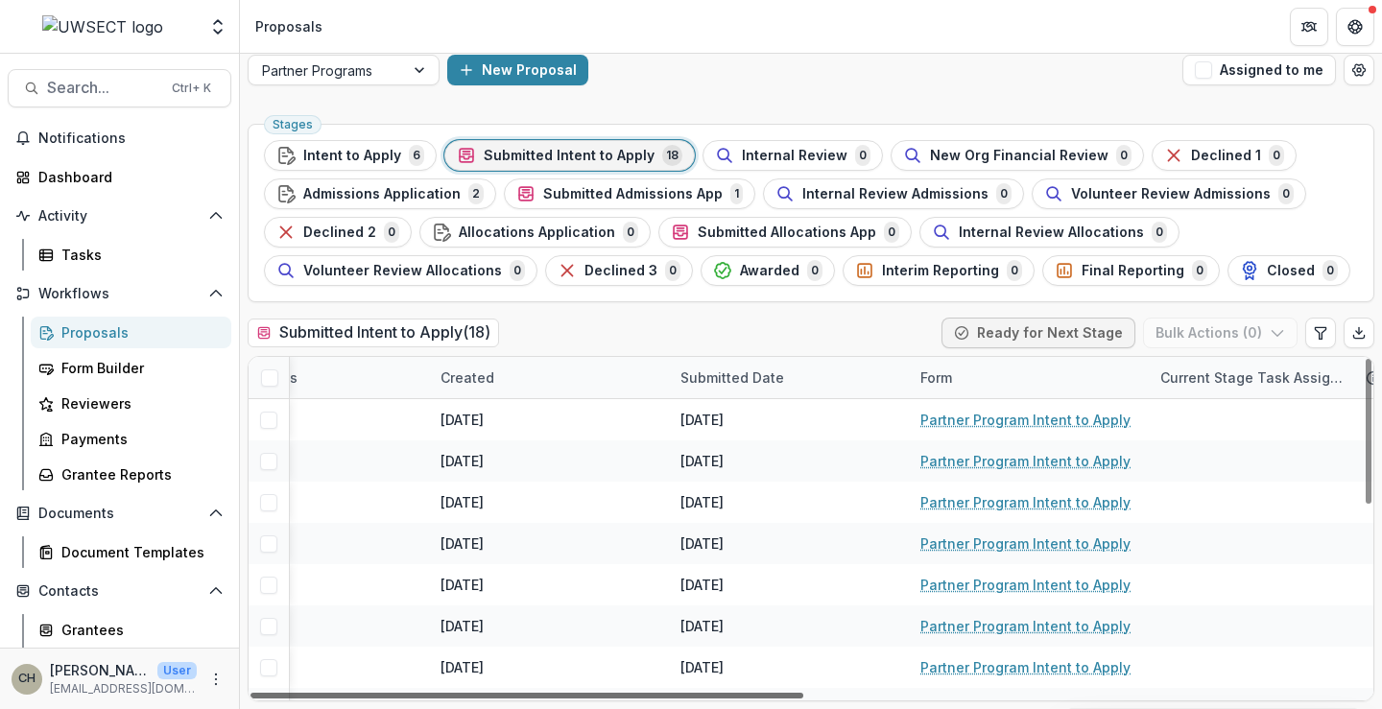
scroll to position [0, 1130]
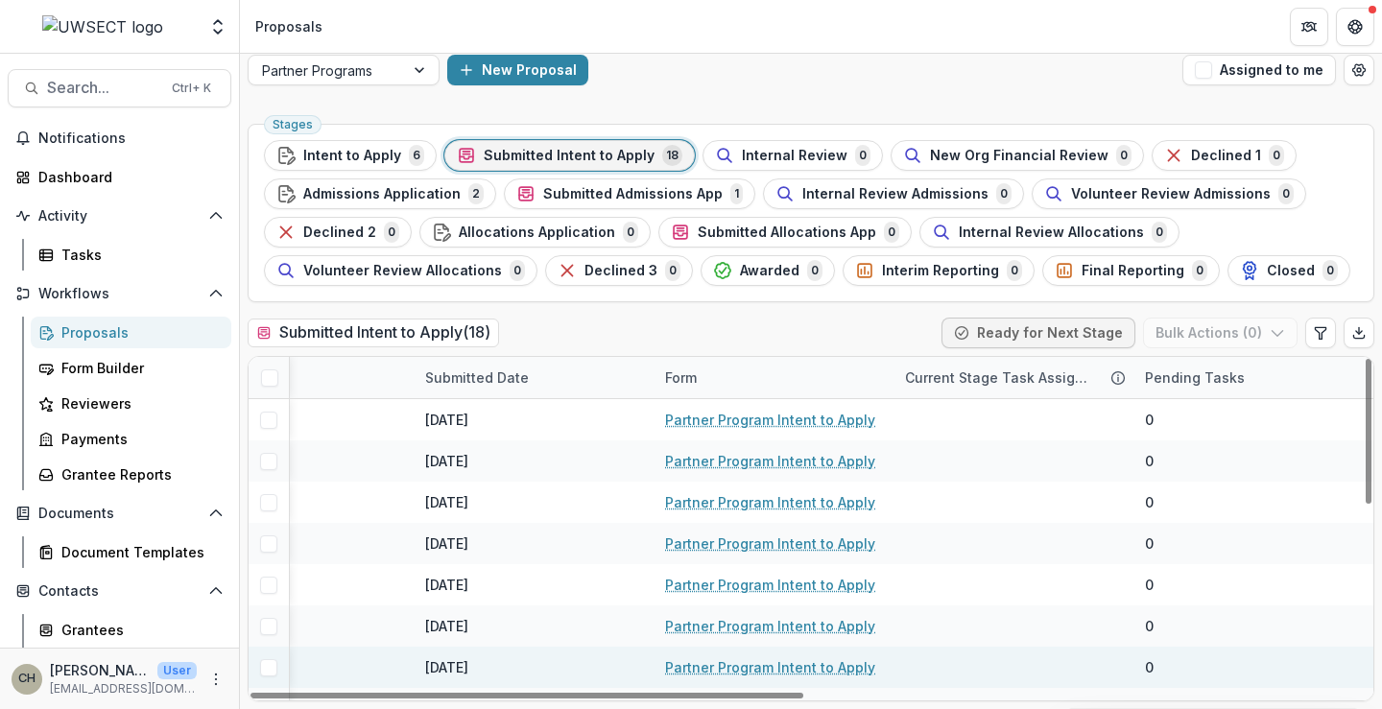
drag, startPoint x: 1028, startPoint y: 698, endPoint x: 1170, endPoint y: 667, distance: 145.4
click at [804, 693] on div at bounding box center [527, 696] width 553 height 6
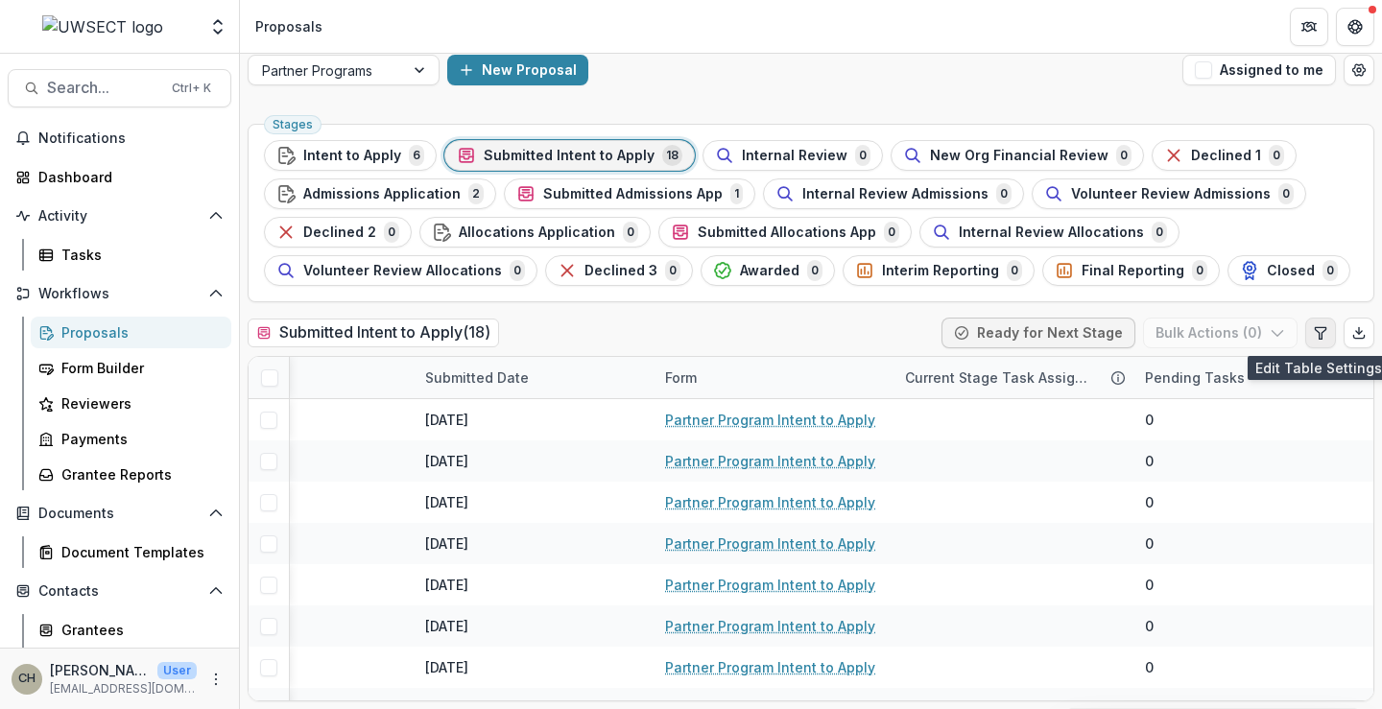
click at [1315, 336] on icon "Edit table settings" at bounding box center [1320, 333] width 11 height 12
select select "******"
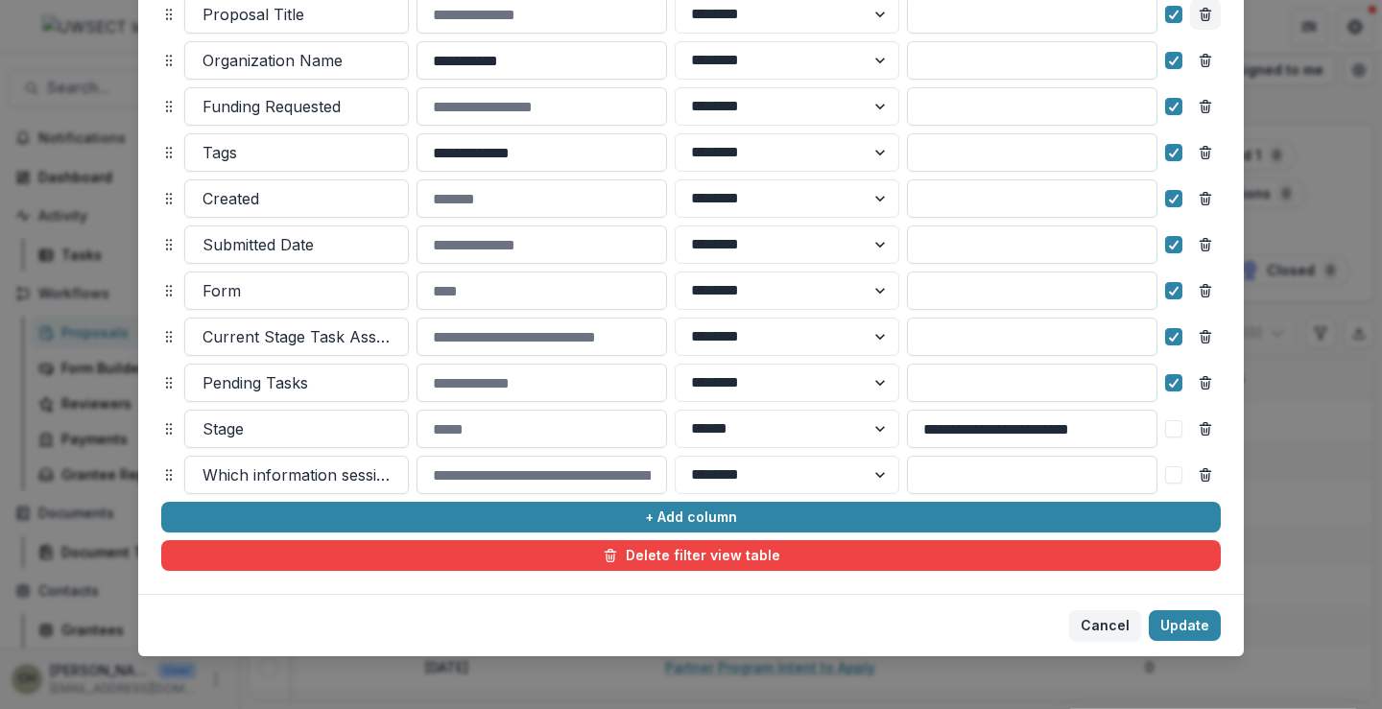
scroll to position [300, 0]
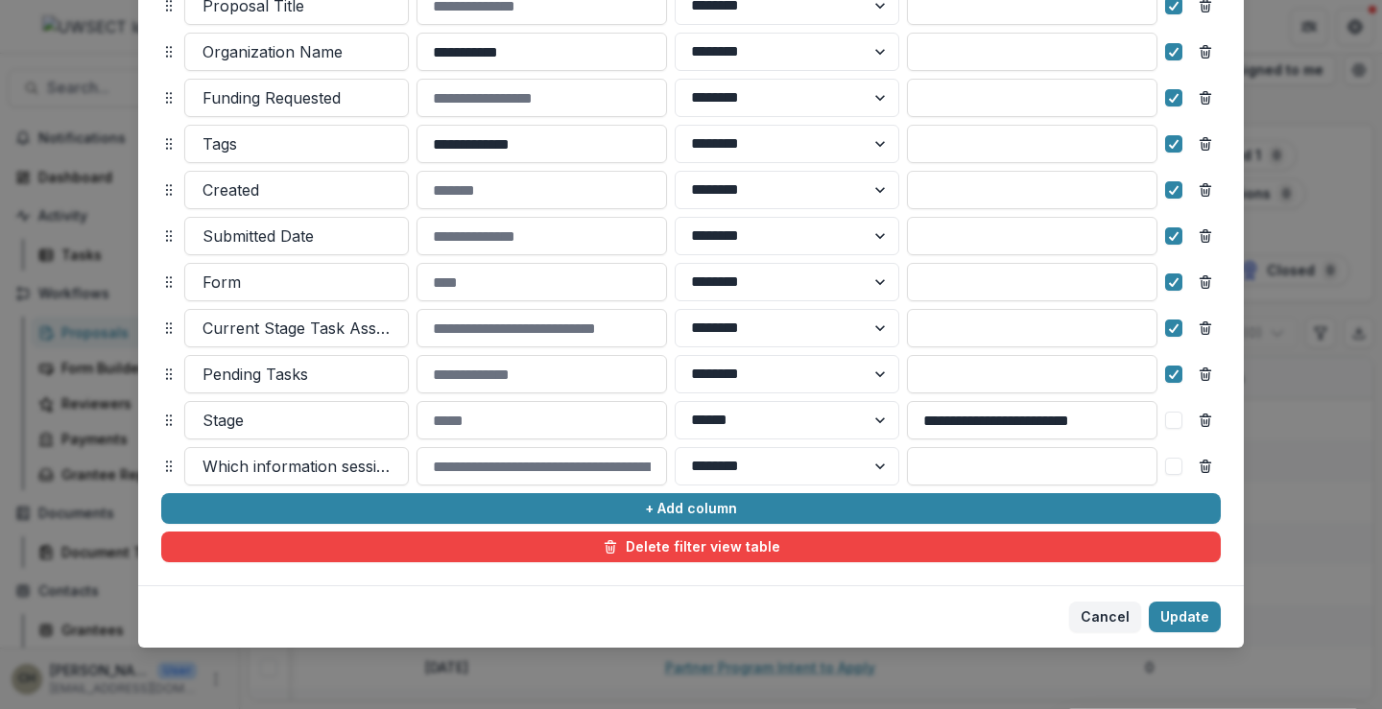
click at [1171, 470] on span at bounding box center [1173, 466] width 17 height 17
click at [1182, 622] on button "Update" at bounding box center [1185, 617] width 72 height 31
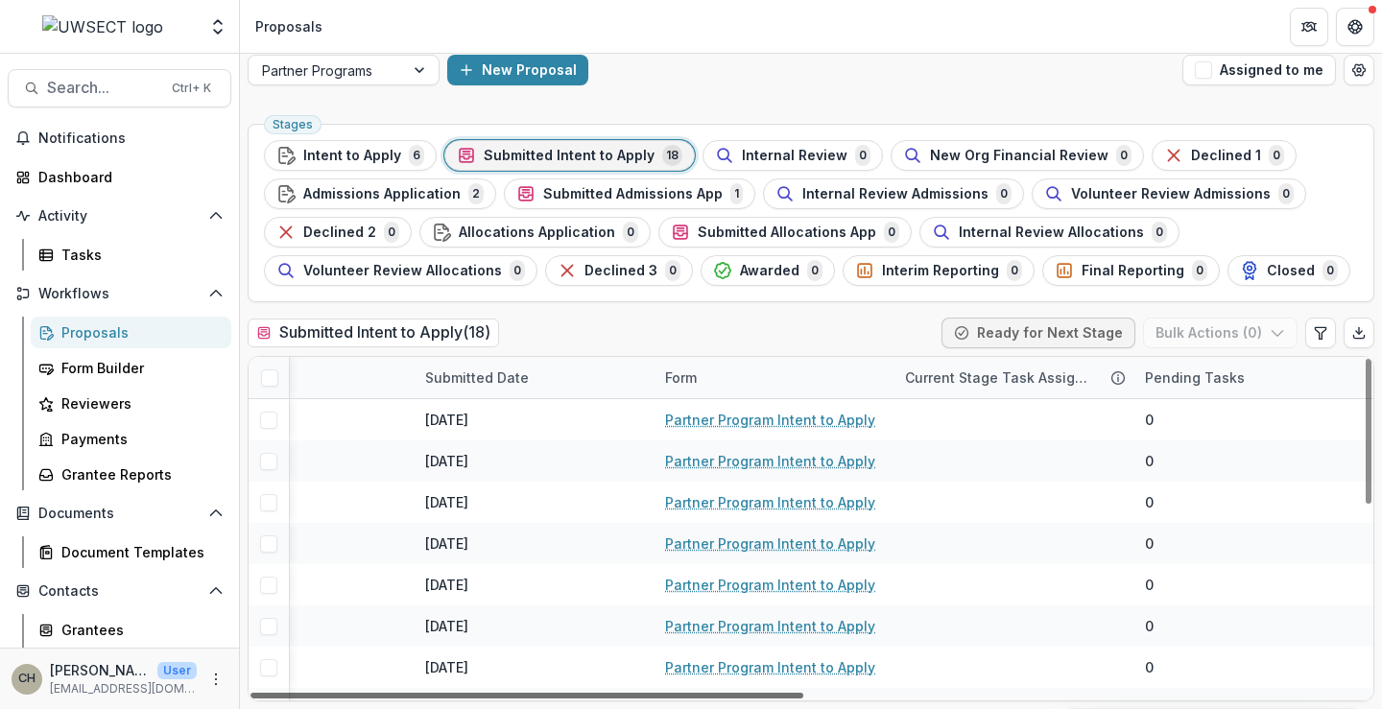
drag, startPoint x: 990, startPoint y: 697, endPoint x: 1090, endPoint y: 695, distance: 99.9
click at [804, 695] on div at bounding box center [527, 696] width 553 height 6
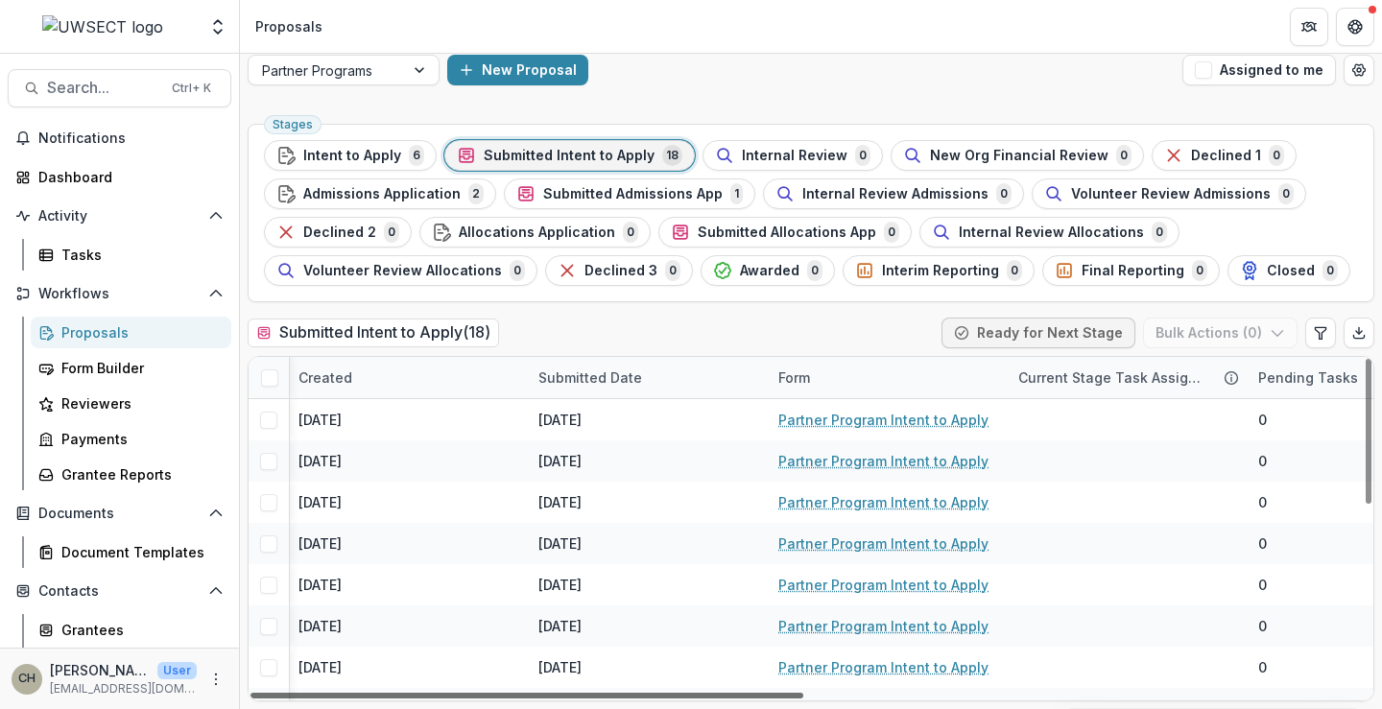
scroll to position [0, 1130]
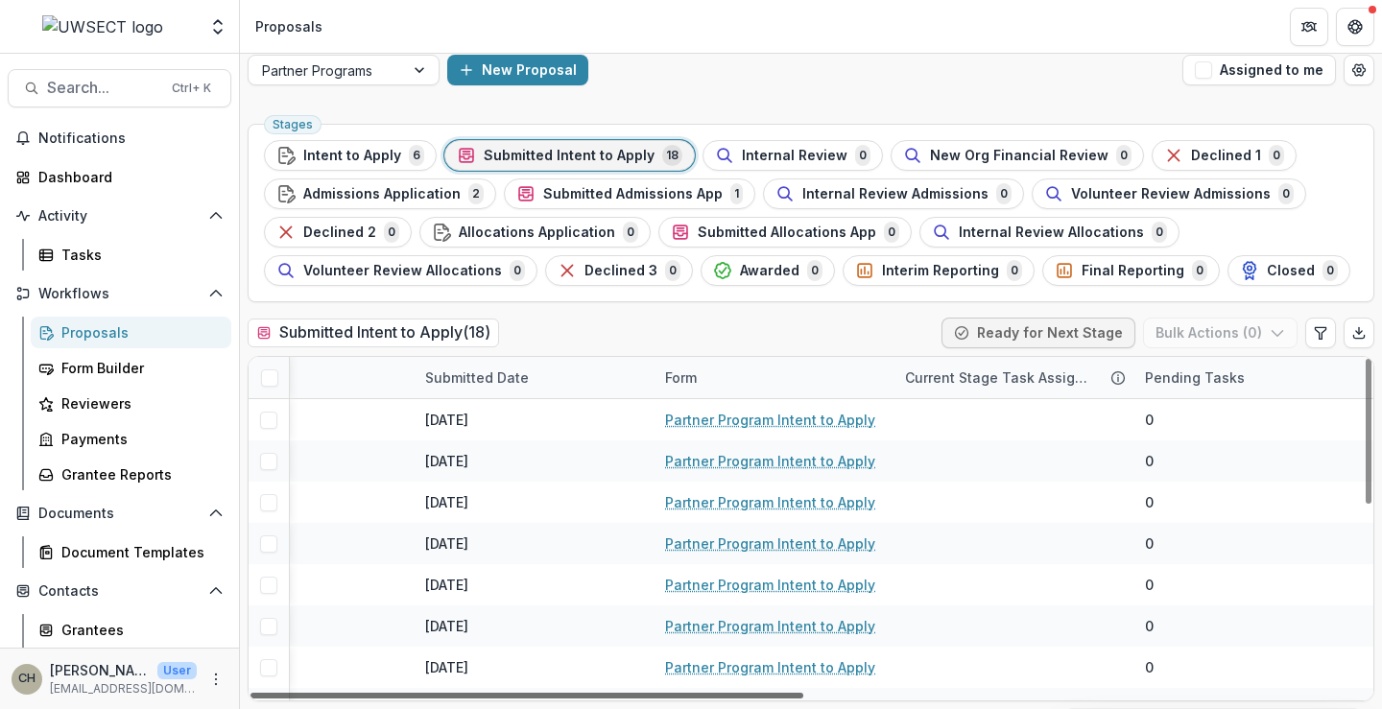
drag, startPoint x: 986, startPoint y: 692, endPoint x: 1133, endPoint y: 639, distance: 156.1
click at [804, 693] on div at bounding box center [527, 696] width 553 height 6
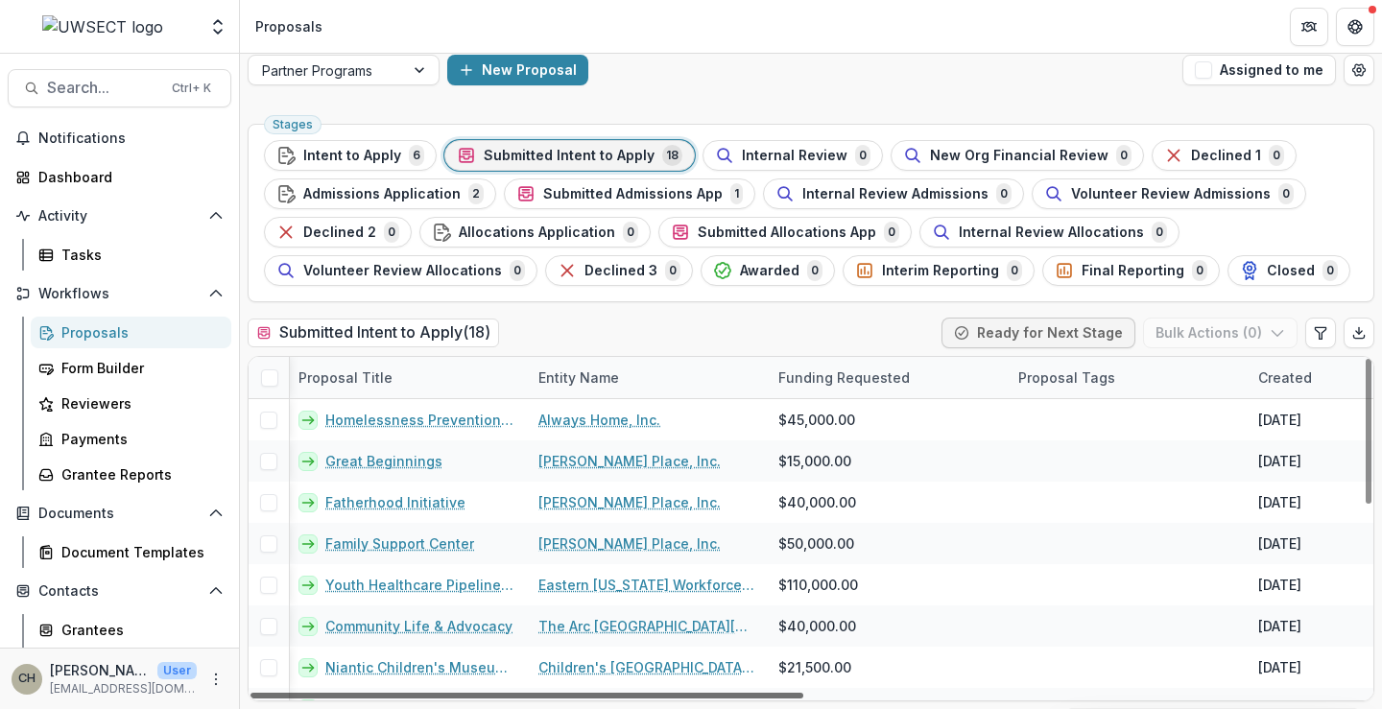
scroll to position [0, 0]
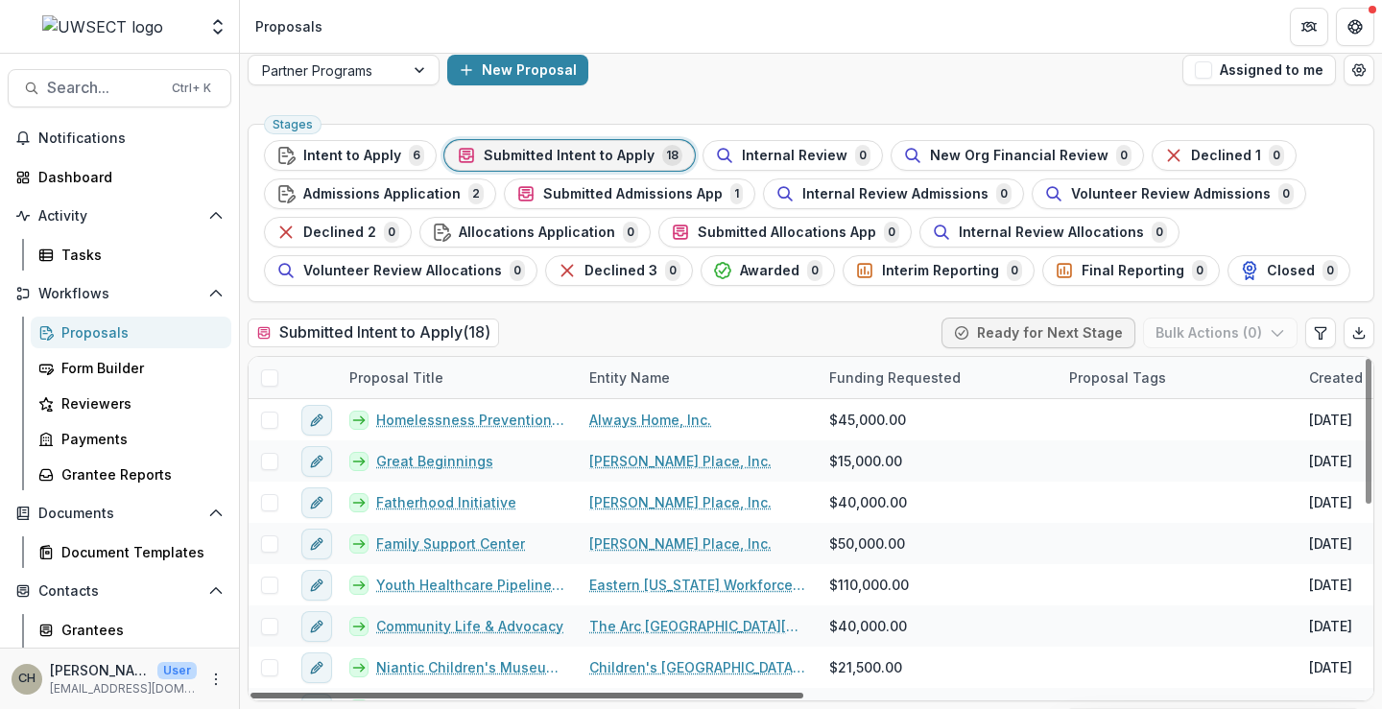
drag, startPoint x: 1114, startPoint y: 695, endPoint x: 477, endPoint y: 698, distance: 636.5
click at [483, 699] on div at bounding box center [527, 696] width 553 height 6
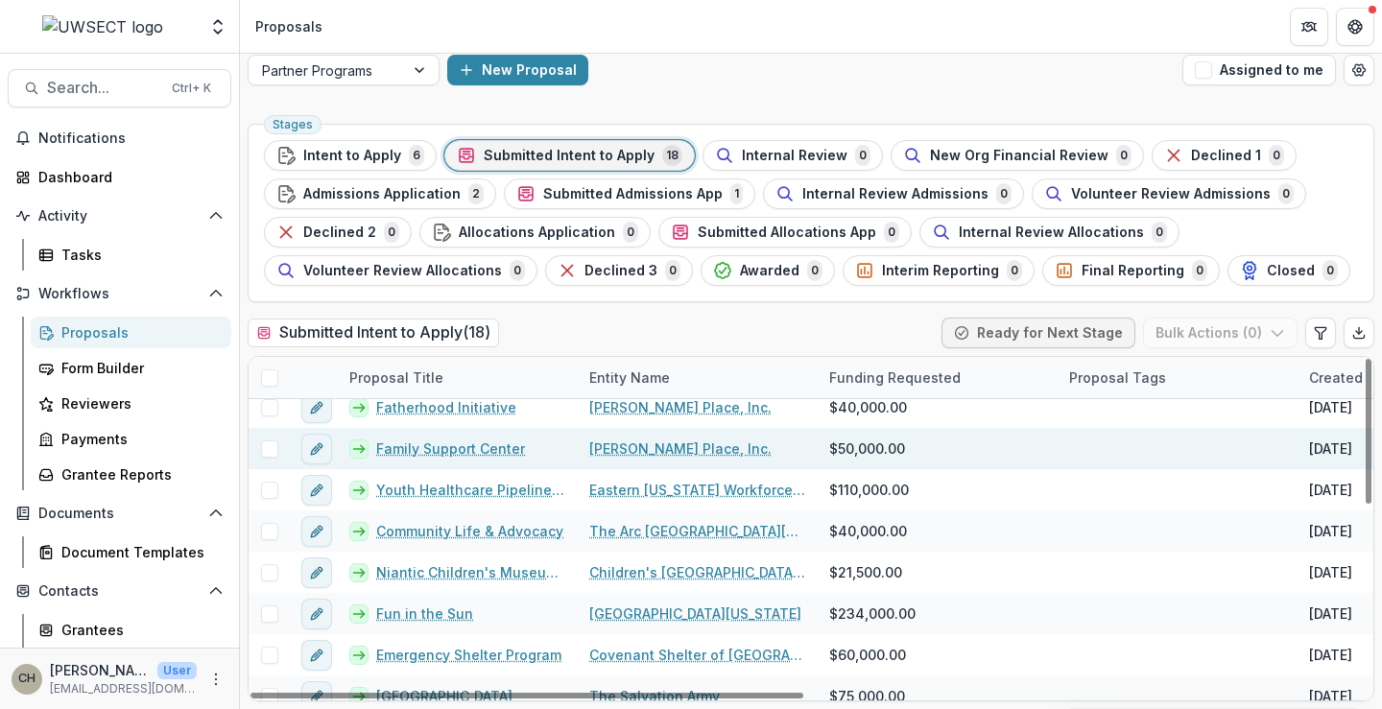
scroll to position [96, 0]
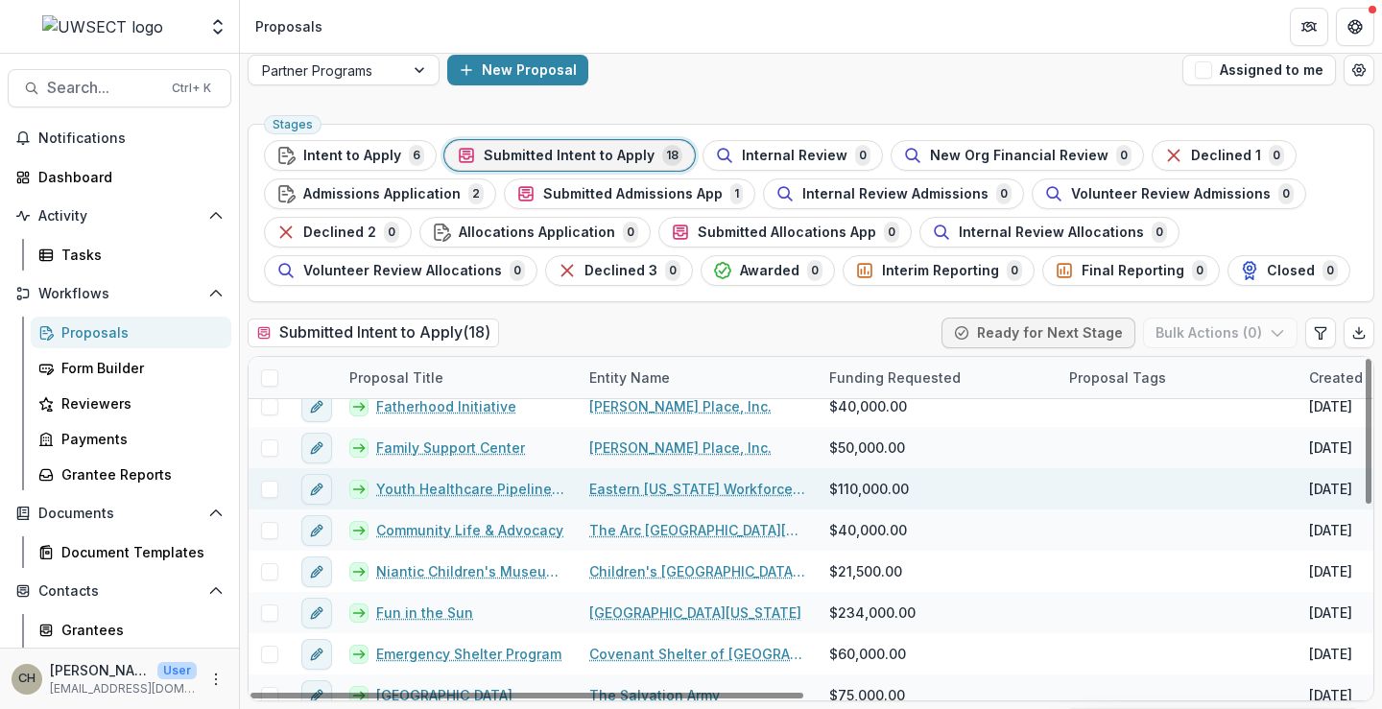
click at [474, 490] on link "Youth Healthcare Pipeline Initiative" at bounding box center [471, 489] width 190 height 20
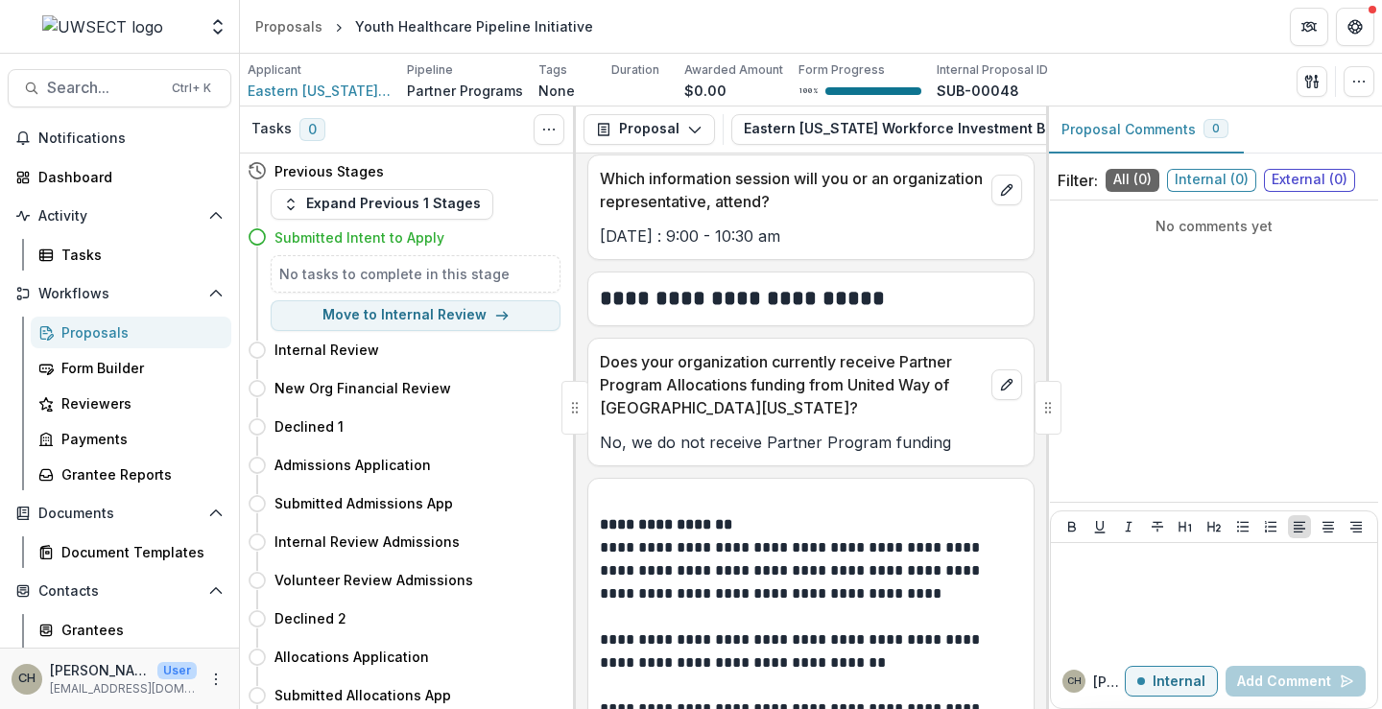
scroll to position [1585, 0]
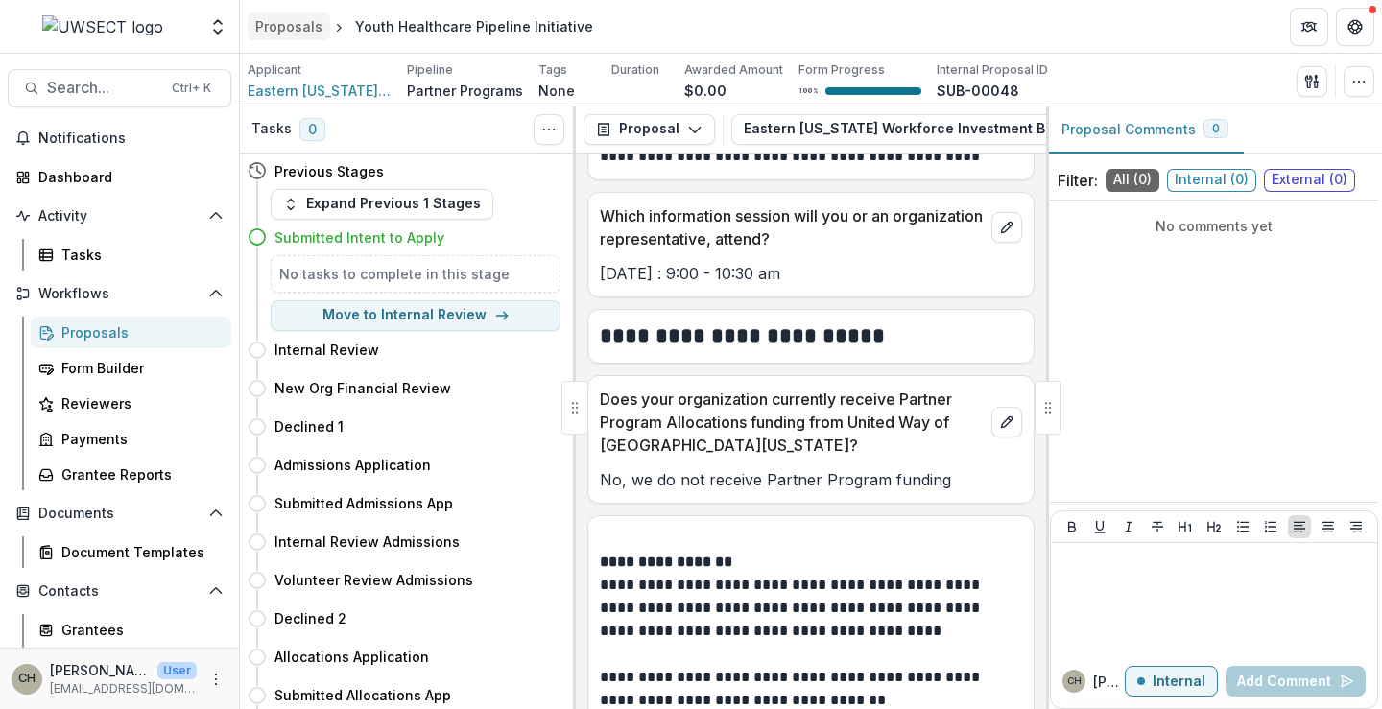
click at [306, 29] on div "Proposals" at bounding box center [288, 26] width 67 height 20
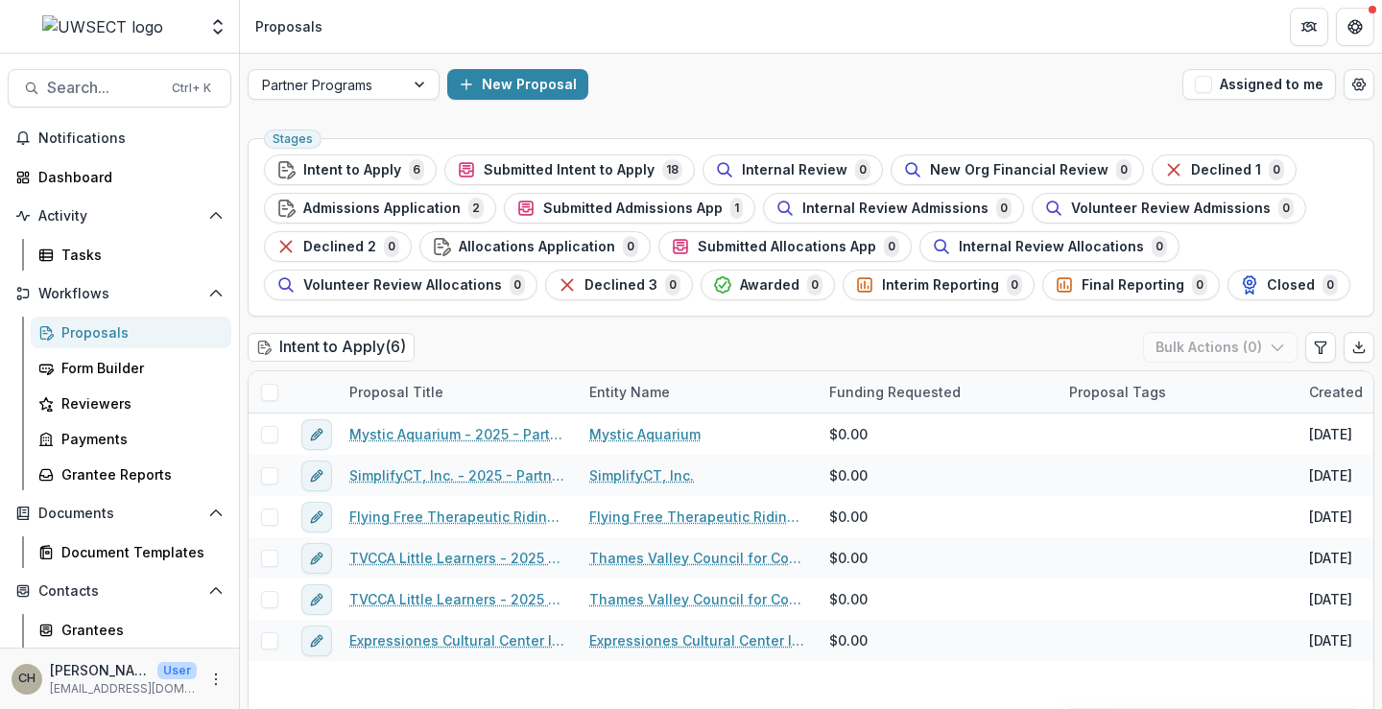
scroll to position [96, 0]
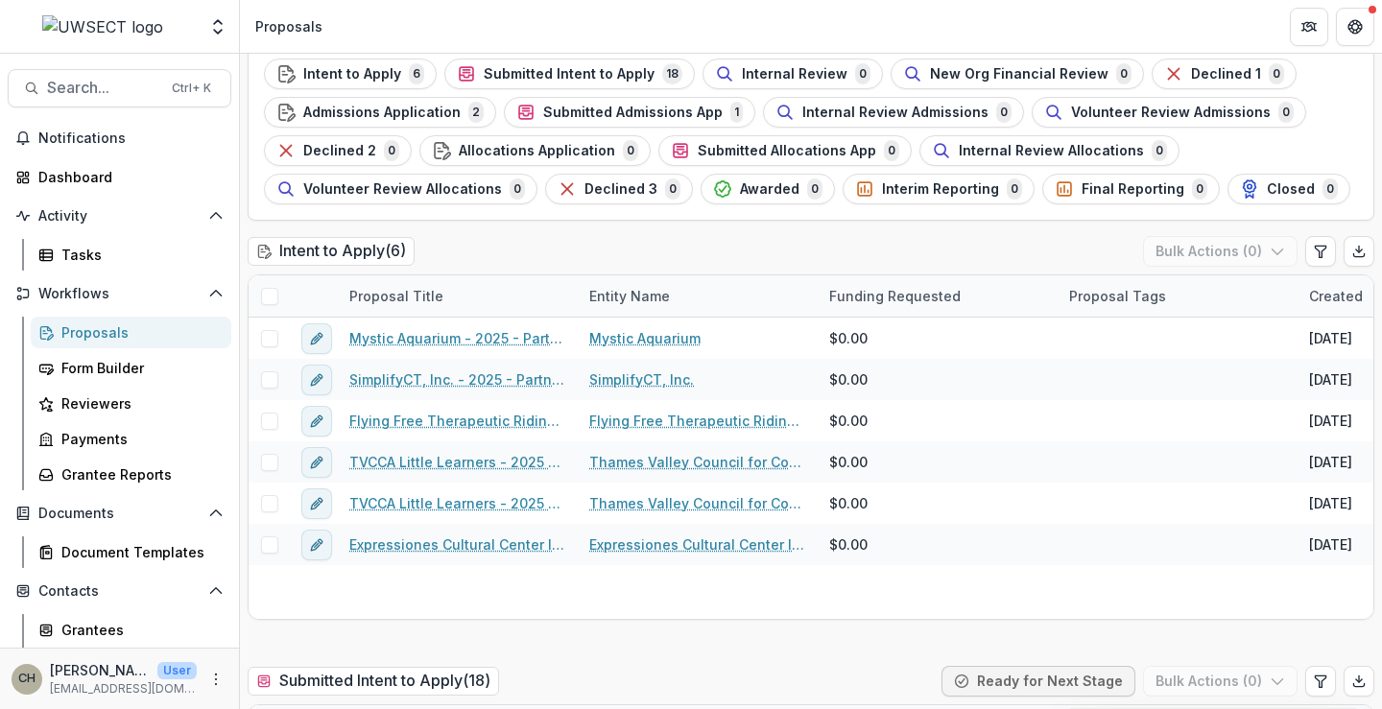
click at [568, 67] on span "Submitted Intent to Apply" at bounding box center [569, 74] width 171 height 16
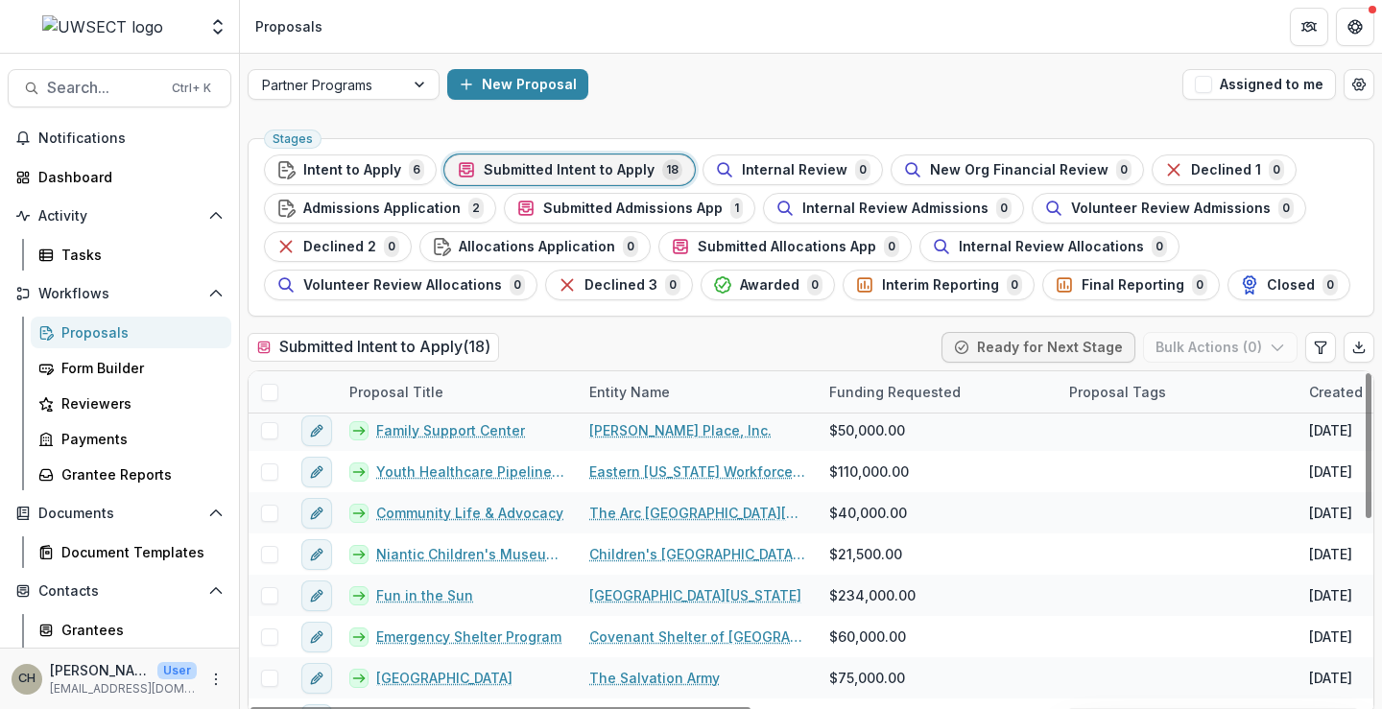
scroll to position [192, 0]
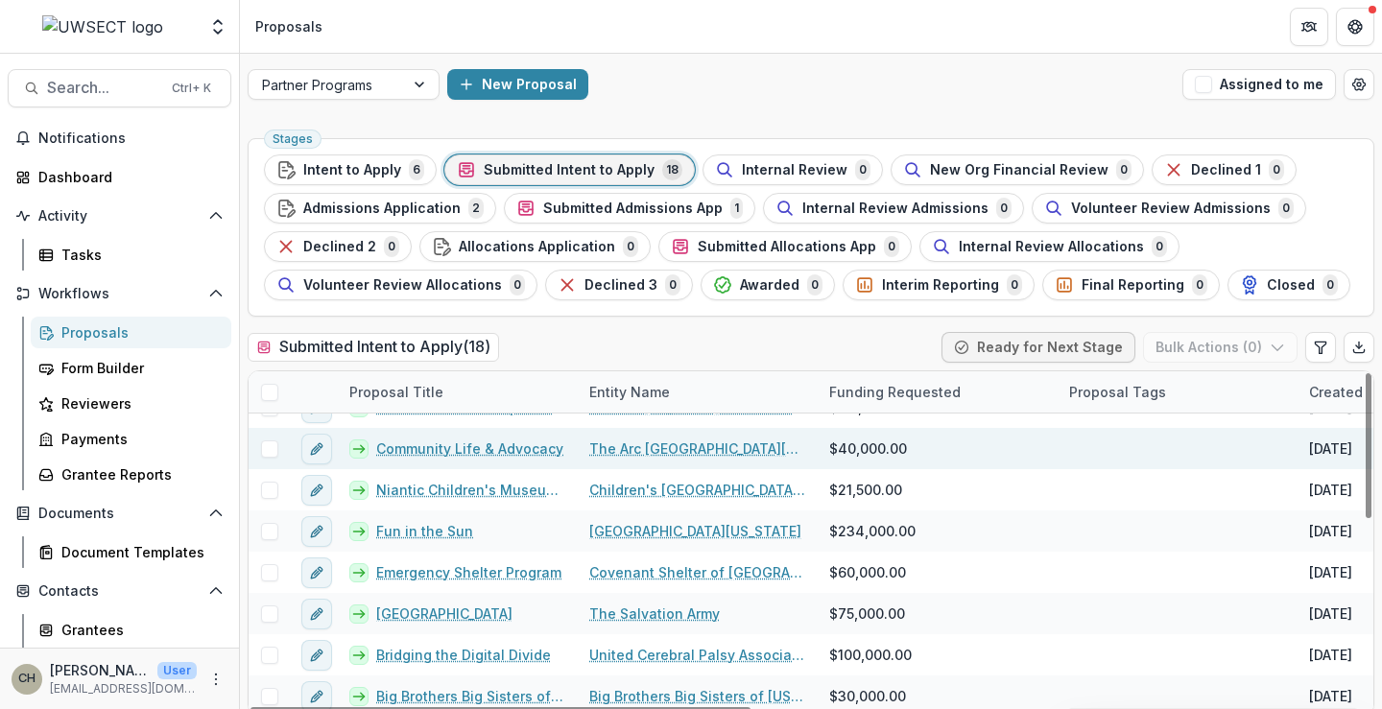
click at [462, 453] on link "Community Life & Advocacy" at bounding box center [469, 449] width 187 height 20
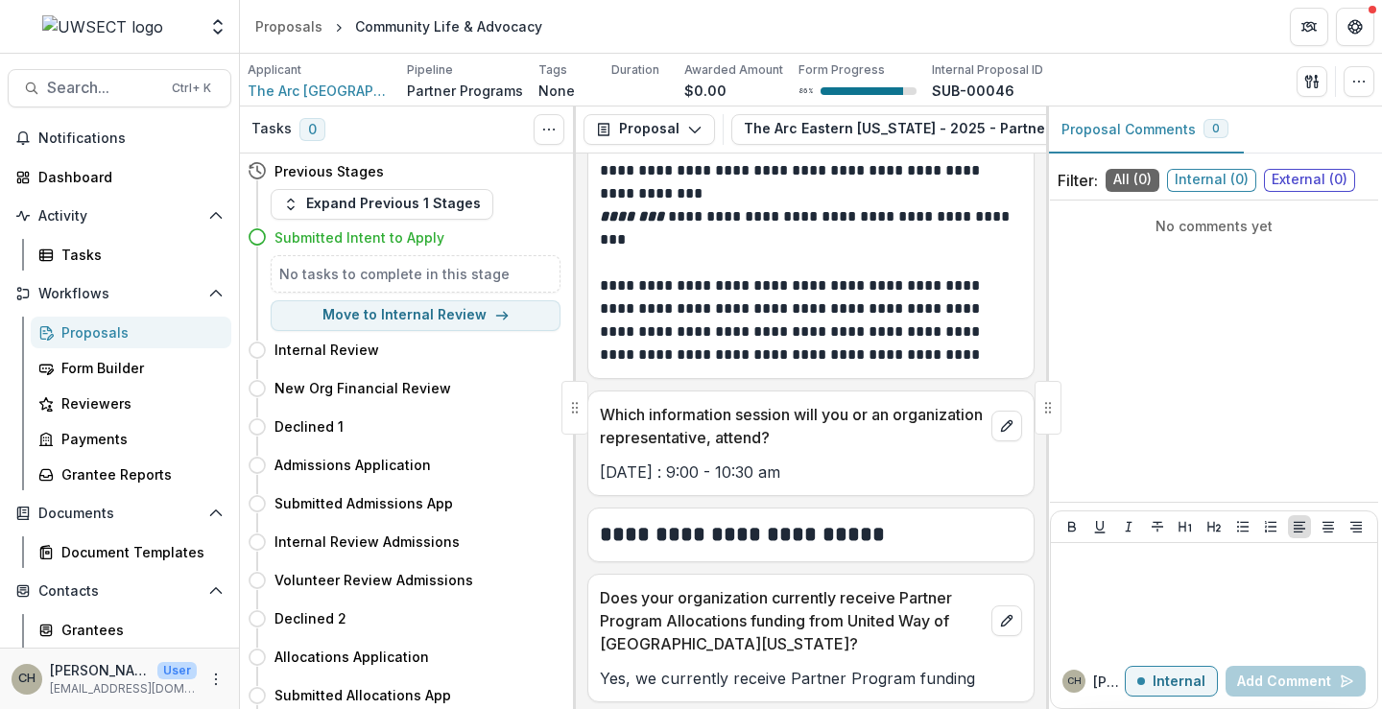
scroll to position [1344, 0]
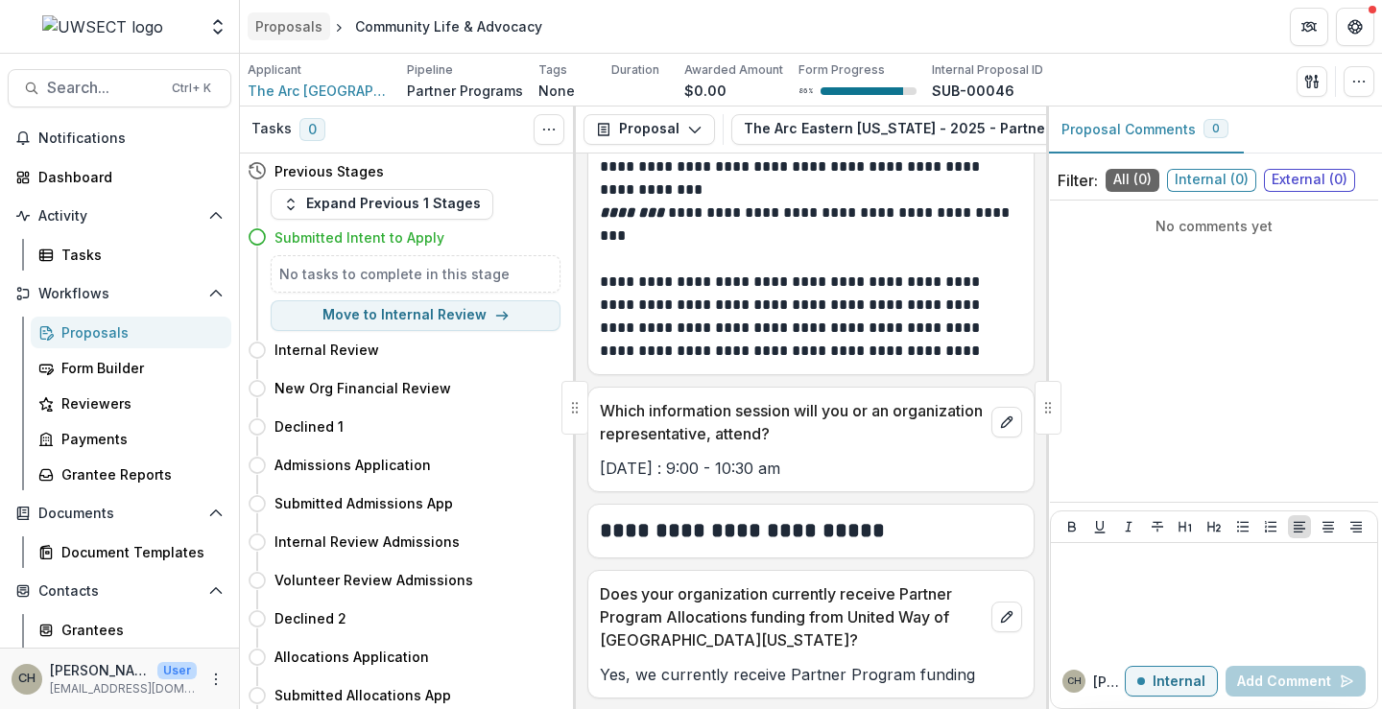
click at [280, 32] on div "Proposals" at bounding box center [288, 26] width 67 height 20
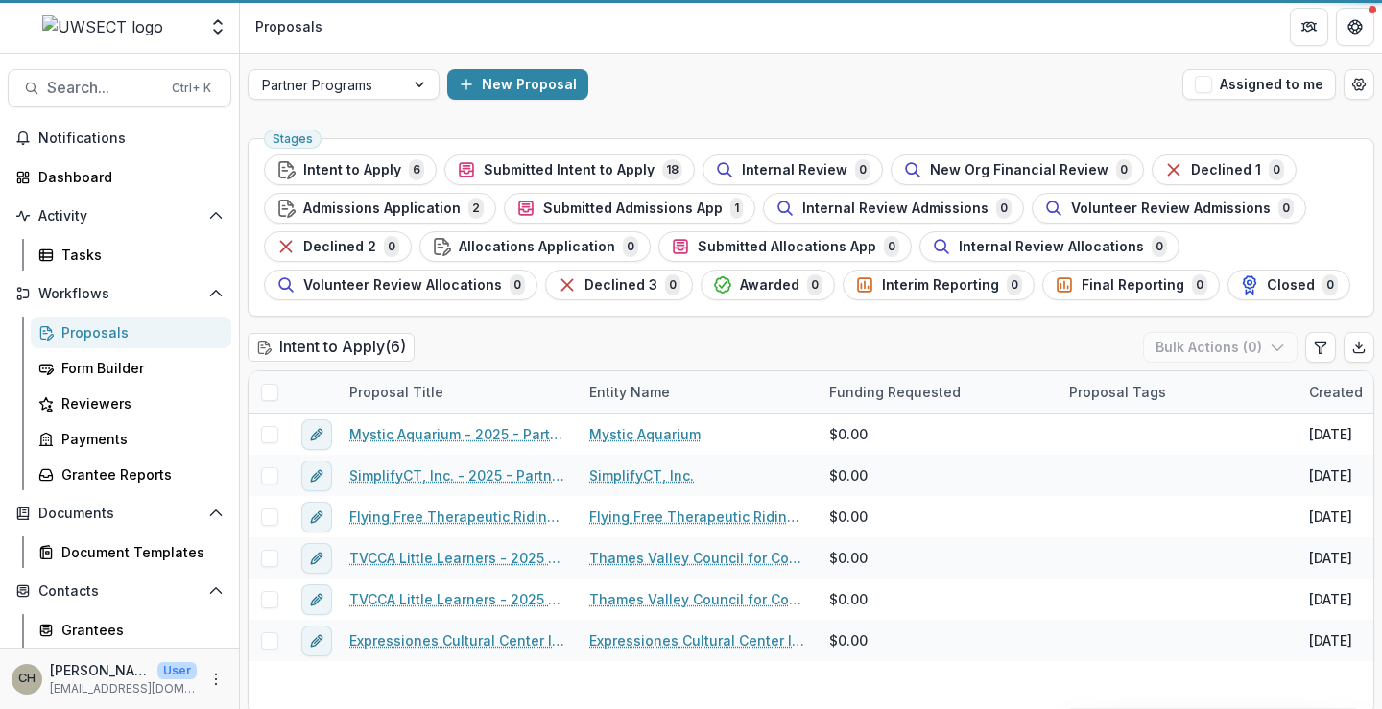
click at [567, 165] on span "Submitted Intent to Apply" at bounding box center [569, 170] width 171 height 16
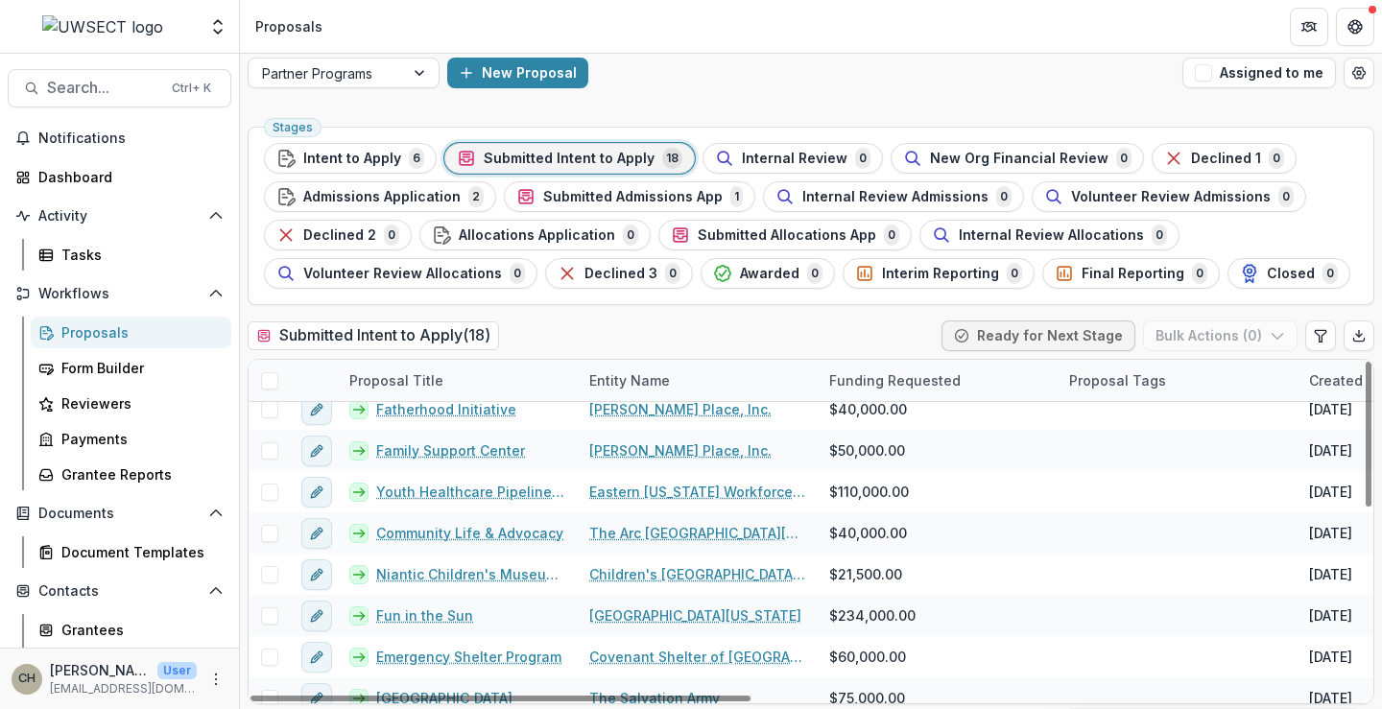
scroll to position [14, 0]
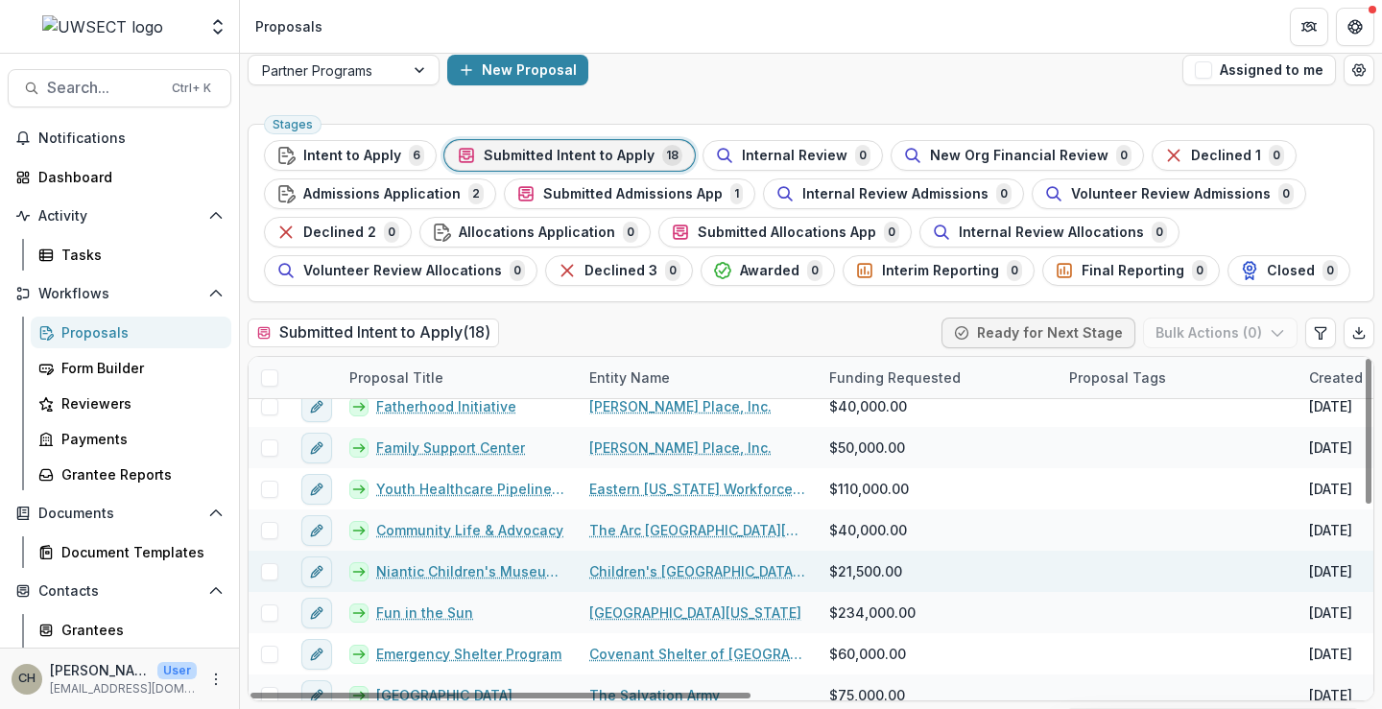
click at [410, 577] on link "Niantic Children's Museum Learning Supports" at bounding box center [471, 572] width 190 height 20
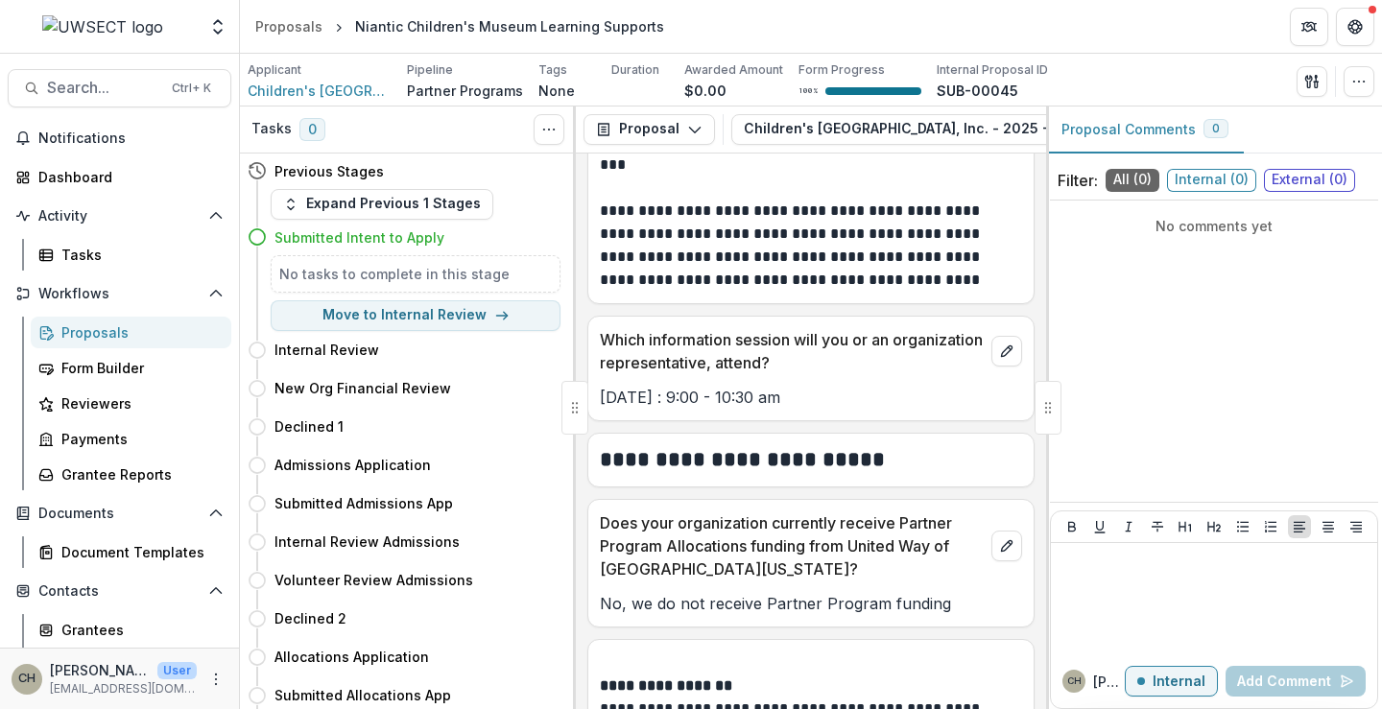
scroll to position [1440, 0]
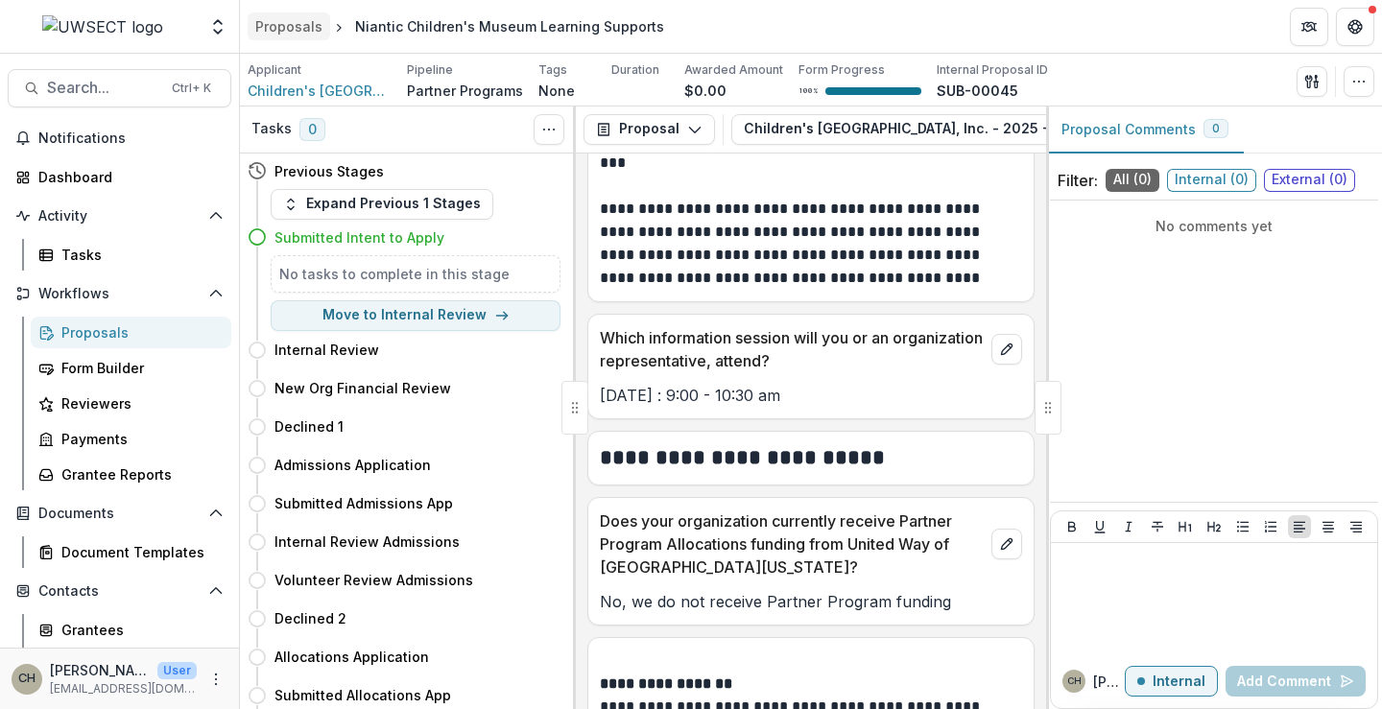
click at [289, 26] on div "Proposals" at bounding box center [288, 26] width 67 height 20
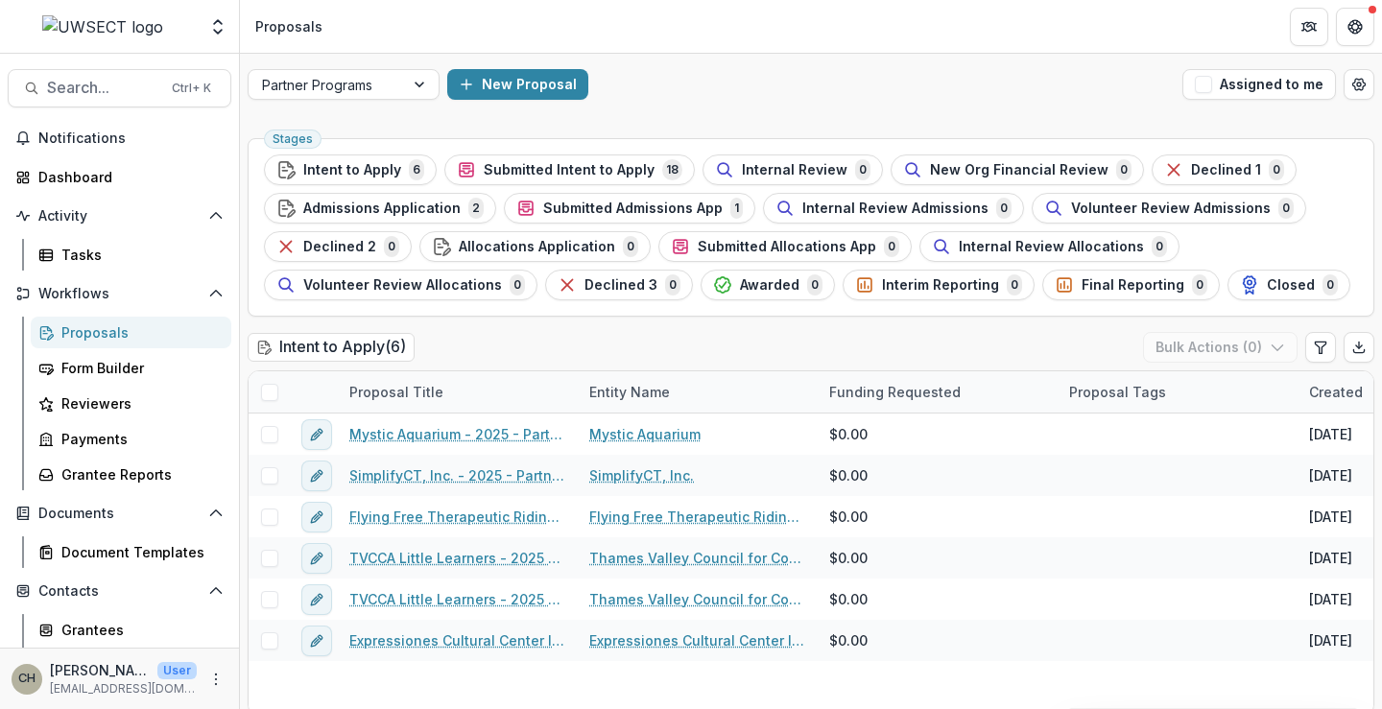
click at [526, 167] on span "Submitted Intent to Apply" at bounding box center [569, 170] width 171 height 16
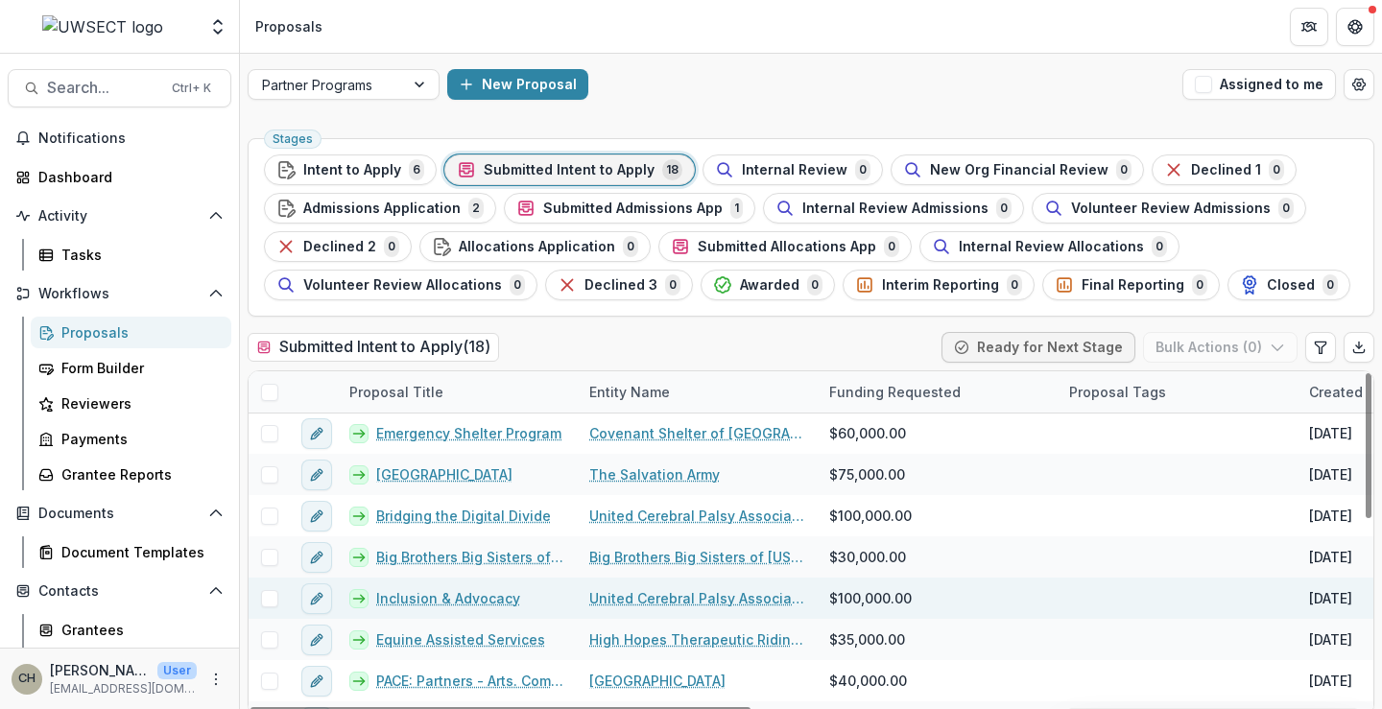
scroll to position [288, 0]
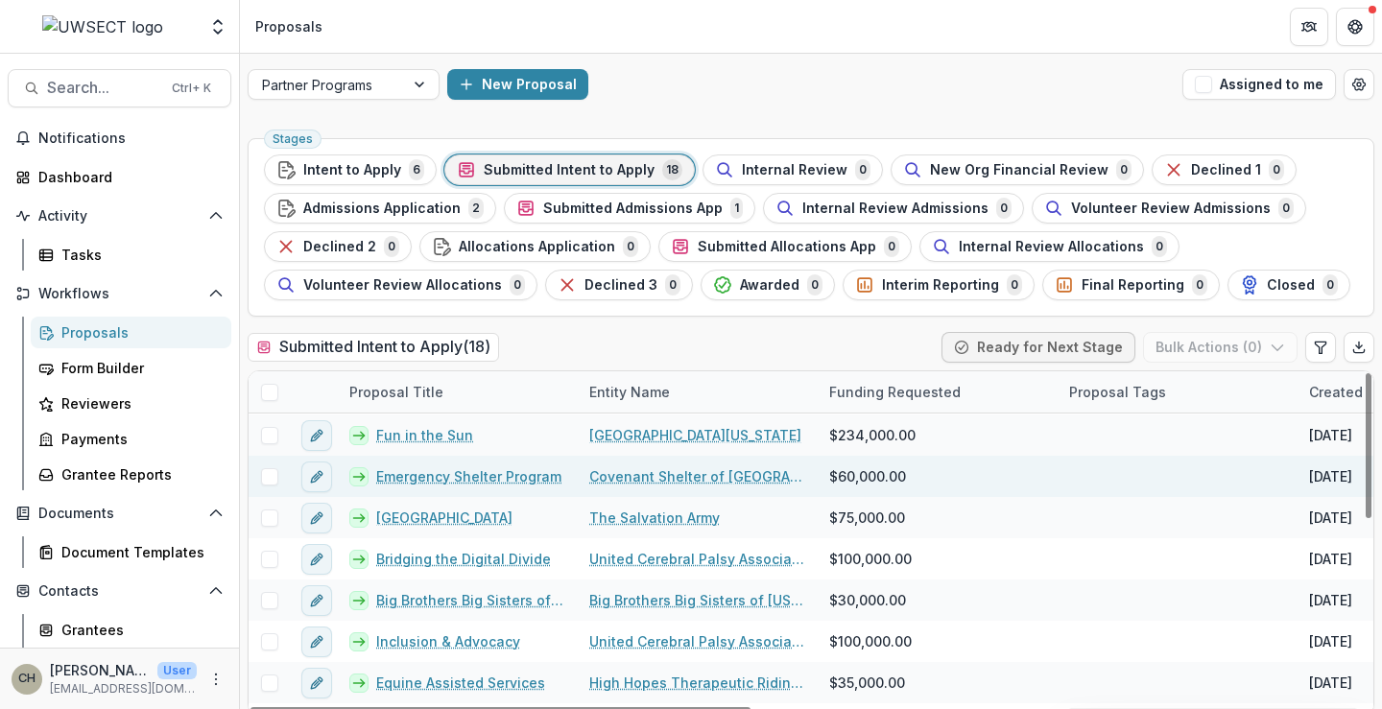
click at [456, 470] on link "Emergency Shelter Program" at bounding box center [468, 477] width 185 height 20
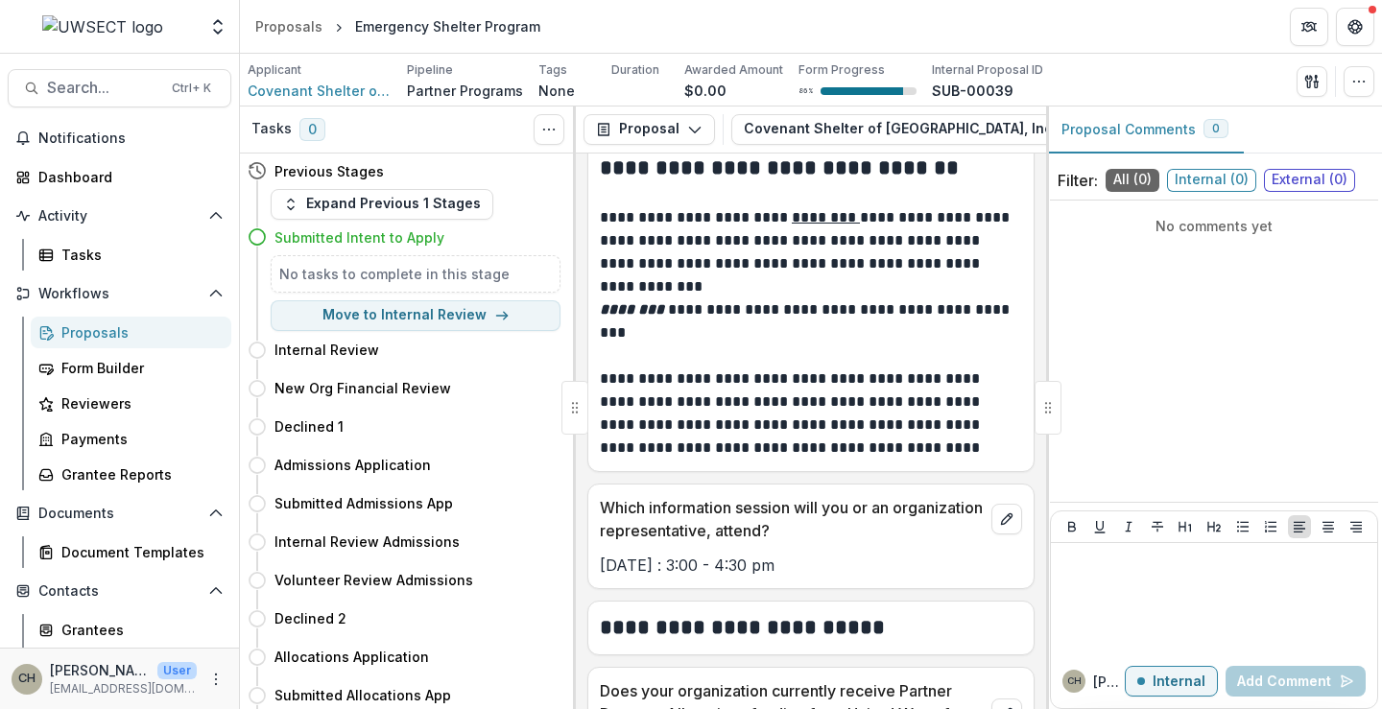
scroll to position [1248, 0]
click at [300, 33] on div "Proposals" at bounding box center [288, 26] width 67 height 20
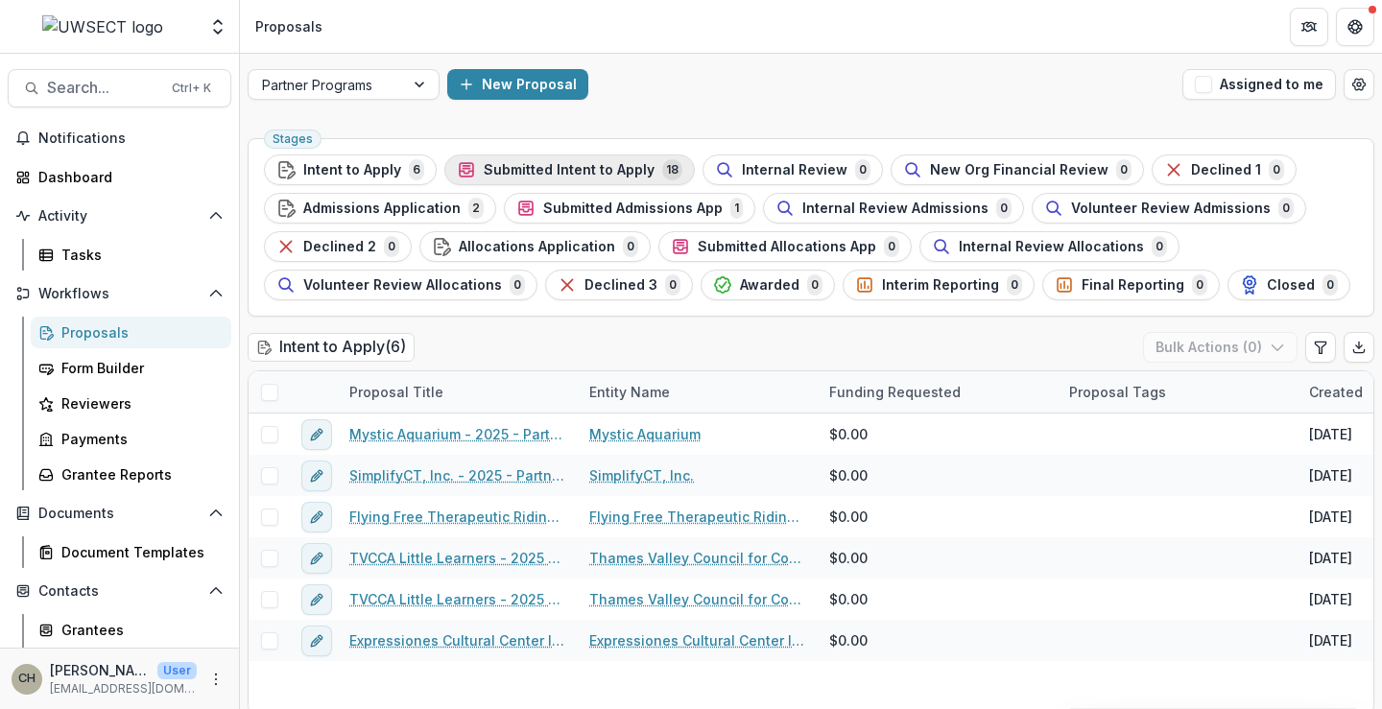
click at [533, 172] on span "Submitted Intent to Apply" at bounding box center [569, 170] width 171 height 16
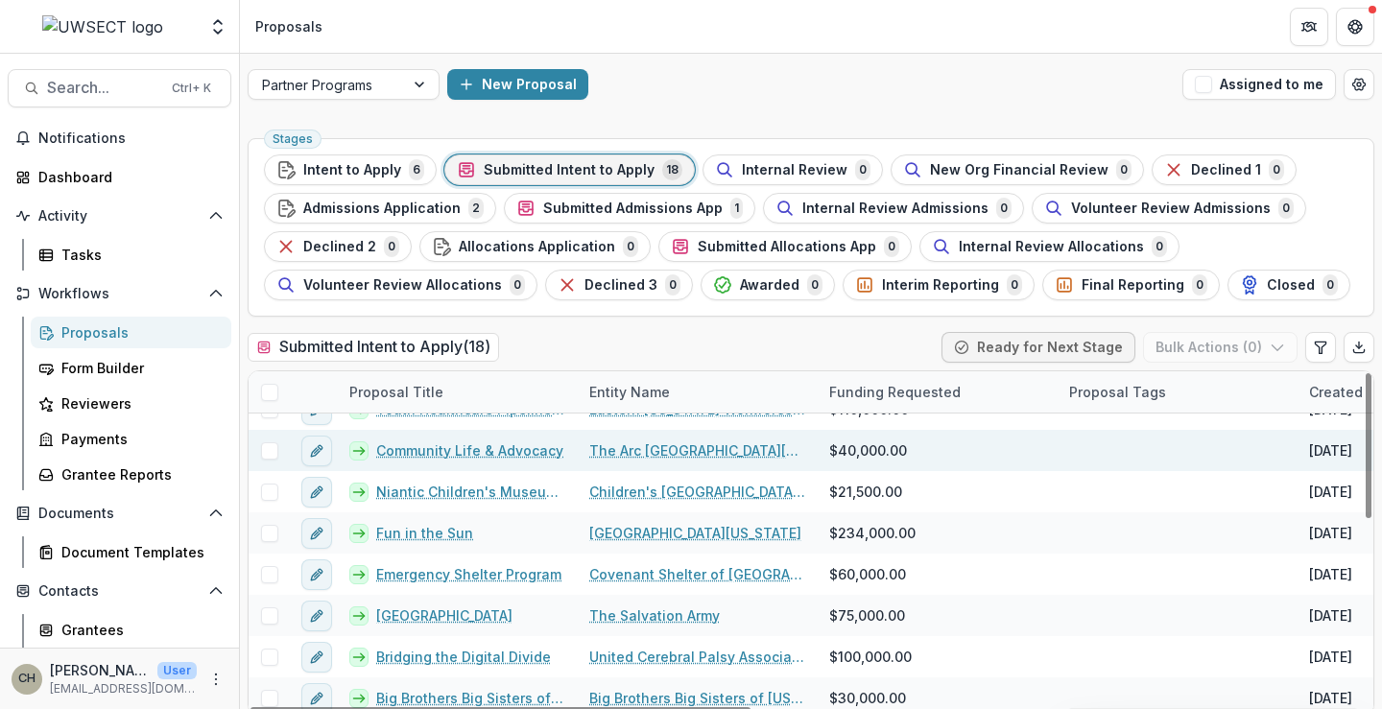
scroll to position [192, 0]
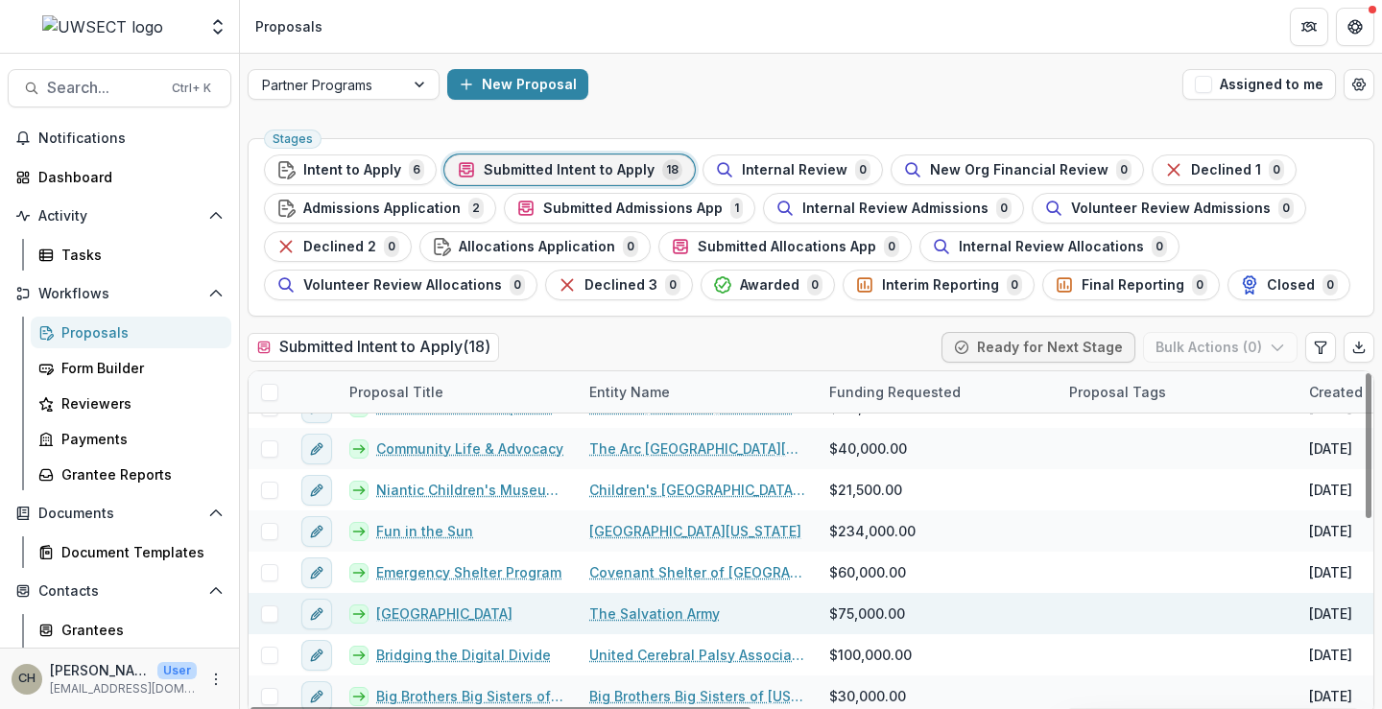
click at [413, 614] on link "[GEOGRAPHIC_DATA]" at bounding box center [444, 614] width 136 height 20
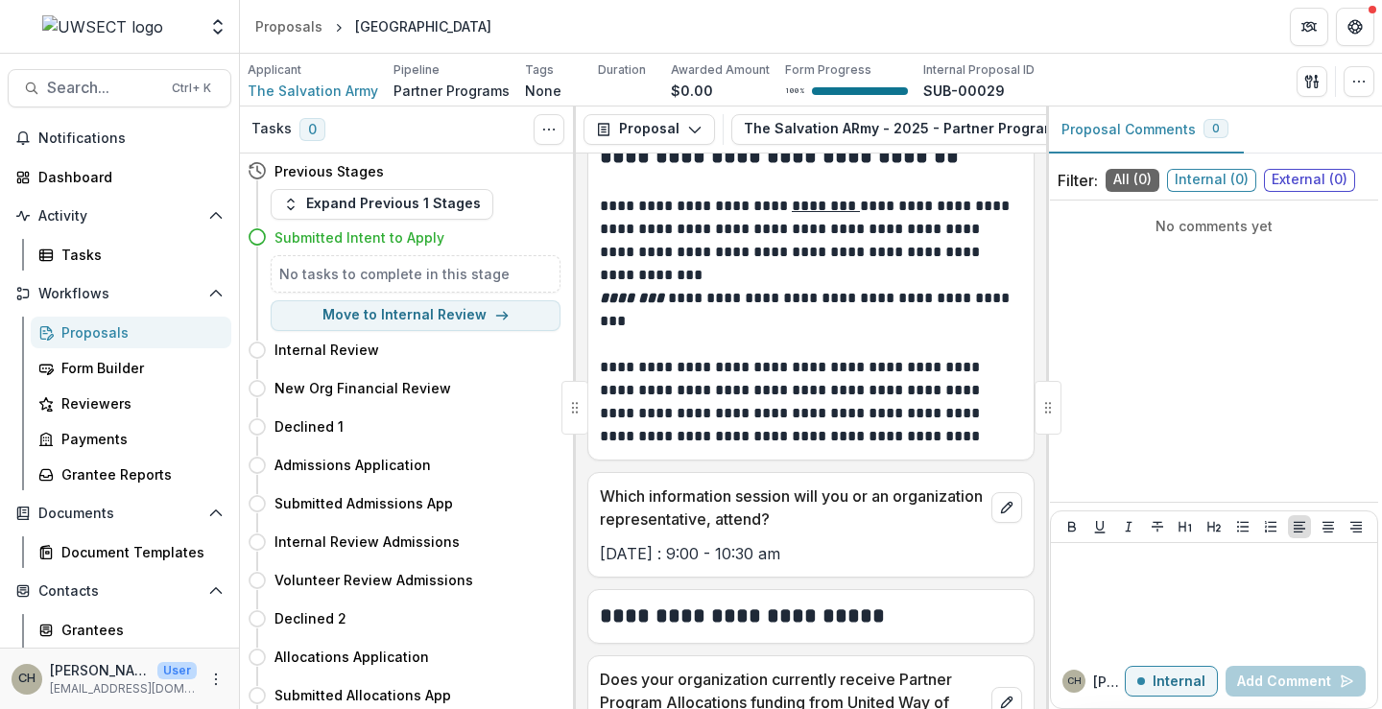
scroll to position [1344, 0]
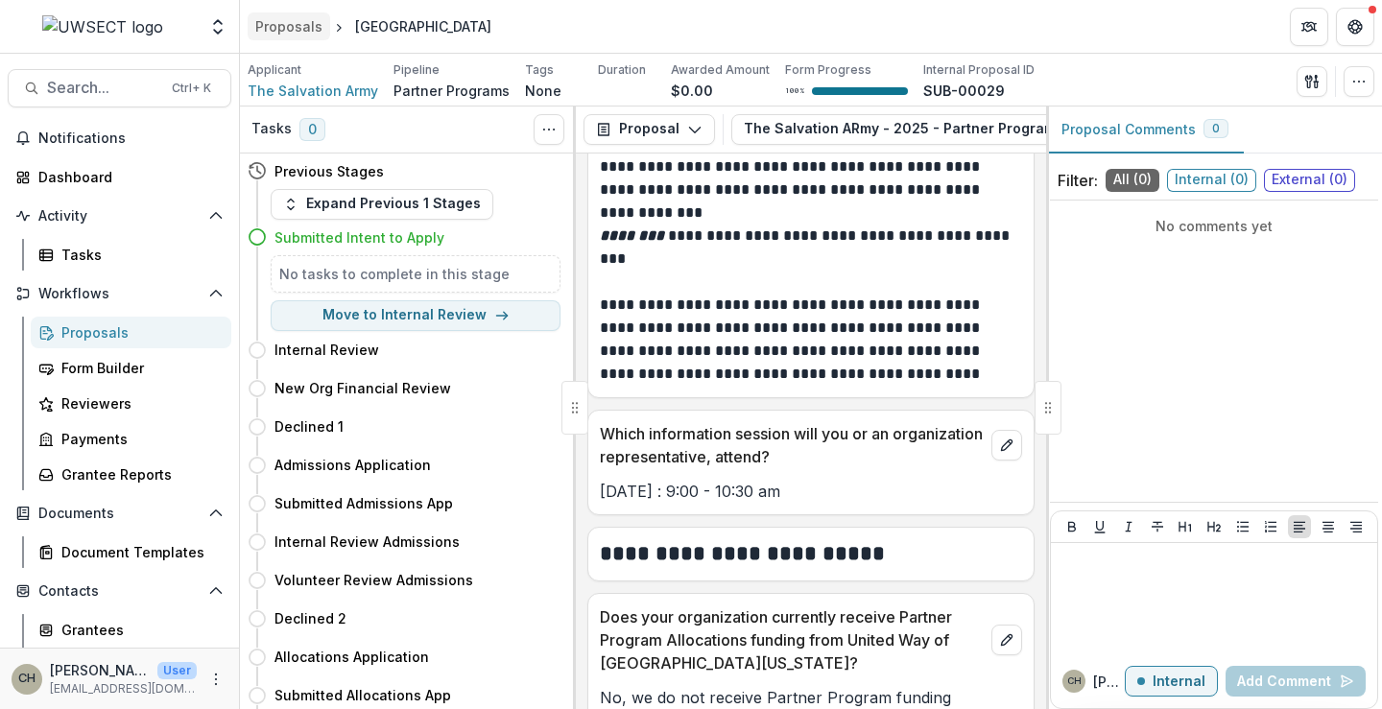
click at [314, 26] on div "Proposals" at bounding box center [288, 26] width 67 height 20
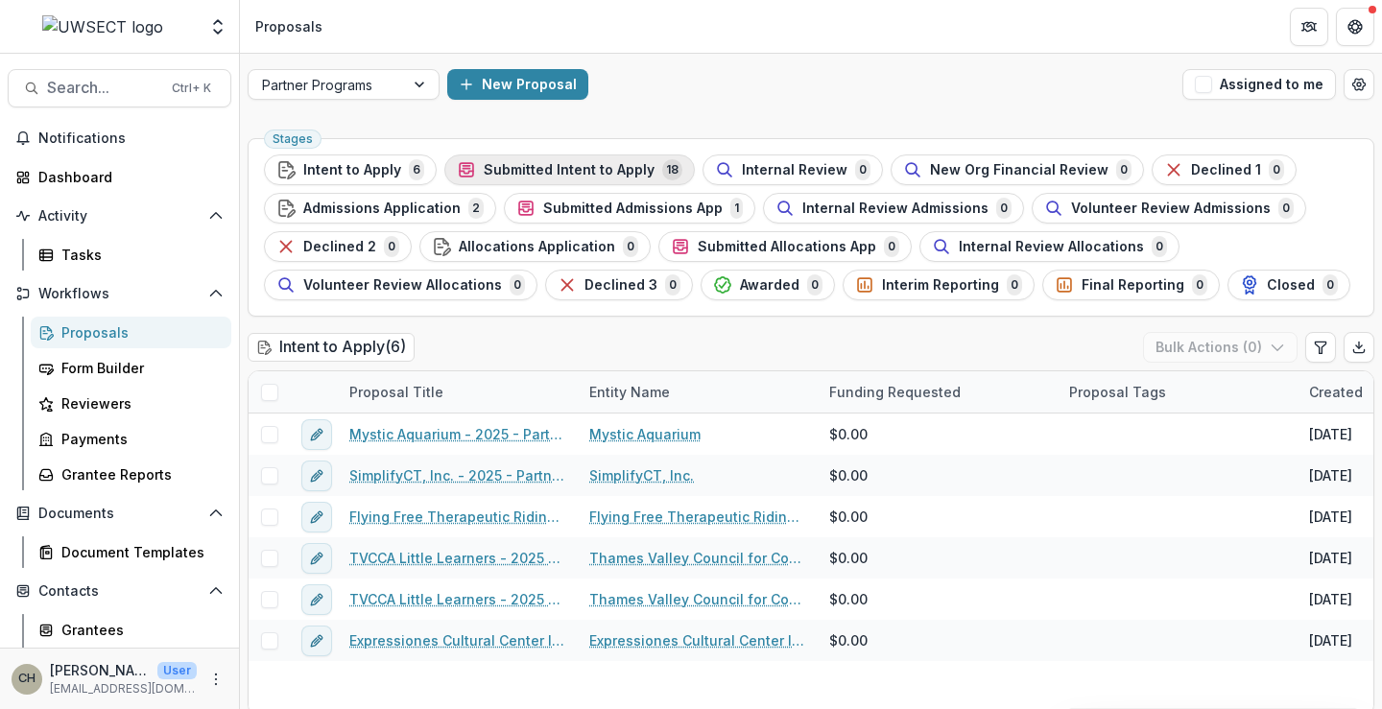
click at [528, 159] on div "Submitted Intent to Apply 18" at bounding box center [570, 169] width 226 height 21
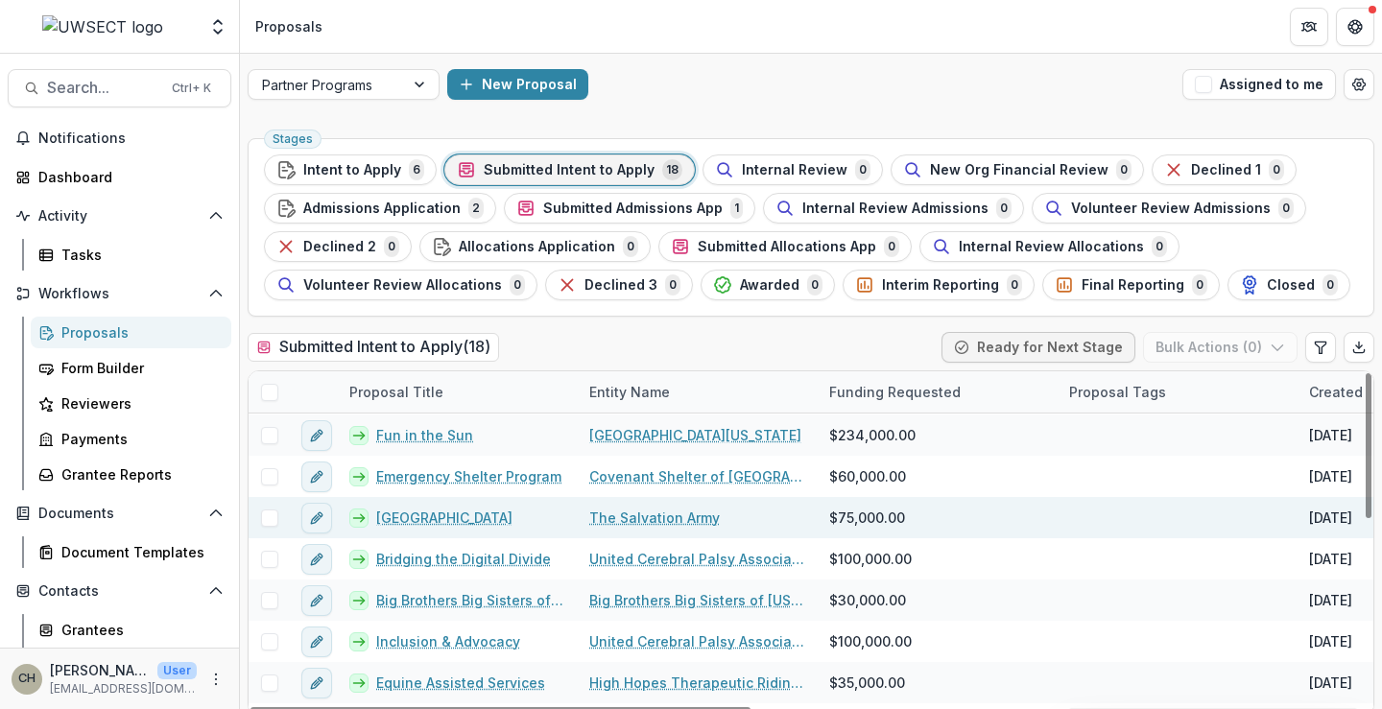
scroll to position [384, 0]
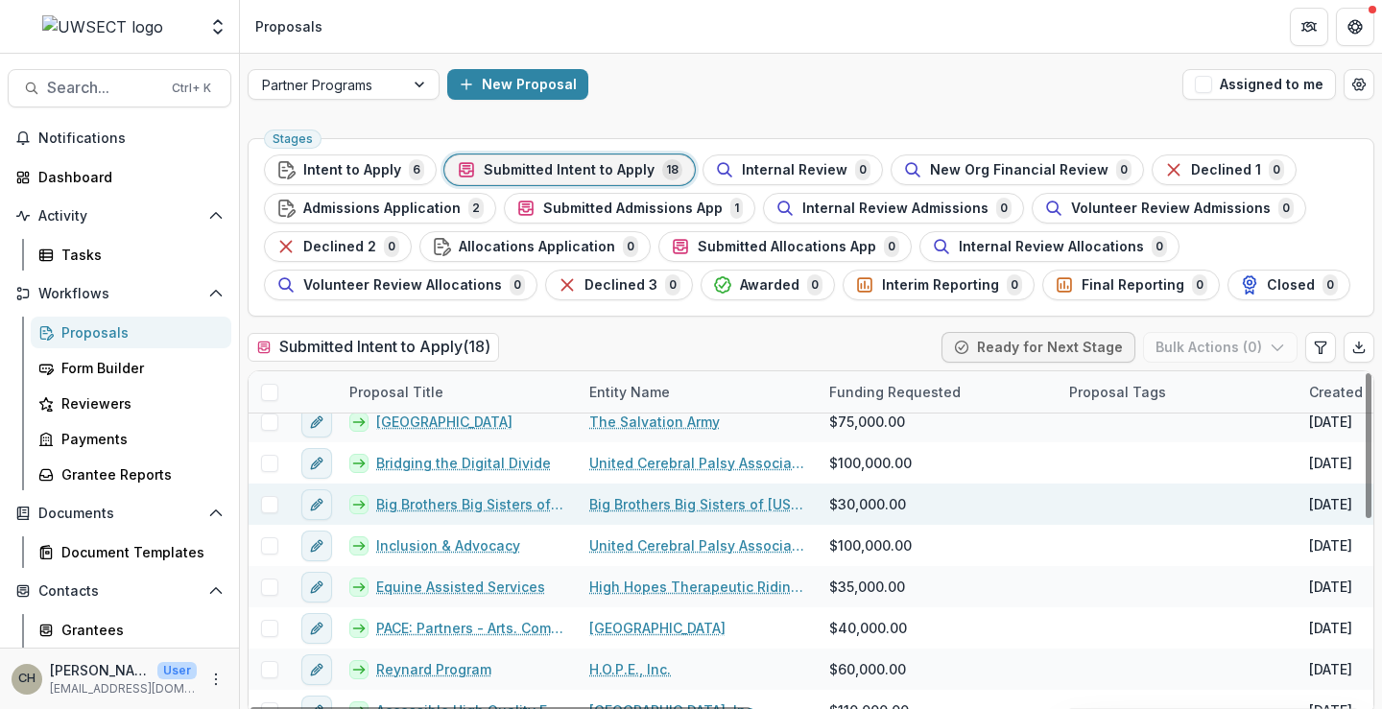
click at [458, 494] on link "Big Brothers Big Sisters of CT Mentoring Programs" at bounding box center [471, 504] width 190 height 20
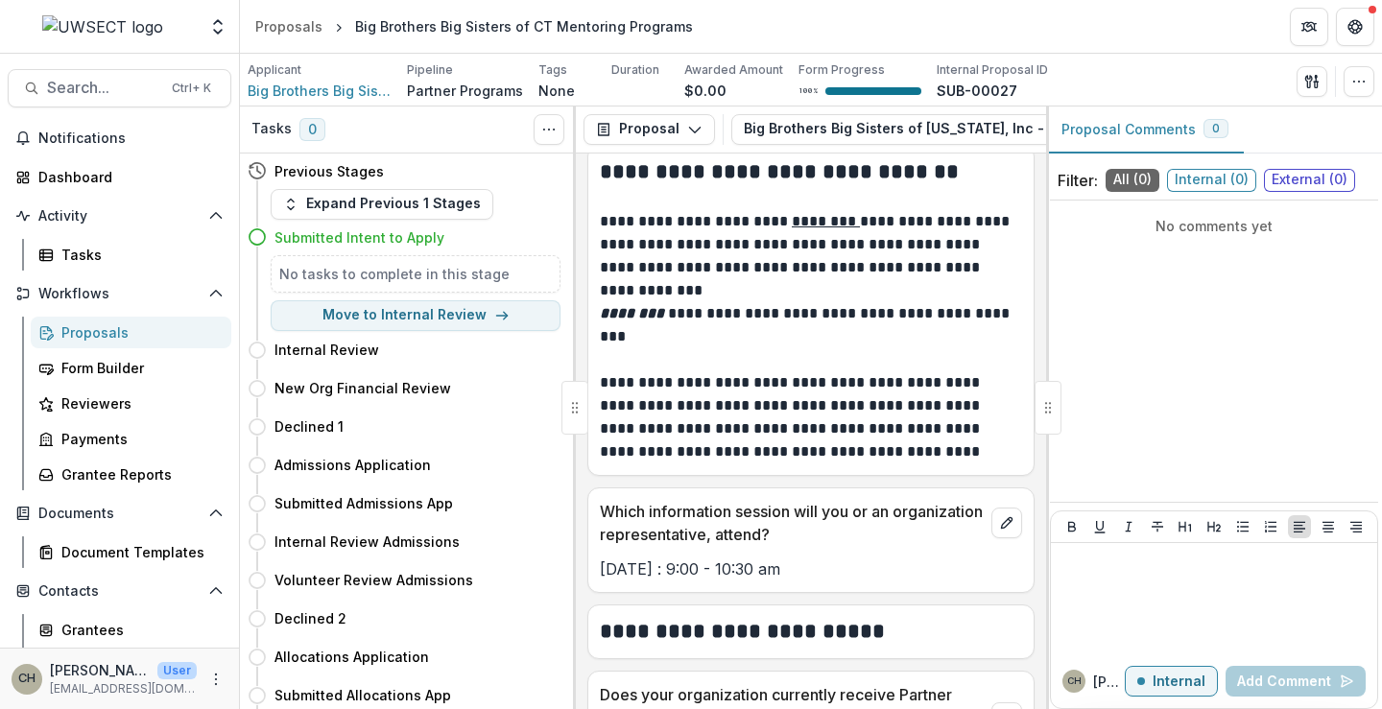
scroll to position [1344, 0]
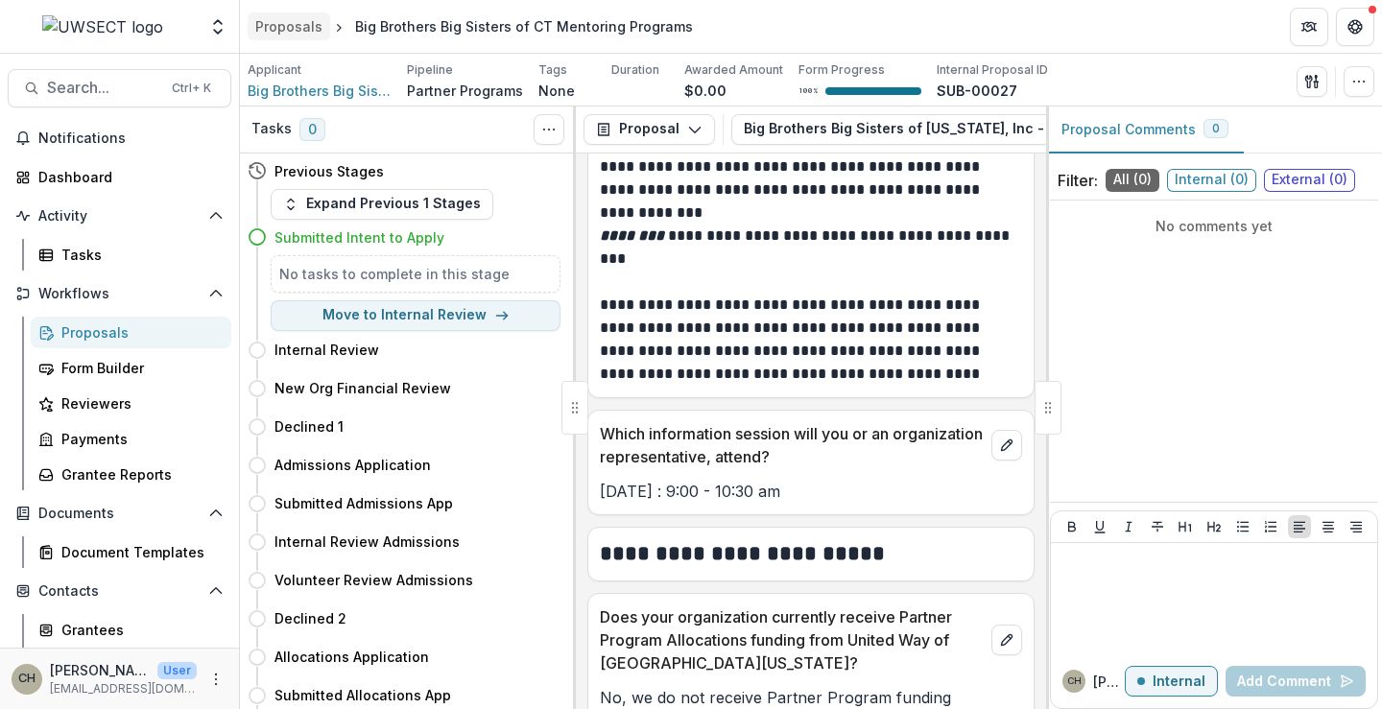
click at [293, 33] on div "Proposals" at bounding box center [288, 26] width 67 height 20
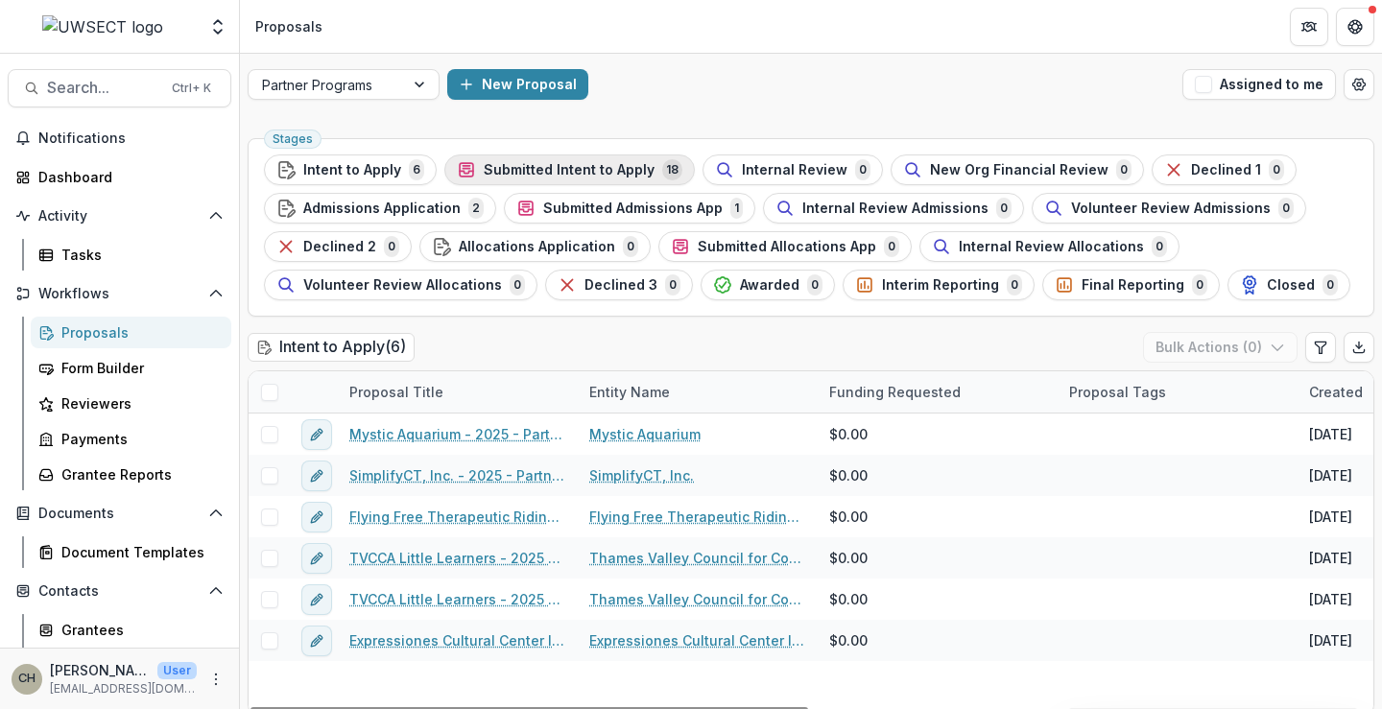
click at [518, 162] on span "Submitted Intent to Apply" at bounding box center [569, 170] width 171 height 16
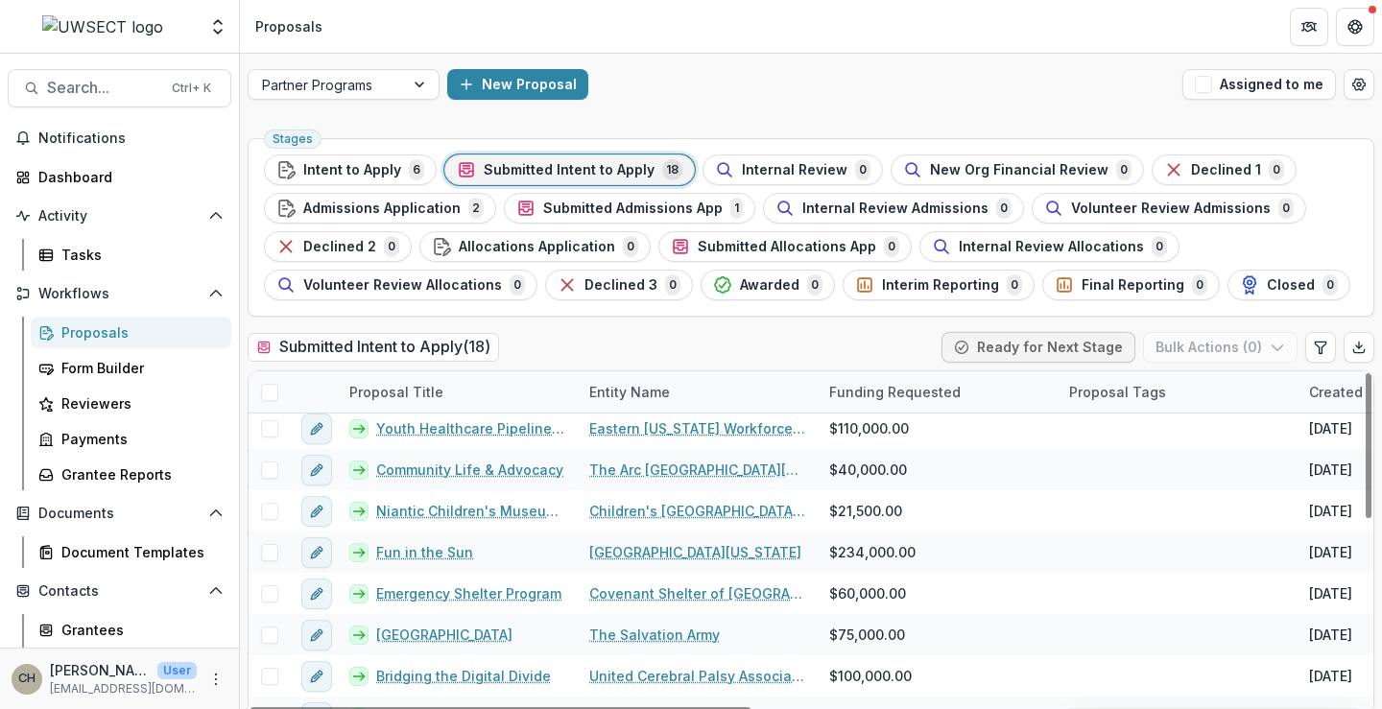
scroll to position [288, 0]
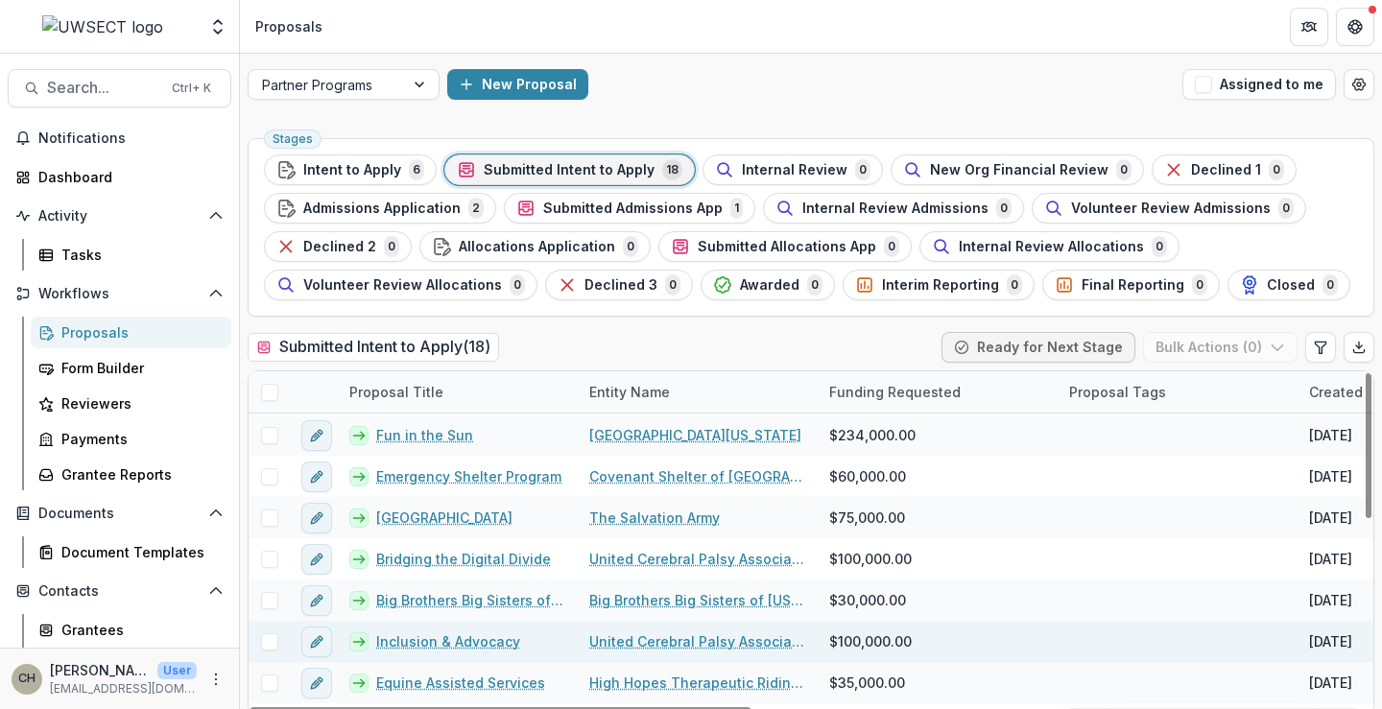
click at [456, 640] on link "Inclusion & Advocacy" at bounding box center [448, 642] width 144 height 20
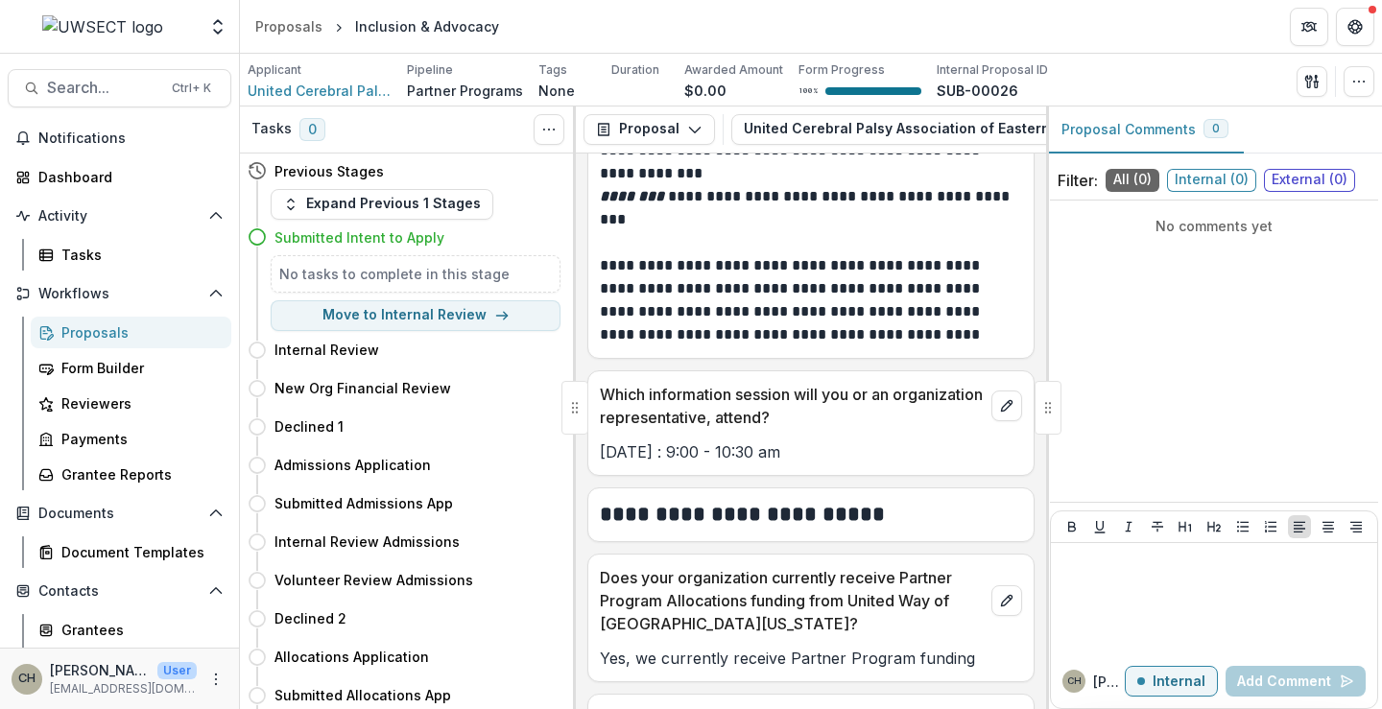
scroll to position [1440, 0]
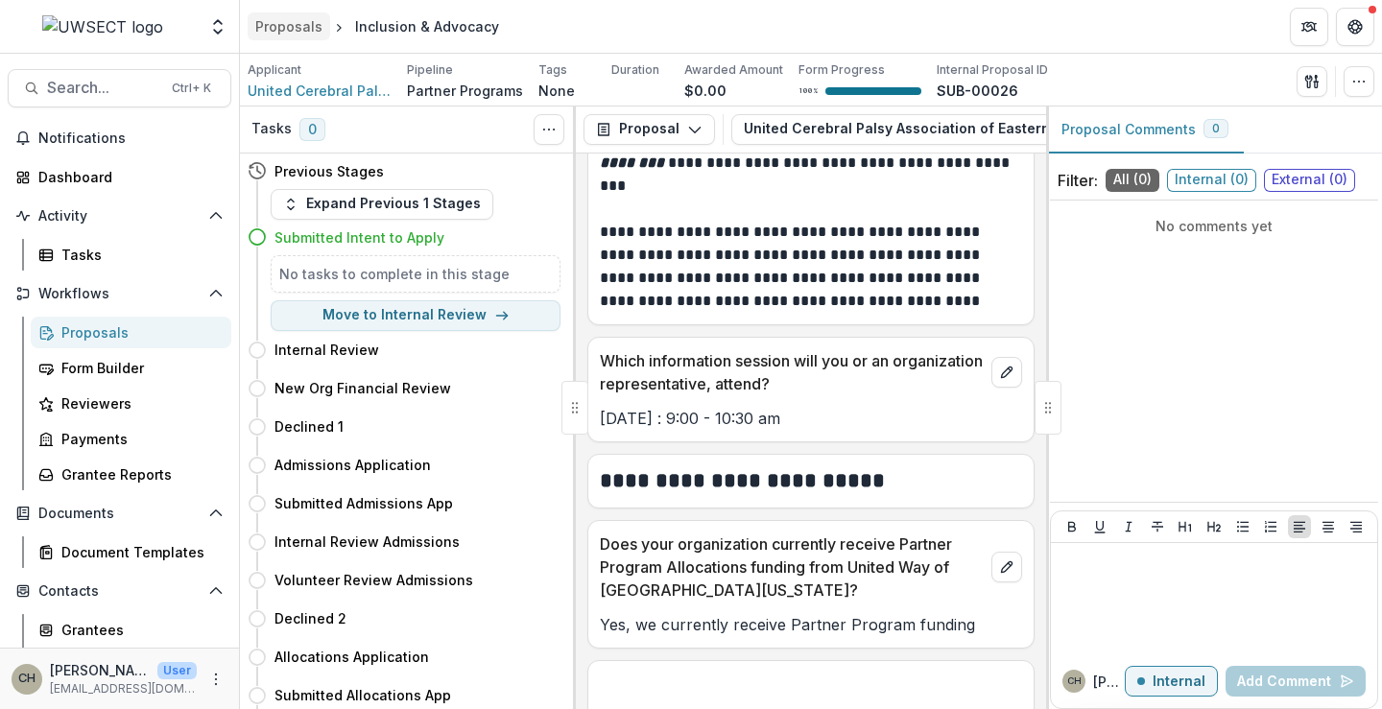
click at [314, 26] on div "Proposals" at bounding box center [288, 26] width 67 height 20
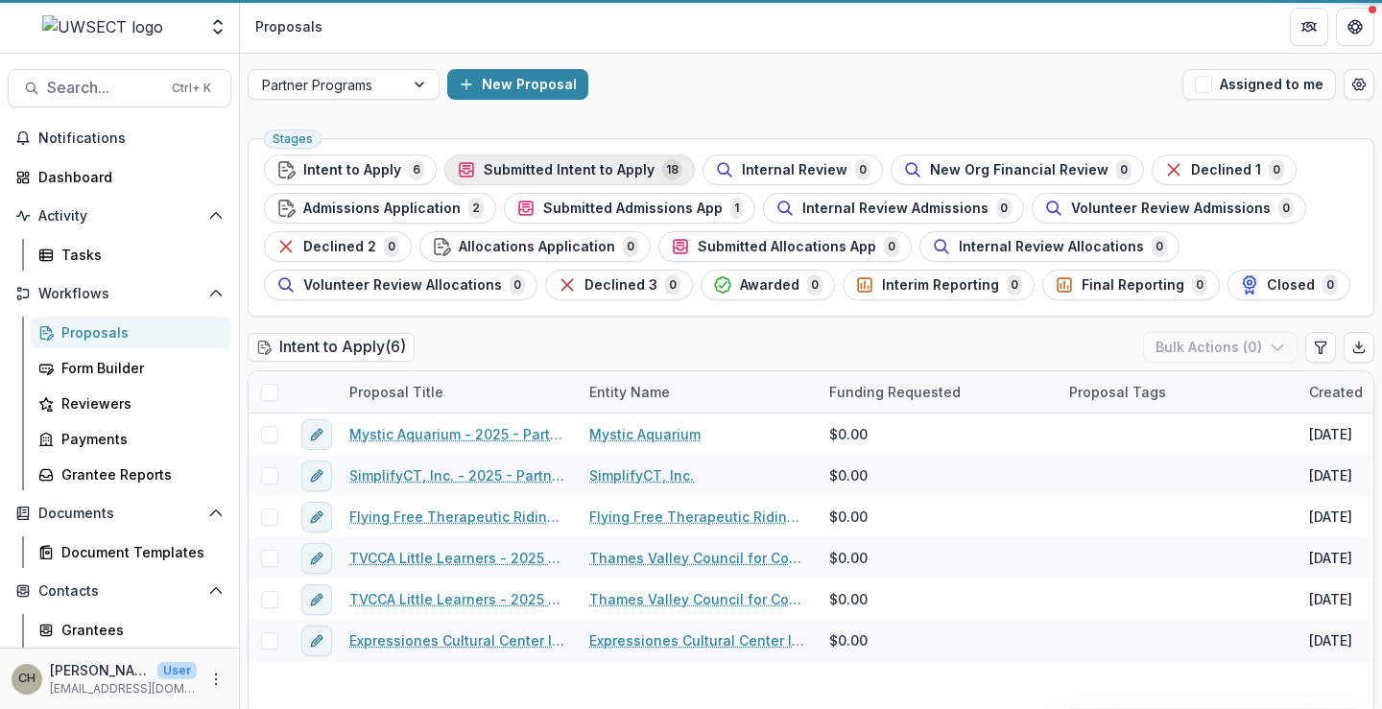
click at [540, 169] on span "Submitted Intent to Apply" at bounding box center [569, 170] width 171 height 16
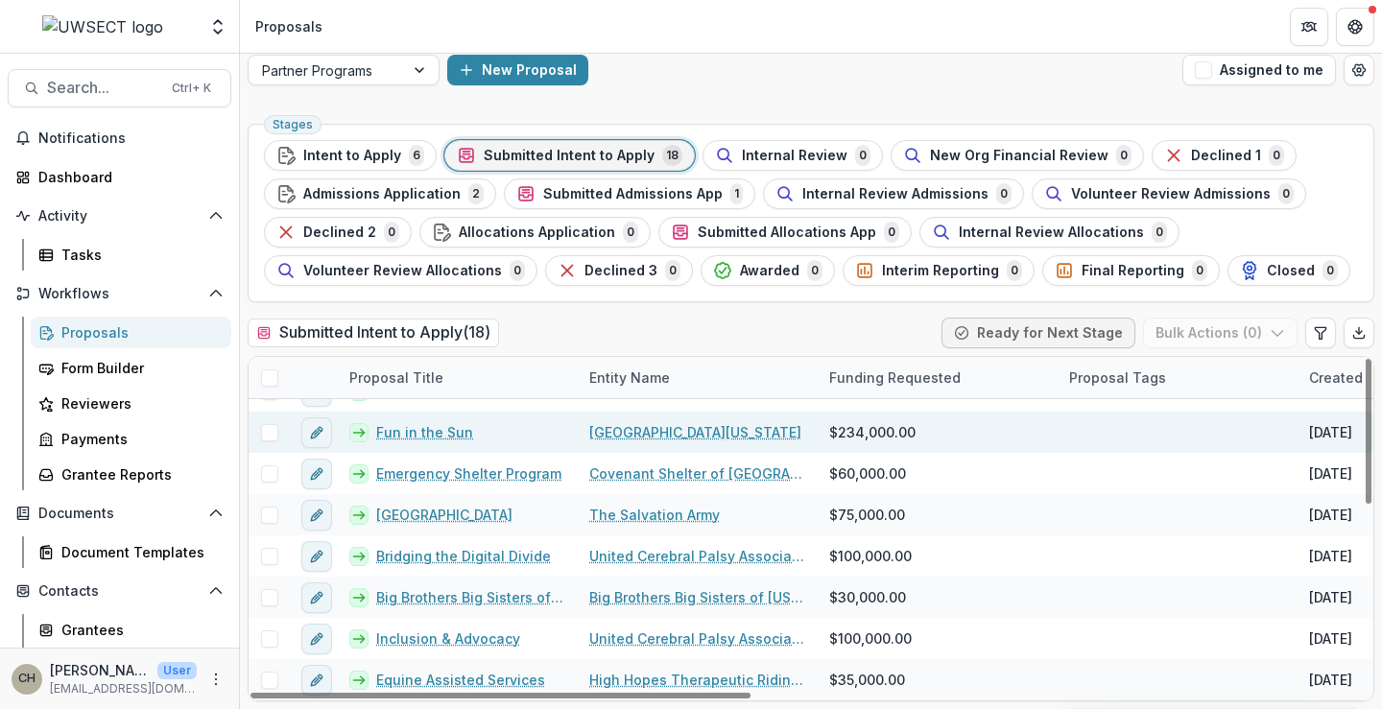
scroll to position [384, 0]
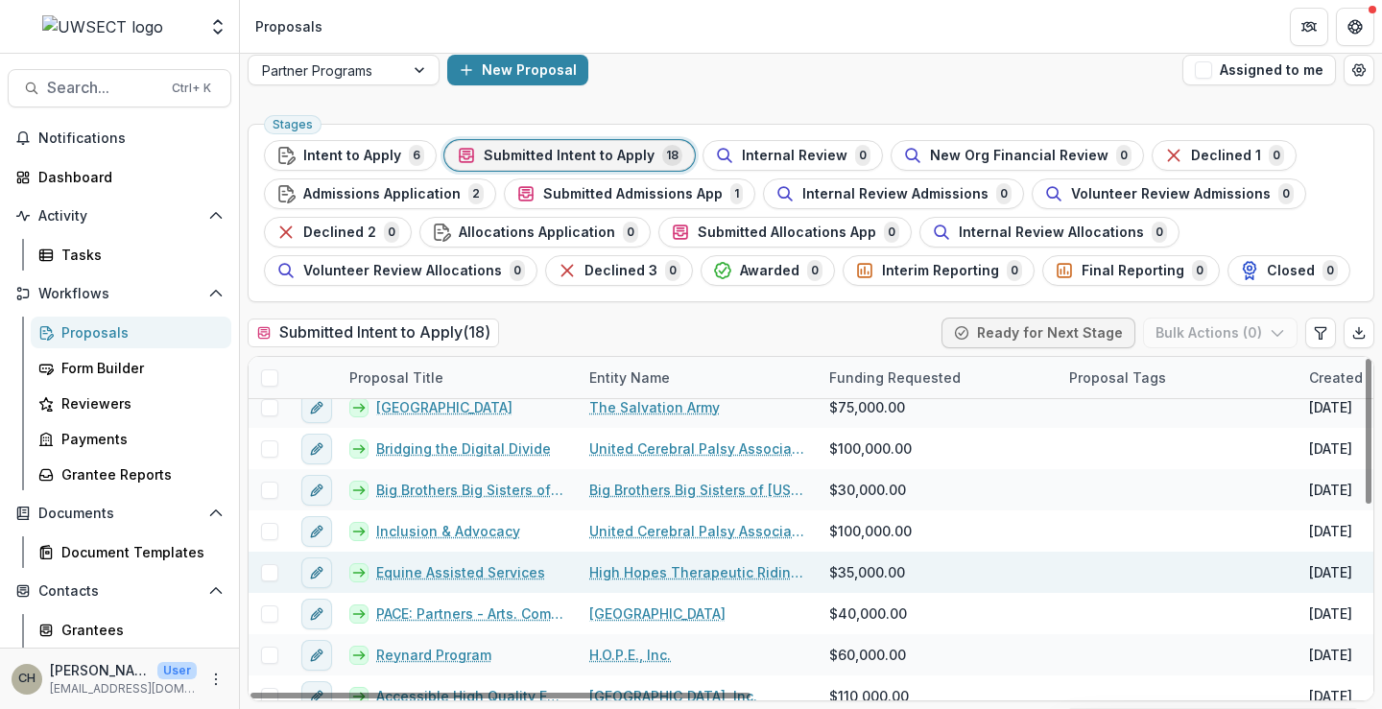
click at [450, 573] on link "Equine Assisted Services" at bounding box center [460, 573] width 169 height 20
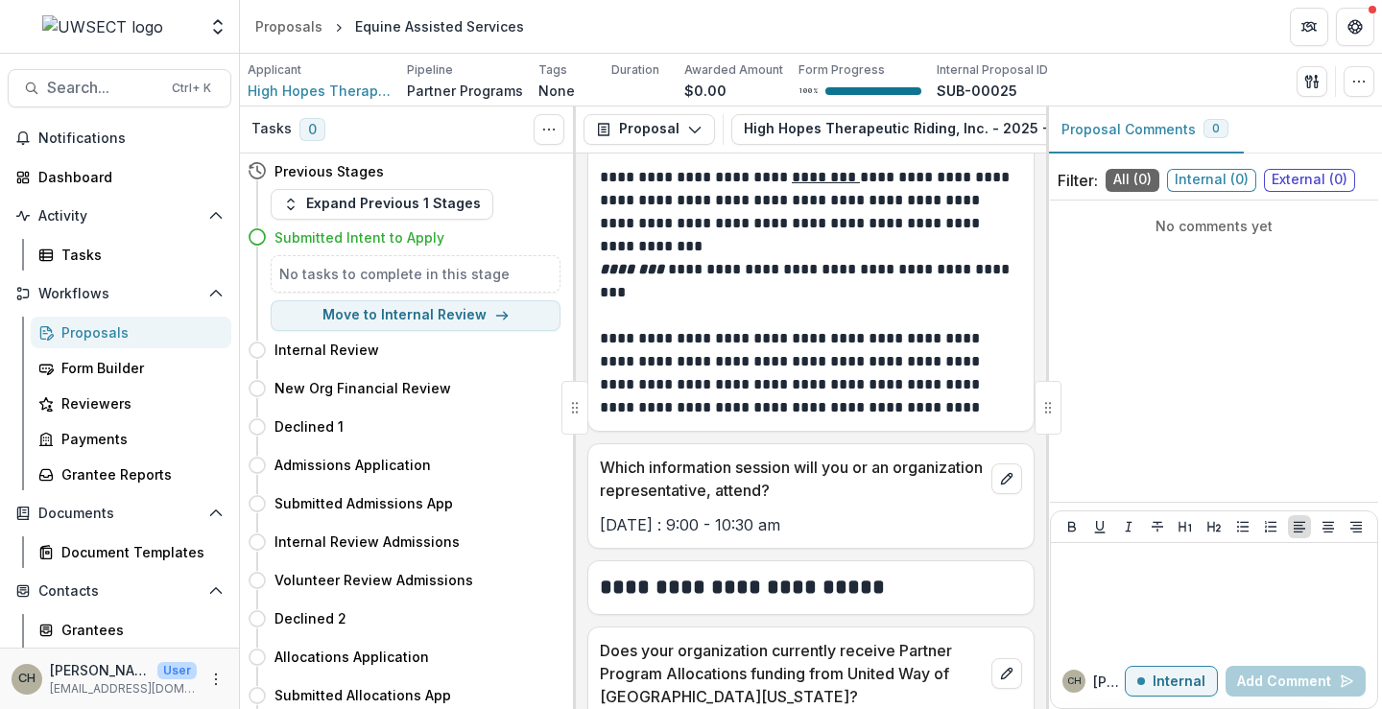
scroll to position [1344, 0]
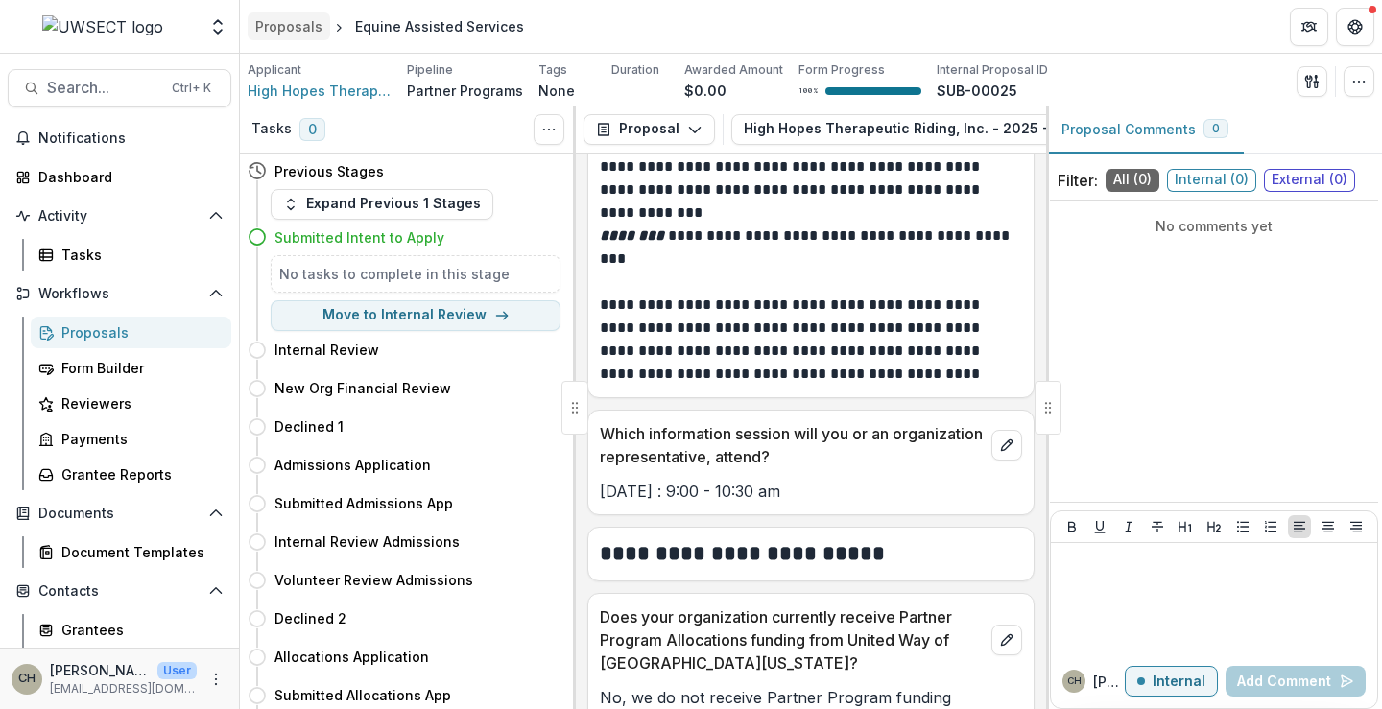
click at [313, 20] on div "Proposals" at bounding box center [288, 26] width 67 height 20
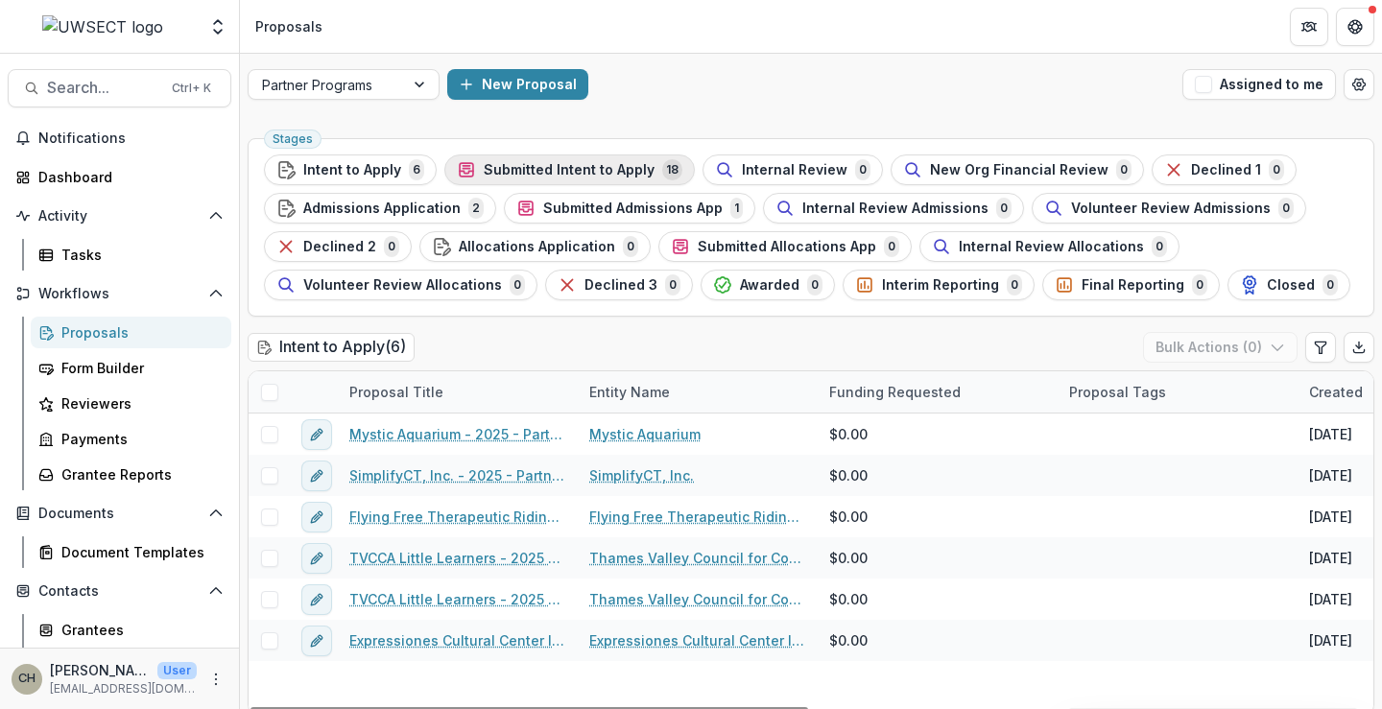
click at [486, 171] on span "Submitted Intent to Apply" at bounding box center [569, 170] width 171 height 16
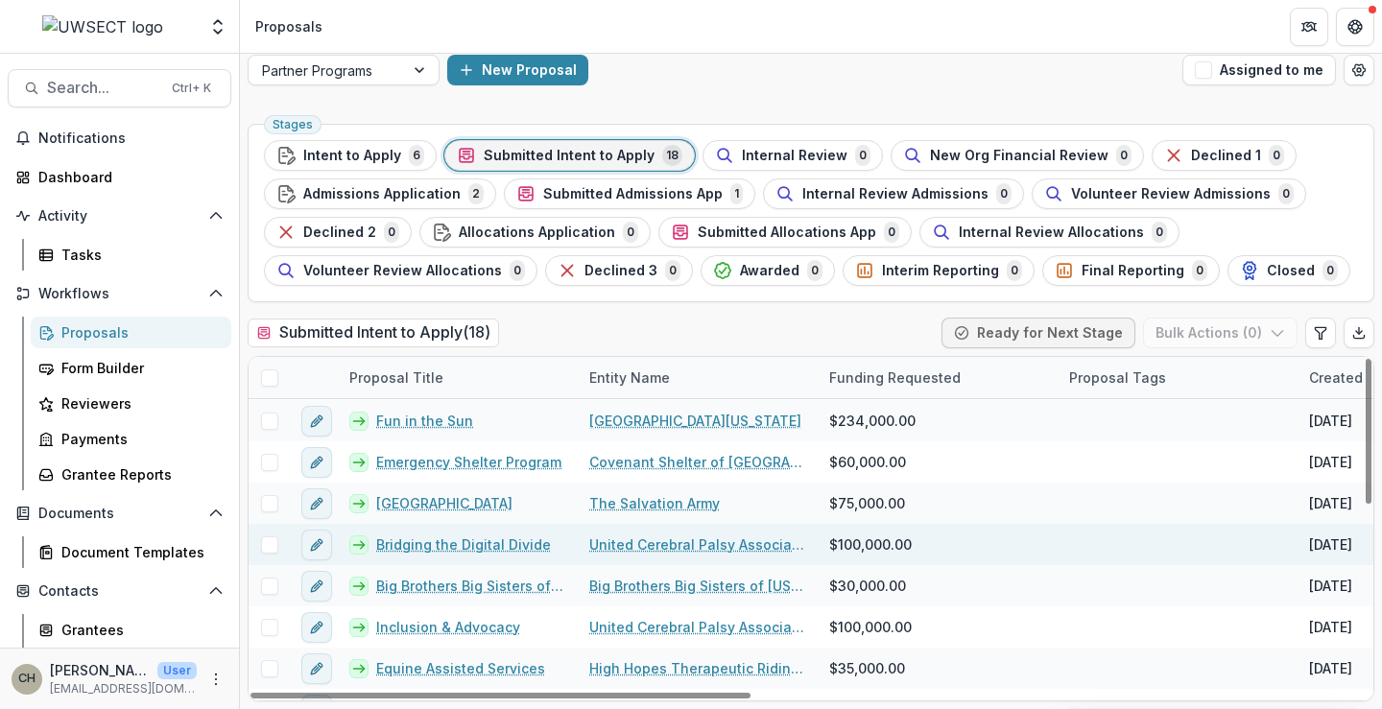
scroll to position [384, 0]
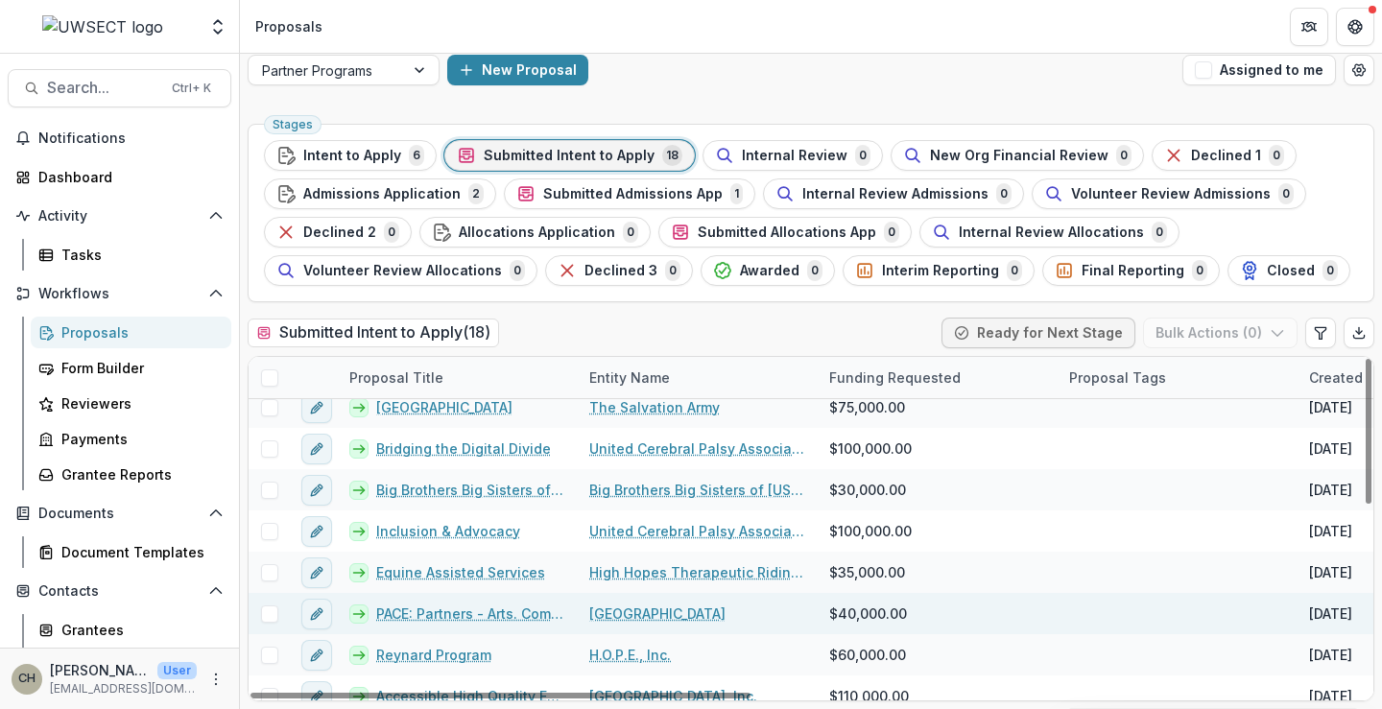
click at [538, 611] on link "PACE: Partners - Arts. Community. Education." at bounding box center [471, 614] width 190 height 20
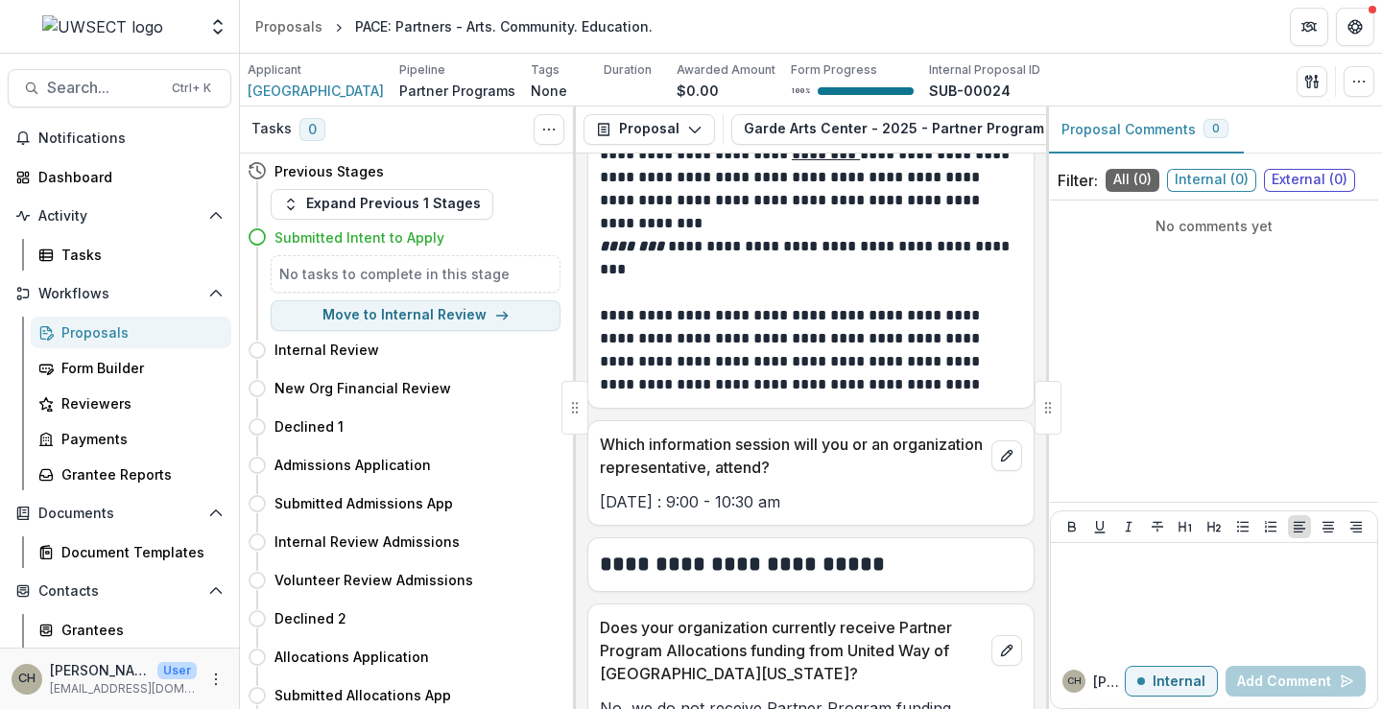
scroll to position [1344, 0]
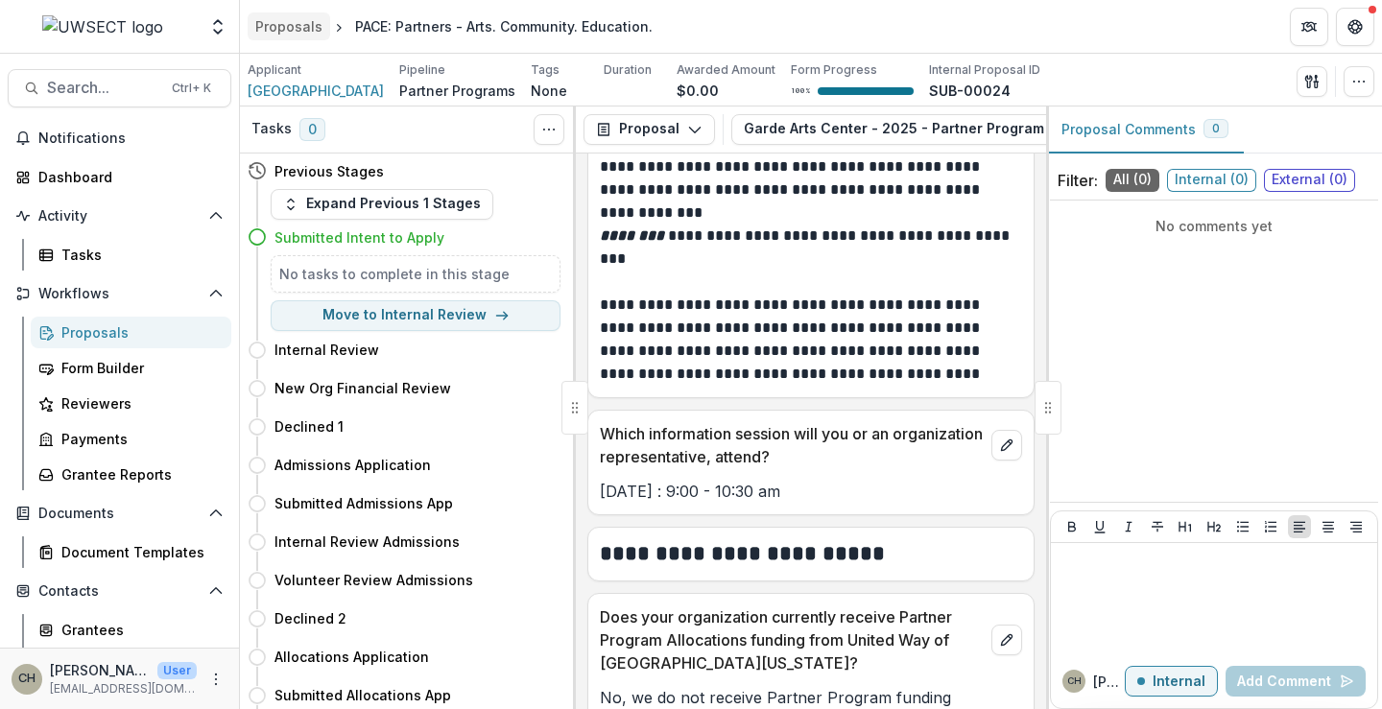
click at [291, 25] on div "Proposals" at bounding box center [288, 26] width 67 height 20
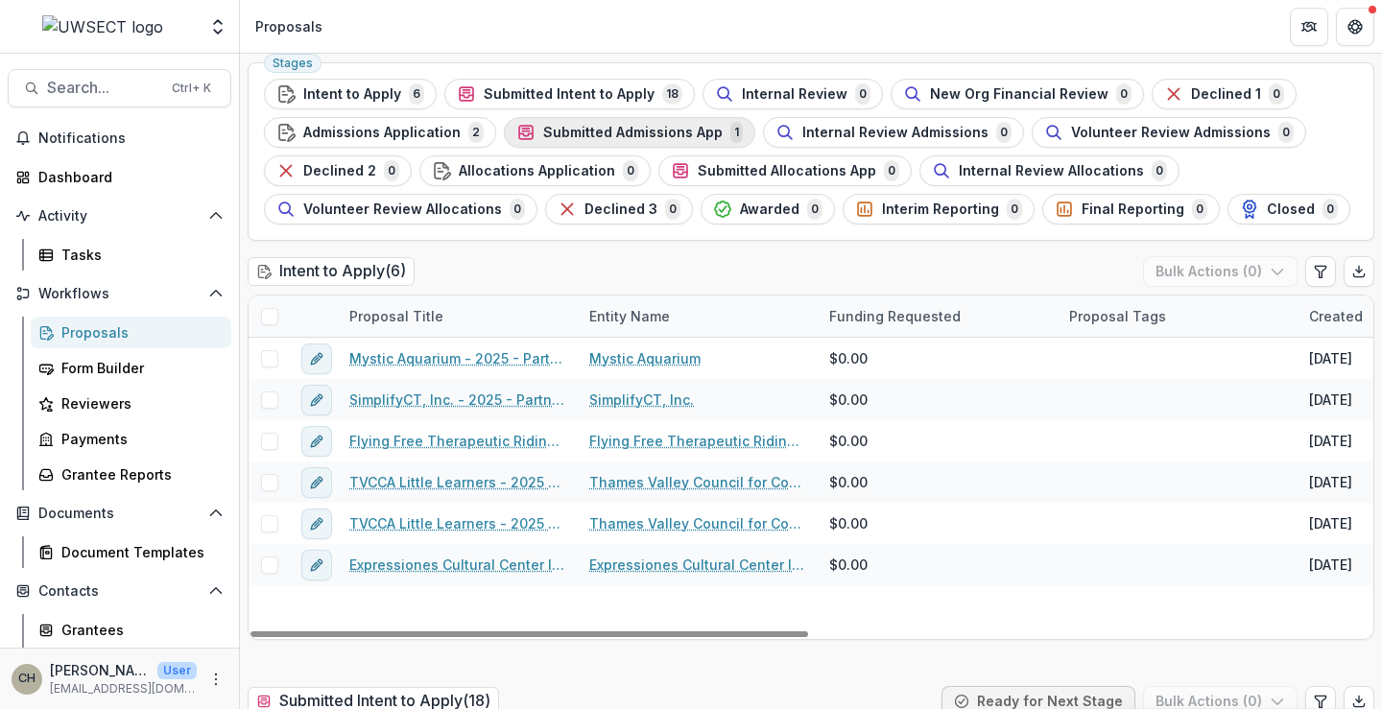
scroll to position [96, 0]
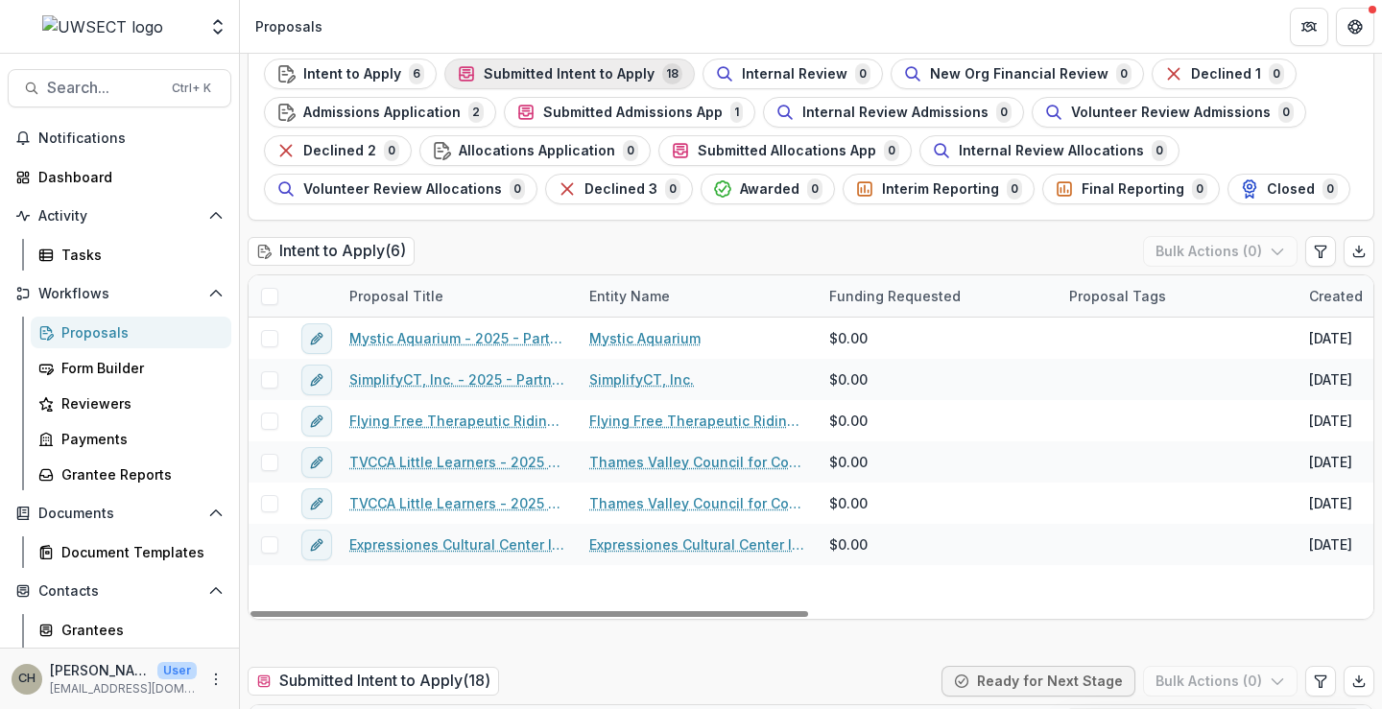
click at [546, 76] on span "Submitted Intent to Apply" at bounding box center [569, 74] width 171 height 16
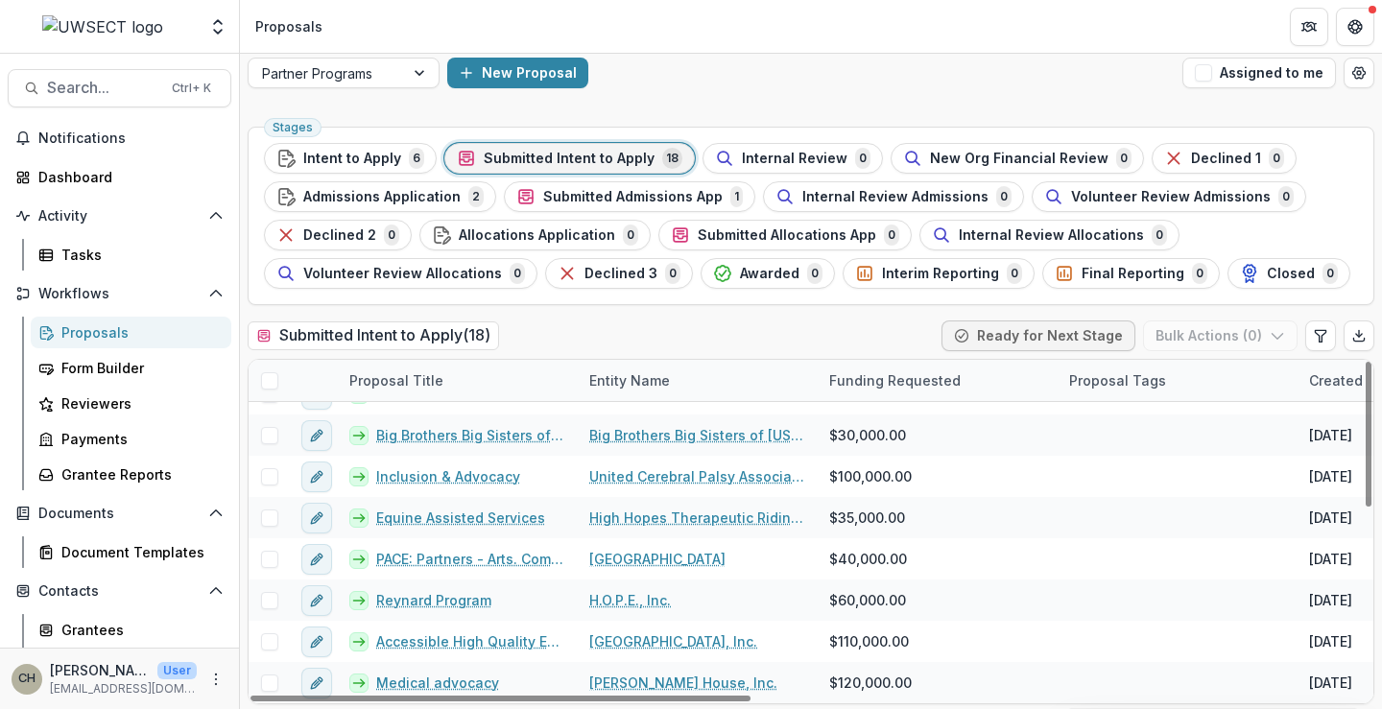
scroll to position [14, 0]
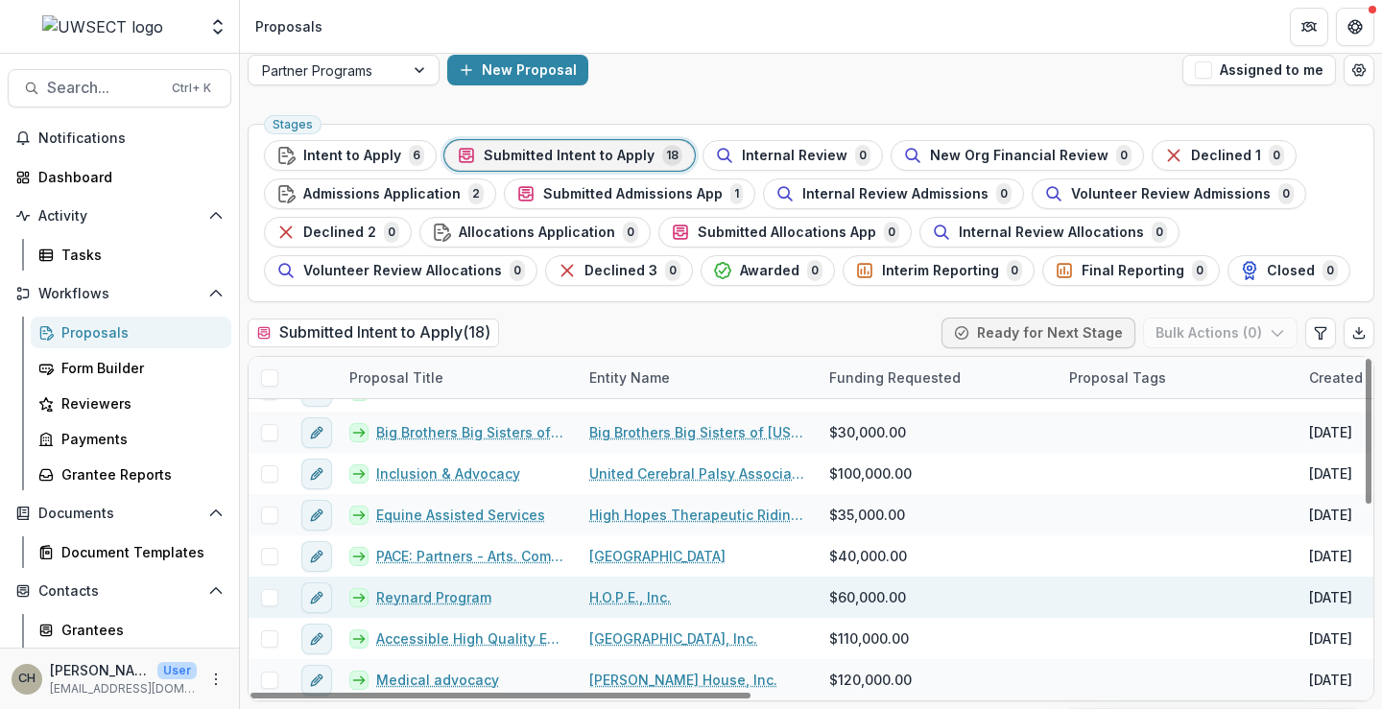
click at [447, 598] on link "Reynard Program" at bounding box center [433, 598] width 115 height 20
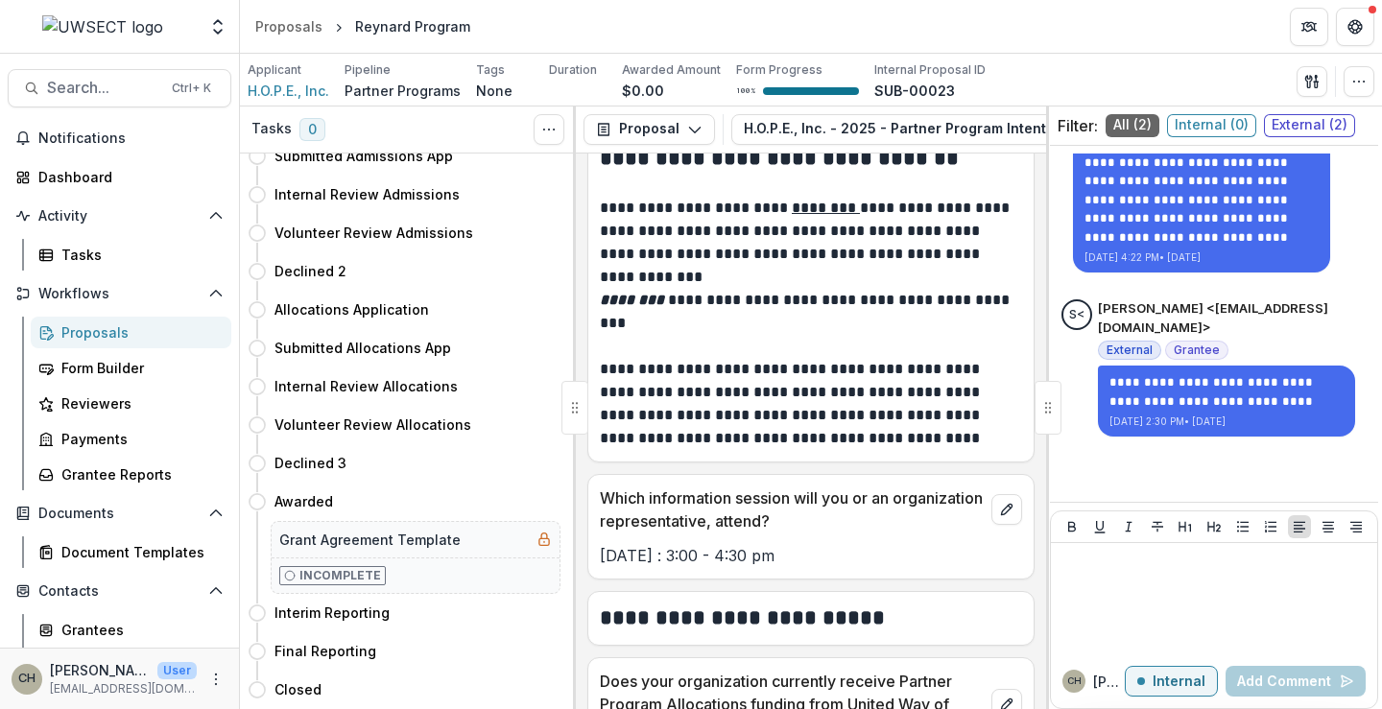
scroll to position [1344, 0]
